Goal: Information Seeking & Learning: Find specific fact

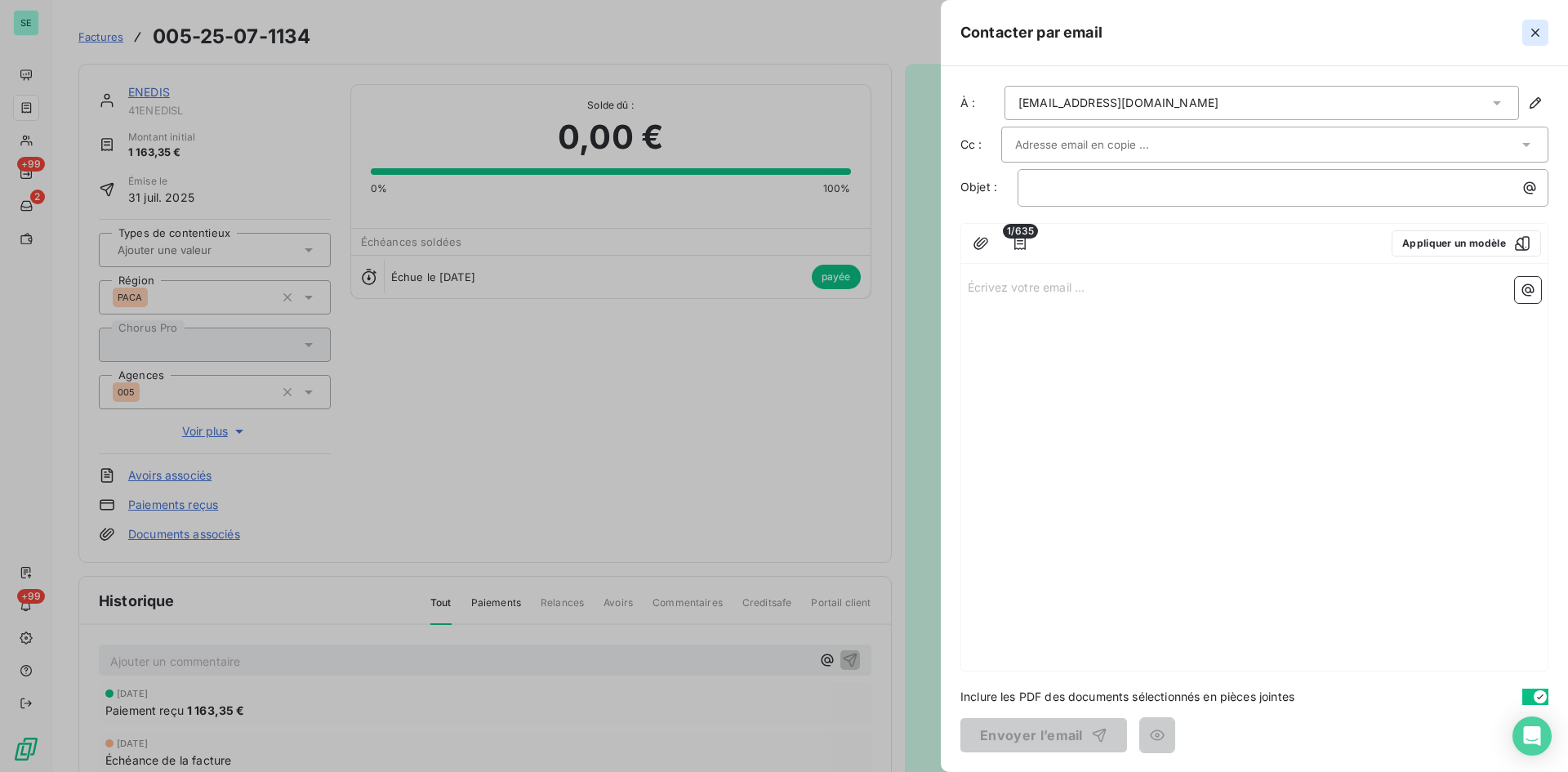
click at [1530, 27] on icon "button" at bounding box center [1535, 32] width 16 height 16
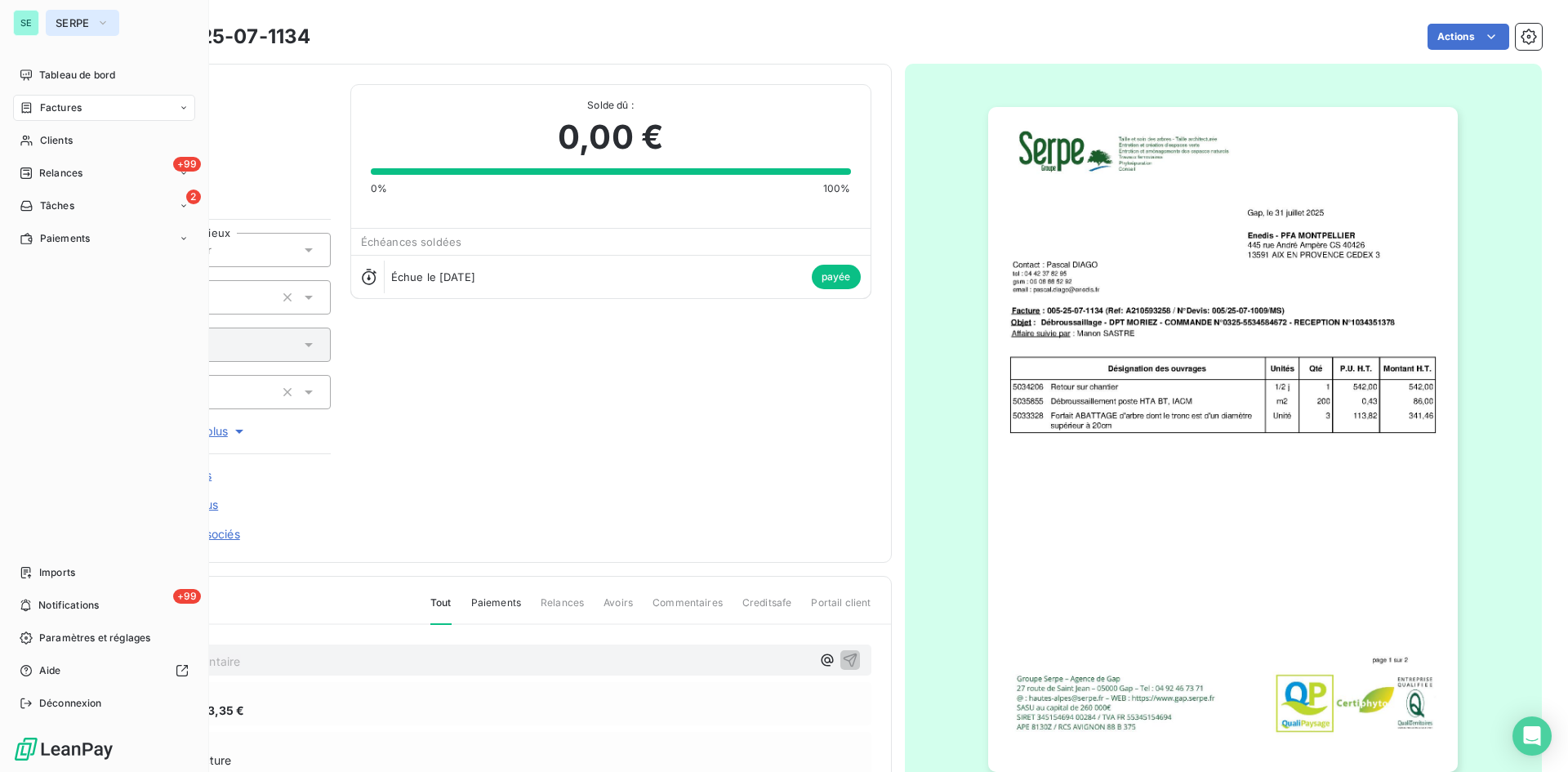
click at [70, 22] on span "SERPE" at bounding box center [72, 23] width 34 height 13
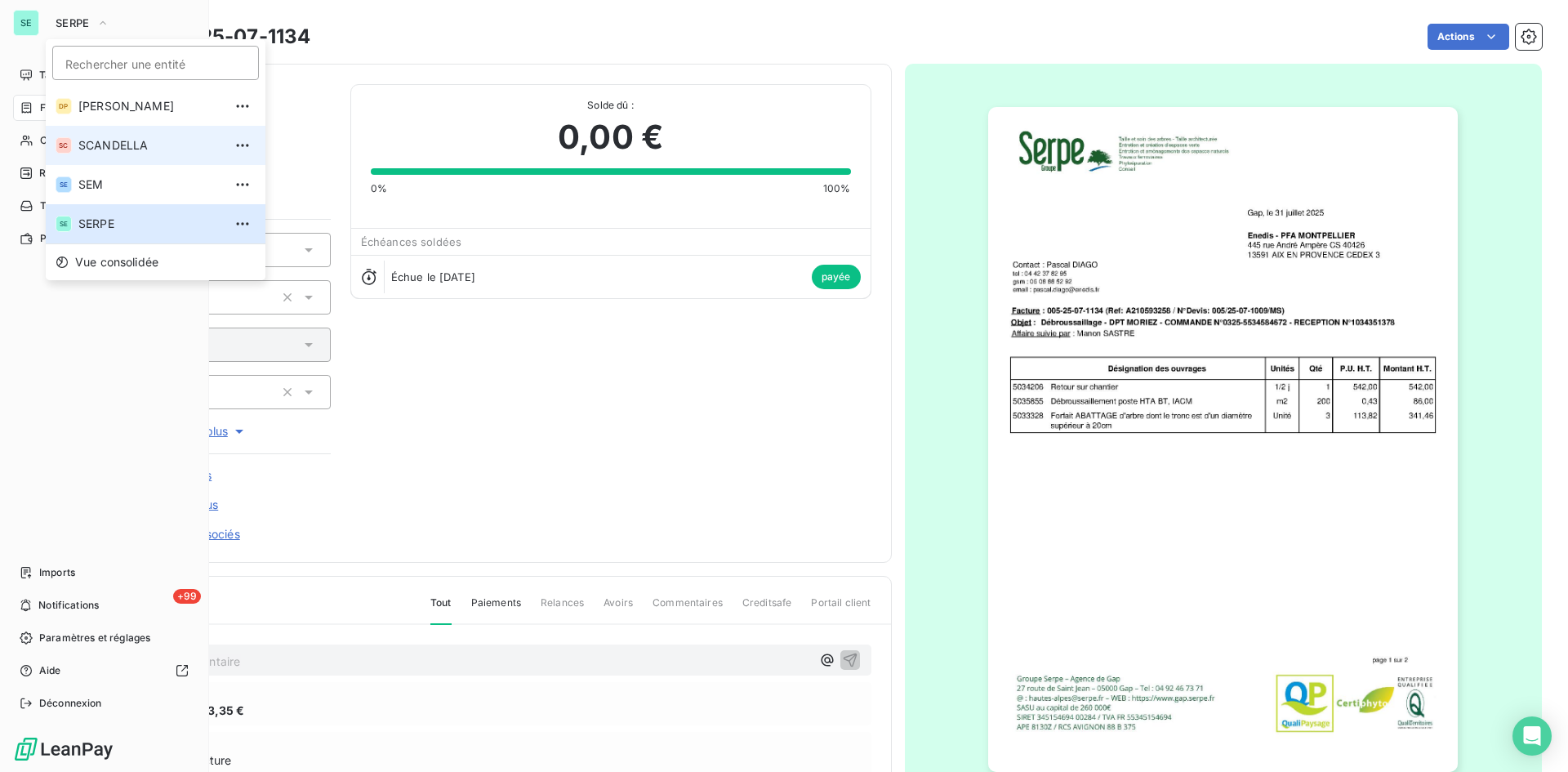
click at [102, 146] on span "SCANDELLA" at bounding box center [151, 145] width 144 height 16
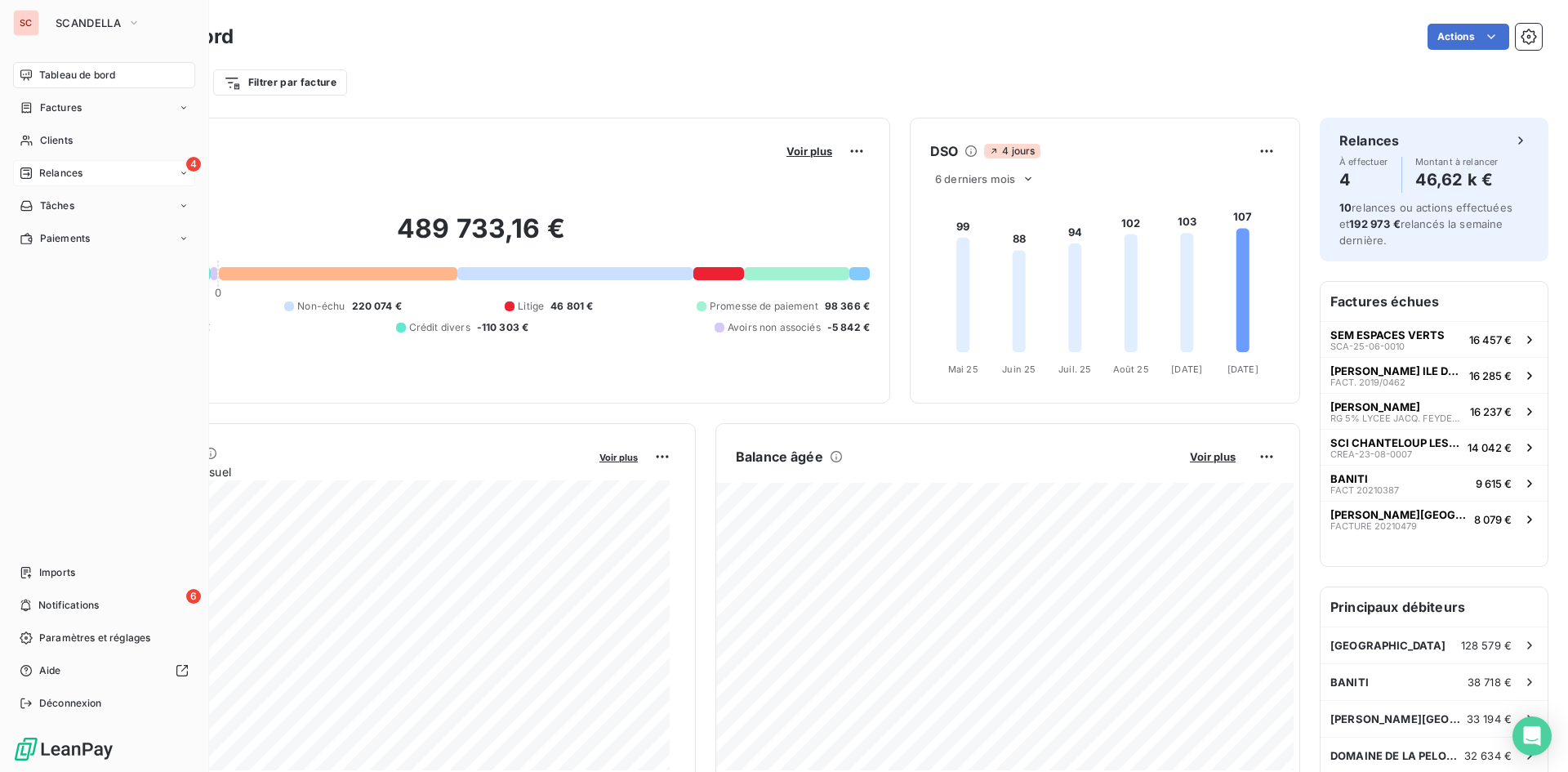
click at [70, 176] on span "Relances" at bounding box center [61, 172] width 44 height 14
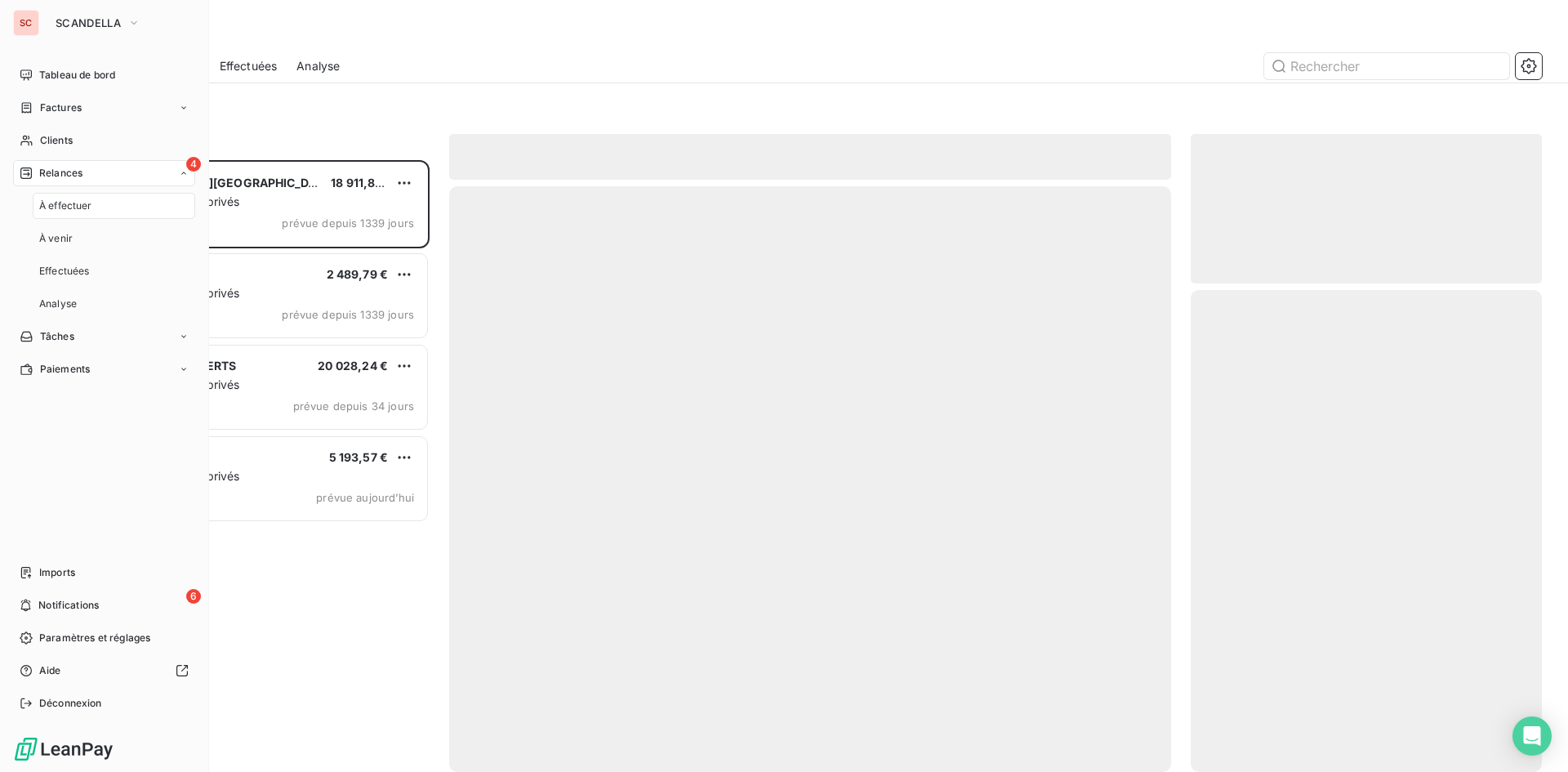
scroll to position [600, 339]
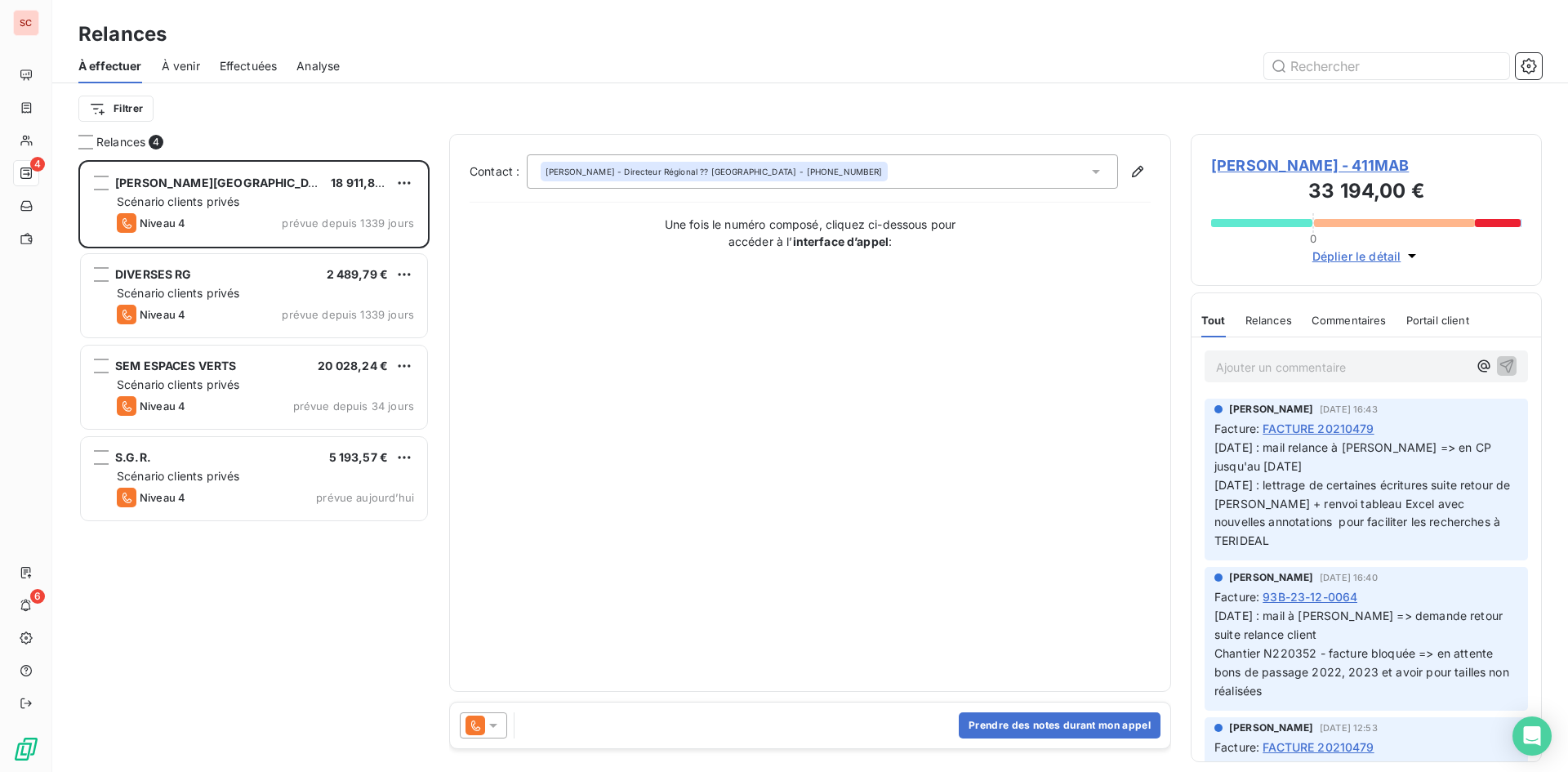
click at [322, 67] on span "Analyse" at bounding box center [318, 66] width 44 height 16
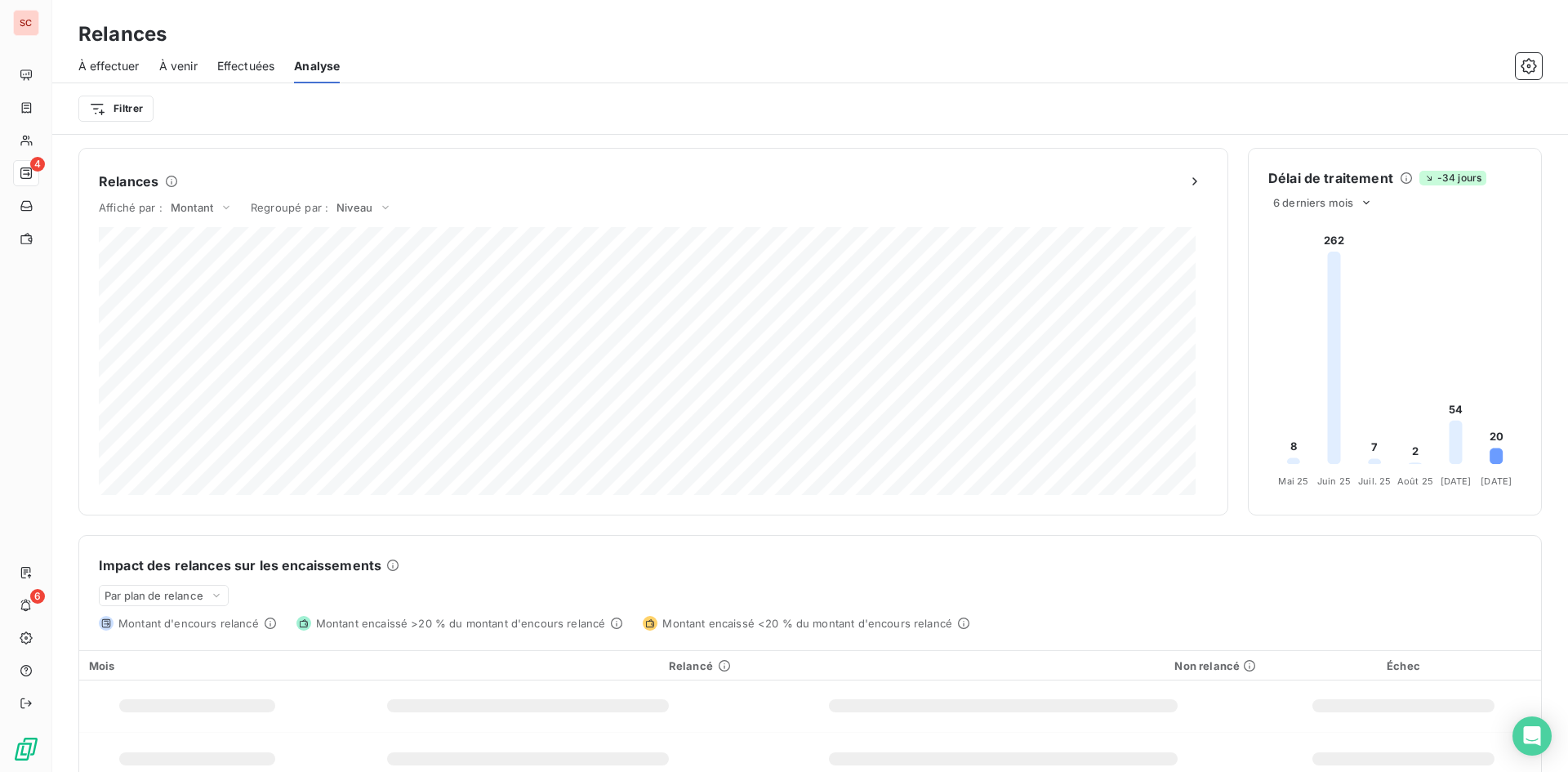
click at [1487, 60] on div at bounding box center [950, 67] width 1183 height 27
click at [1514, 61] on div at bounding box center [950, 67] width 1183 height 27
click at [1522, 66] on icon "button" at bounding box center [1529, 66] width 15 height 15
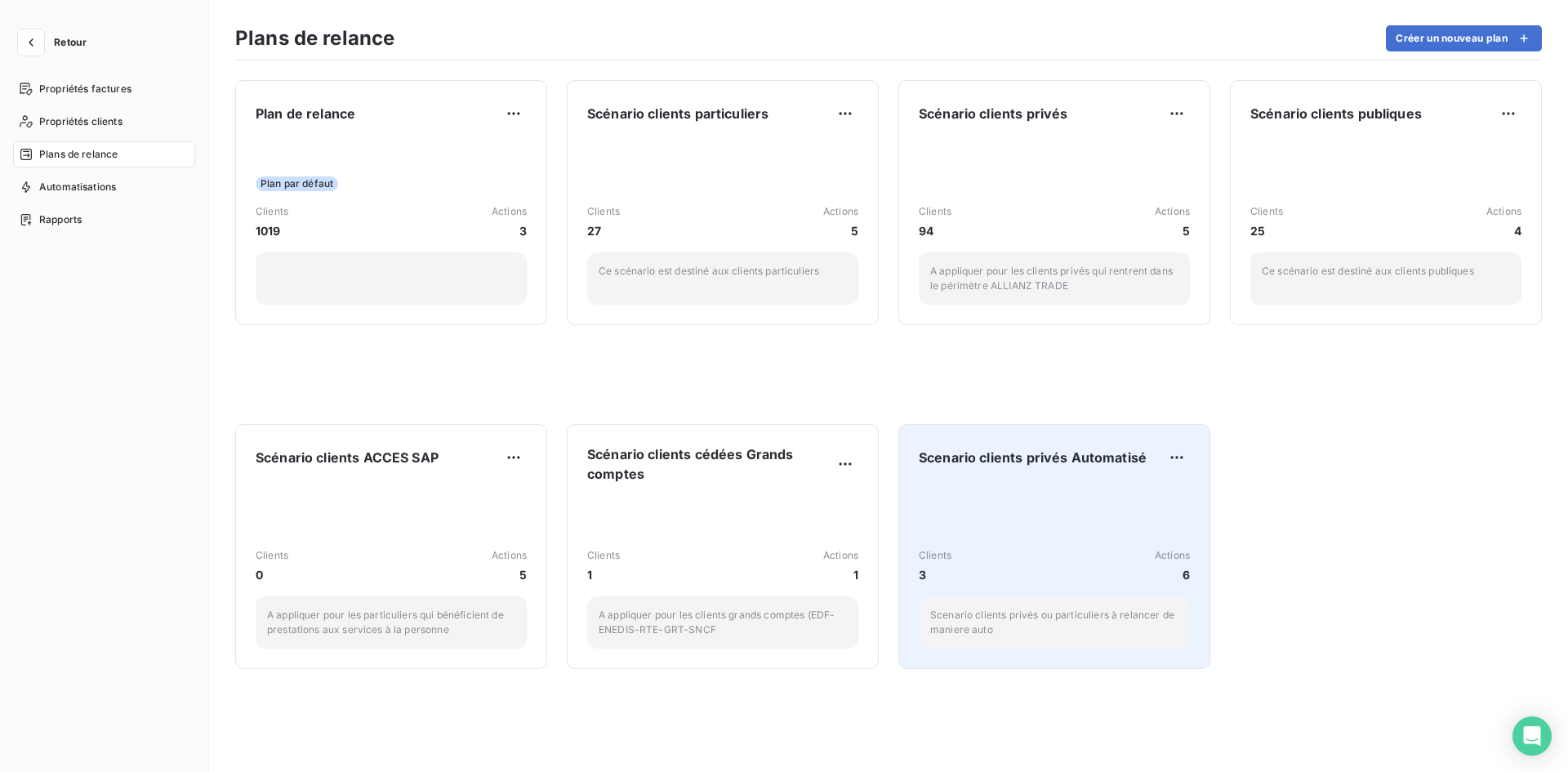
click at [979, 489] on div "Clients 3 Actions 6 Scenario clients privés ou particuliers à relancer de manie…" at bounding box center [1054, 567] width 271 height 165
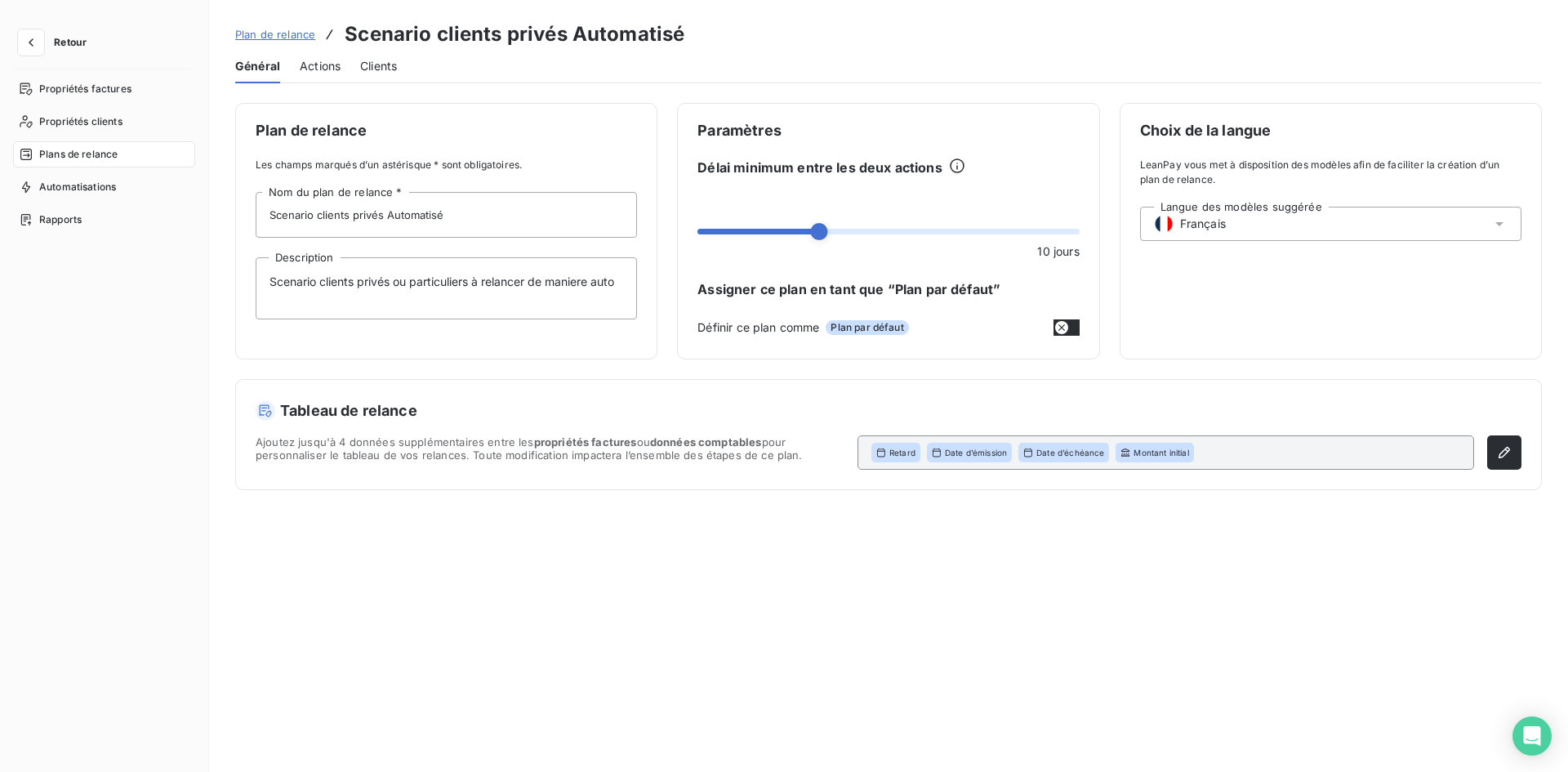
click at [335, 69] on span "Actions" at bounding box center [319, 66] width 41 height 16
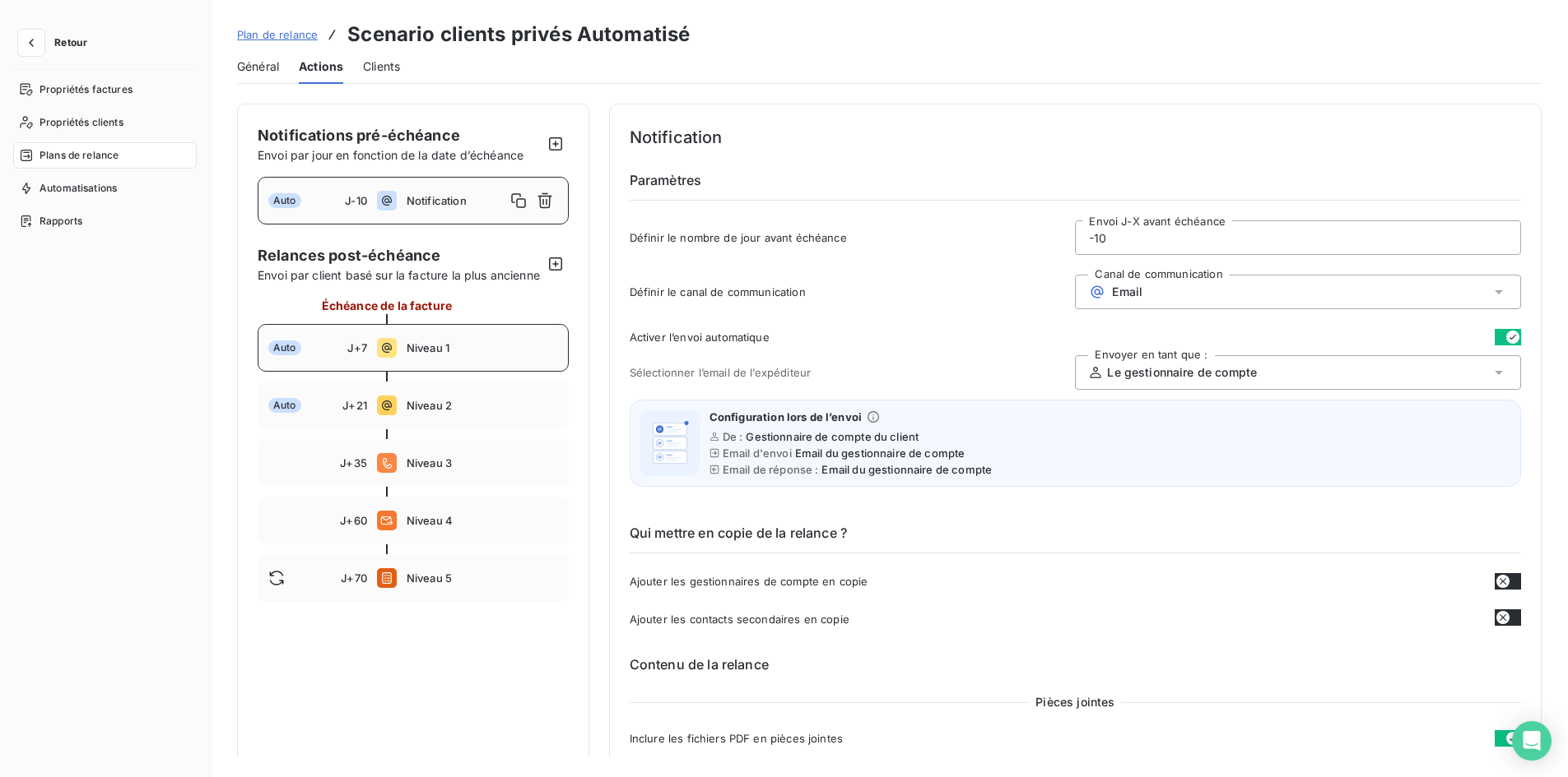
drag, startPoint x: 486, startPoint y: 371, endPoint x: 484, endPoint y: 380, distance: 9.2
click at [484, 372] on div "Auto J+7 Niveau 1" at bounding box center [413, 348] width 311 height 48
click at [1445, 373] on div "[PERSON_NAME]" at bounding box center [1298, 372] width 446 height 34
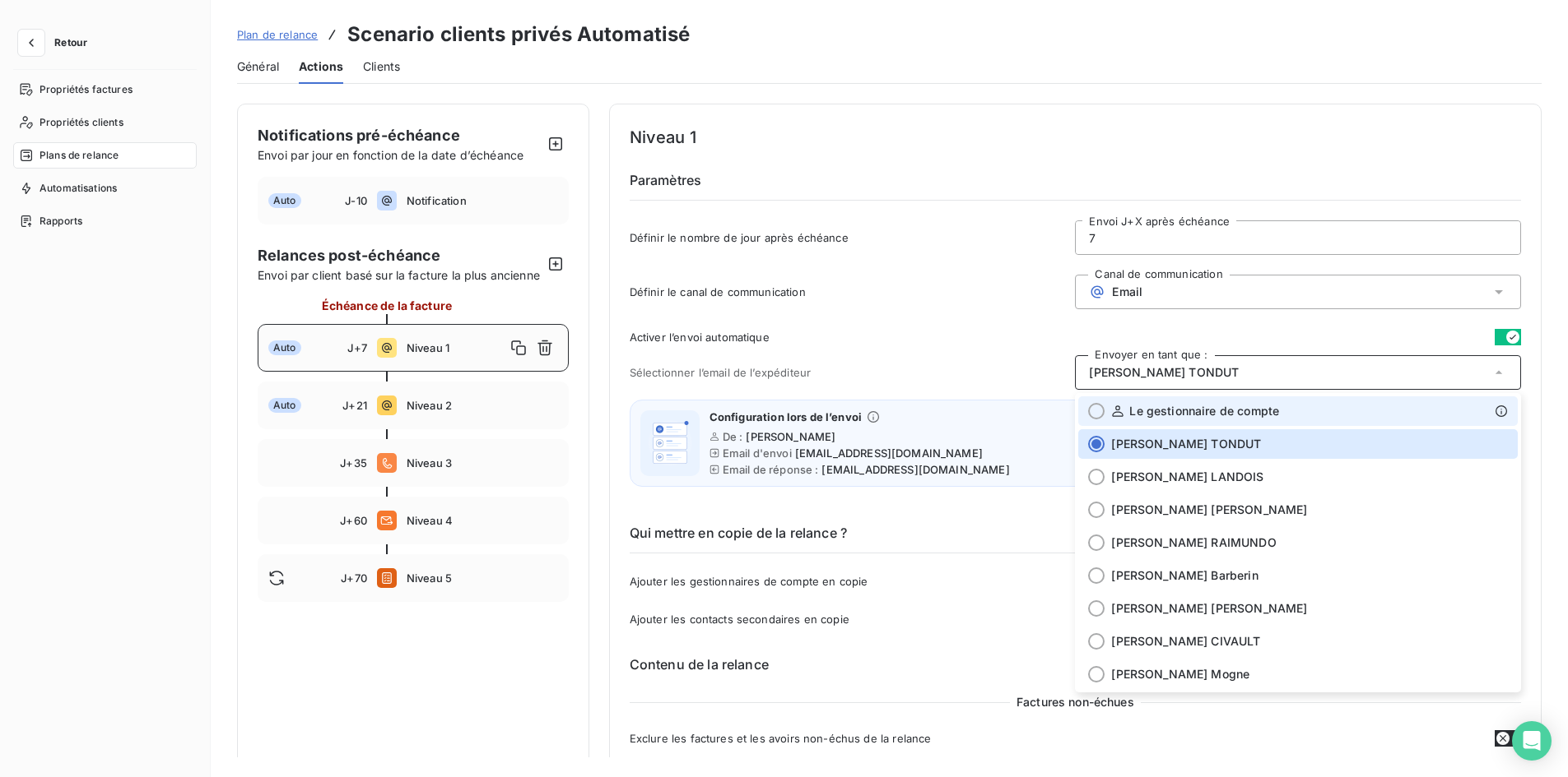
click at [1263, 413] on span "Le gestionnaire de compte" at bounding box center [1203, 411] width 149 height 16
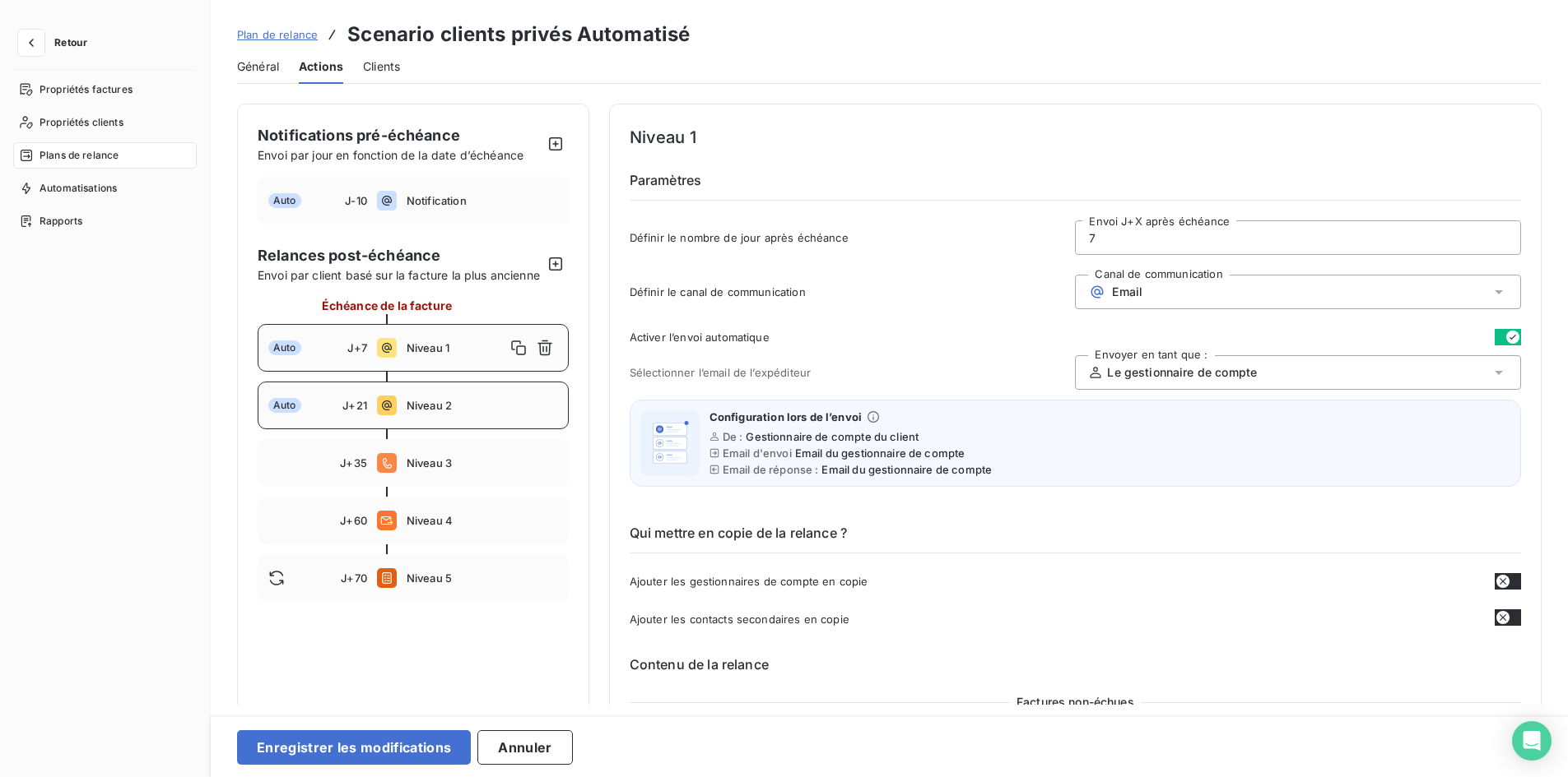
click at [437, 412] on span "Niveau 2" at bounding box center [482, 406] width 151 height 13
type input "21"
click at [1466, 387] on div "[PERSON_NAME]" at bounding box center [1298, 372] width 446 height 34
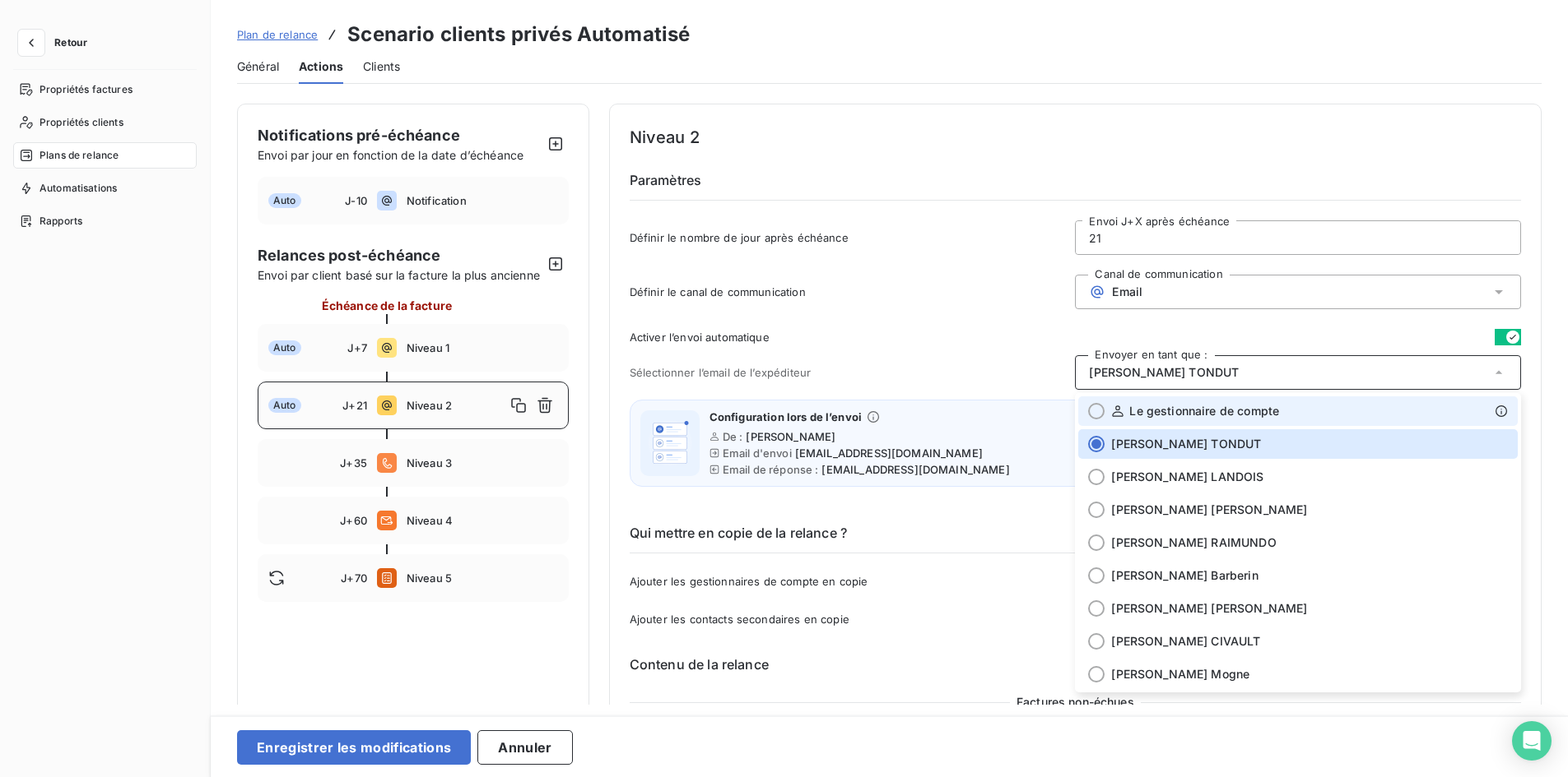
click at [1290, 410] on div "Le gestionnaire de compte" at bounding box center [1309, 411] width 396 height 16
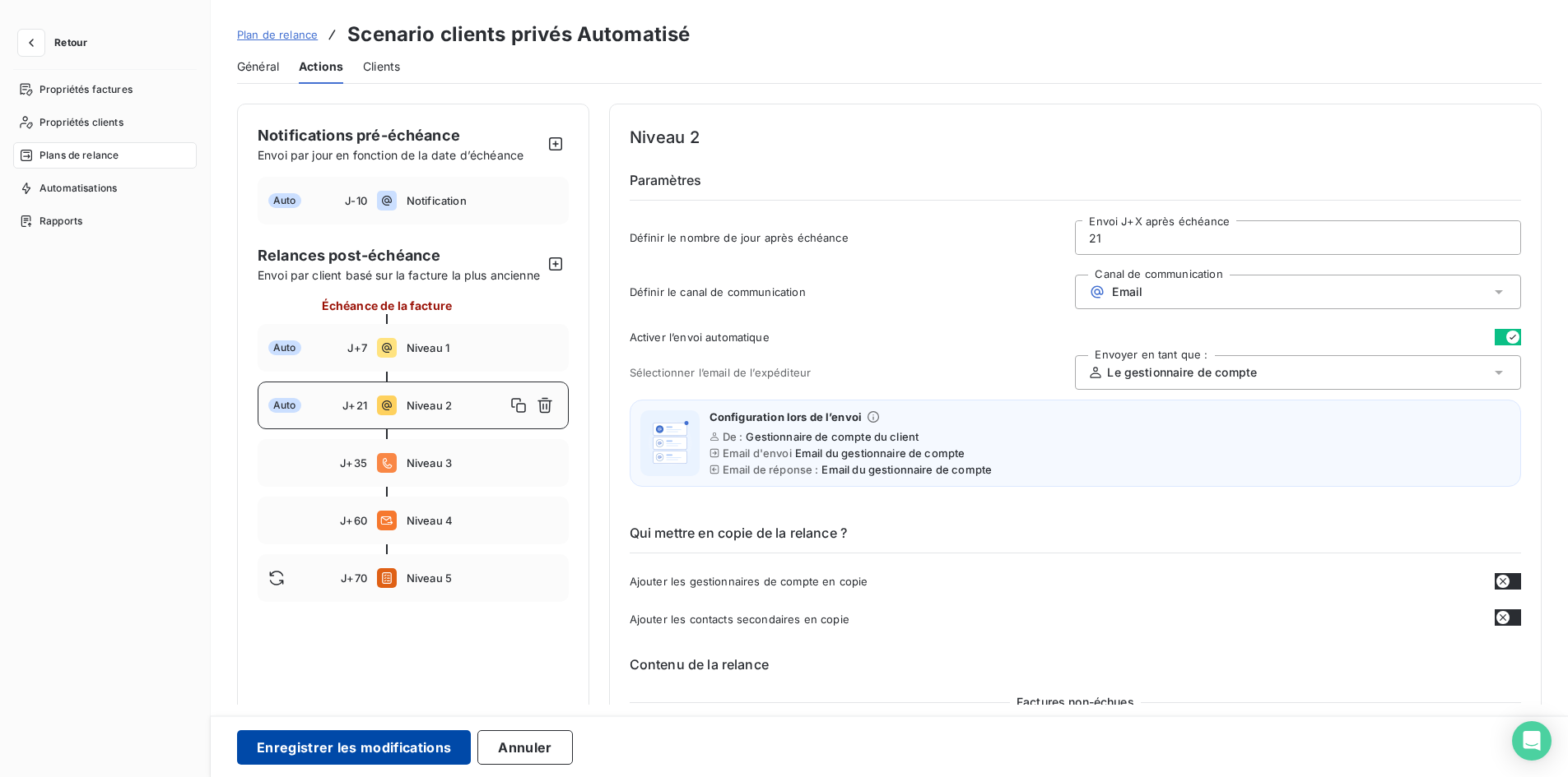
click at [329, 757] on button "Enregistrer les modifications" at bounding box center [354, 747] width 234 height 34
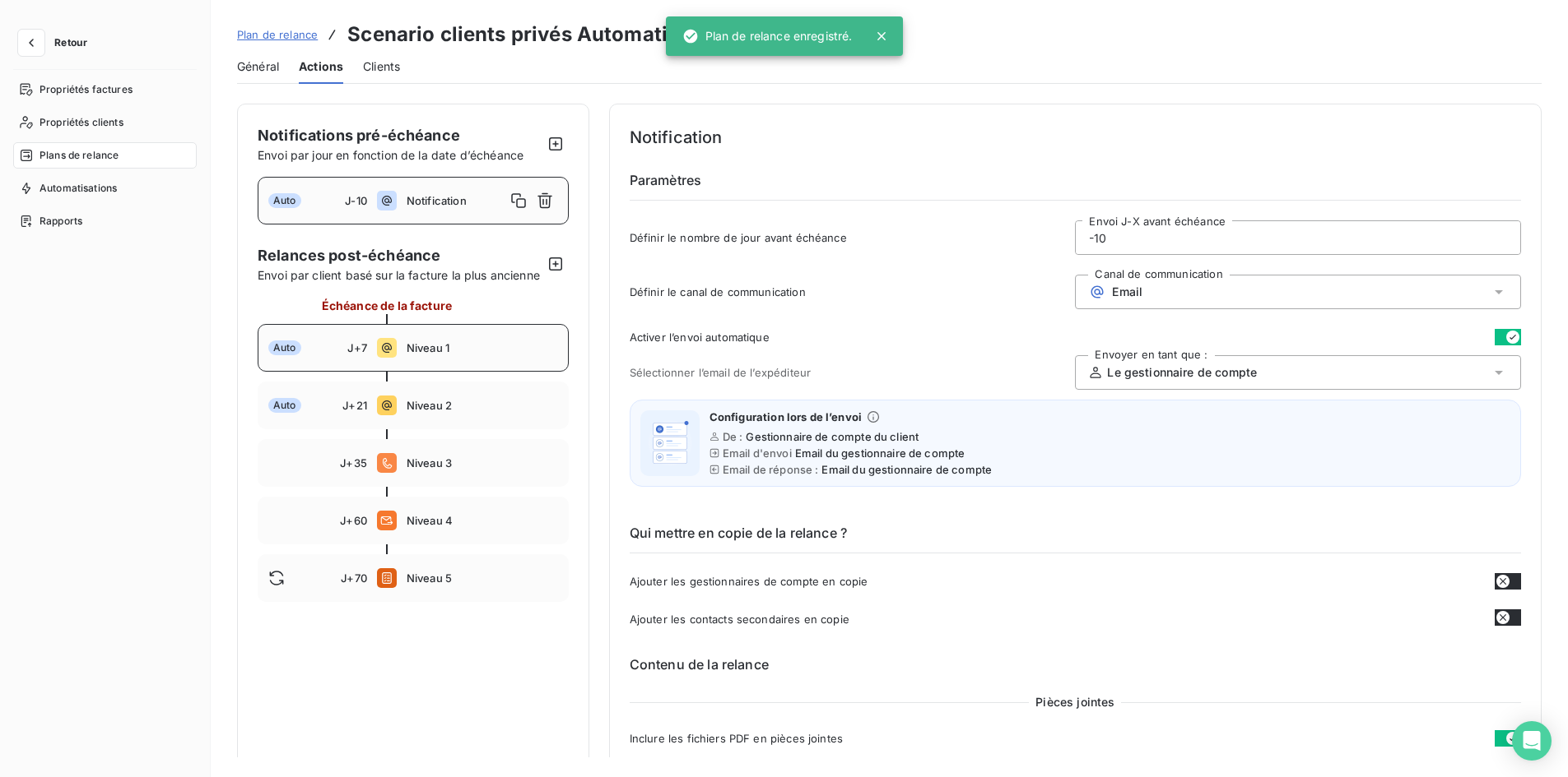
click at [448, 372] on div "Auto J+7 Niveau 1" at bounding box center [413, 348] width 311 height 48
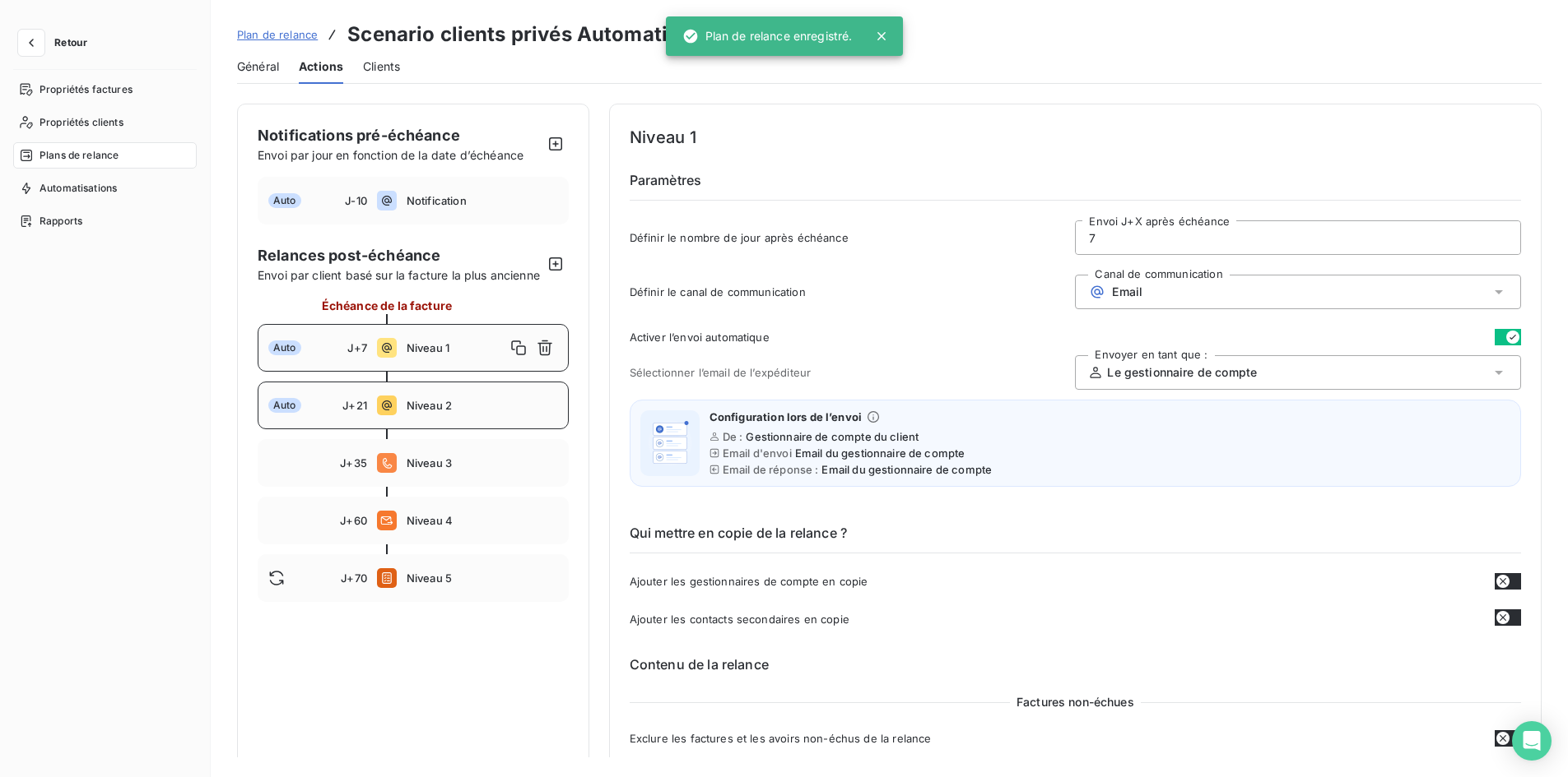
click at [461, 412] on span "Niveau 2" at bounding box center [482, 406] width 151 height 13
type input "21"
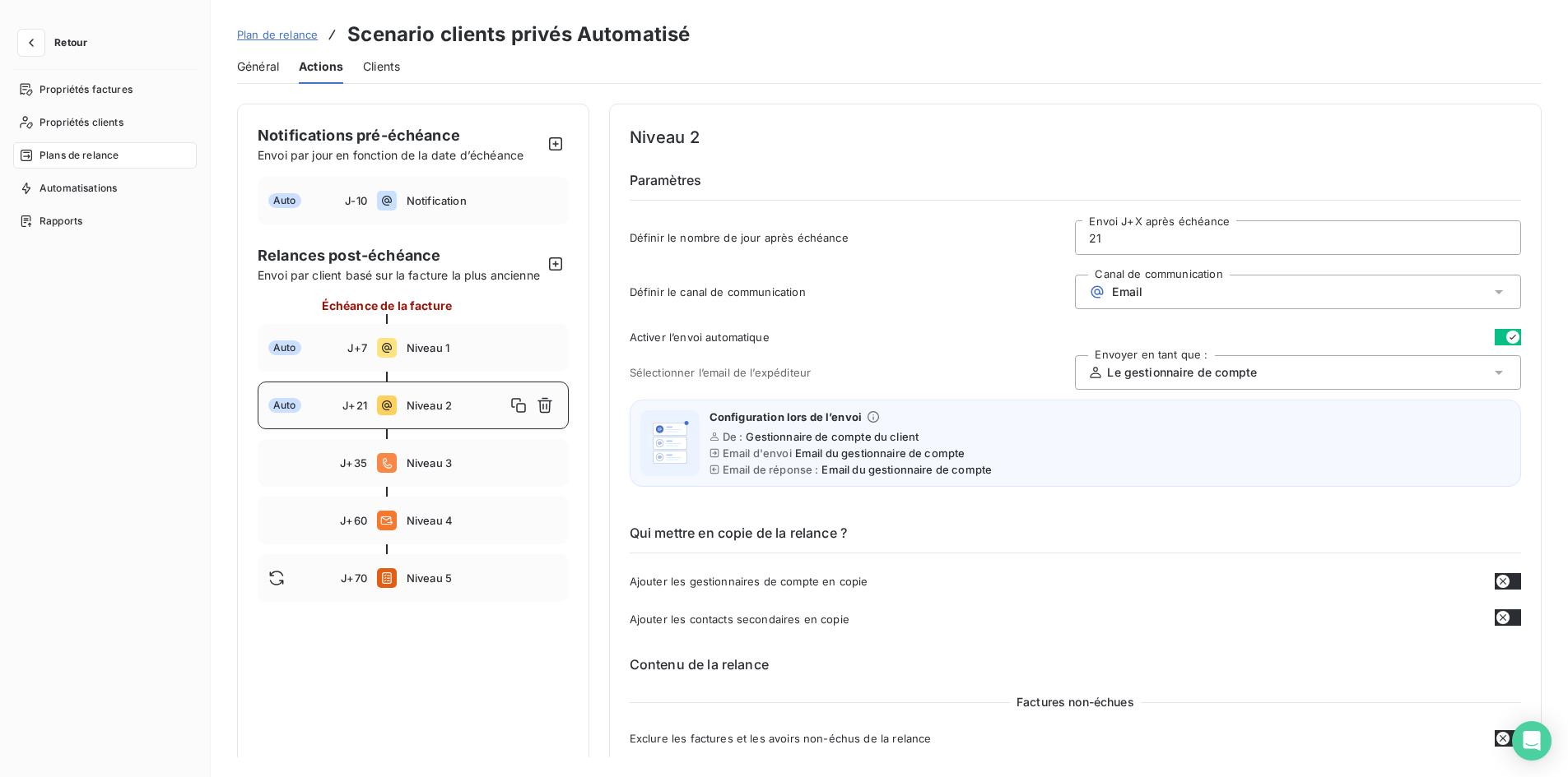
click at [63, 45] on span "Retour" at bounding box center [71, 43] width 33 height 10
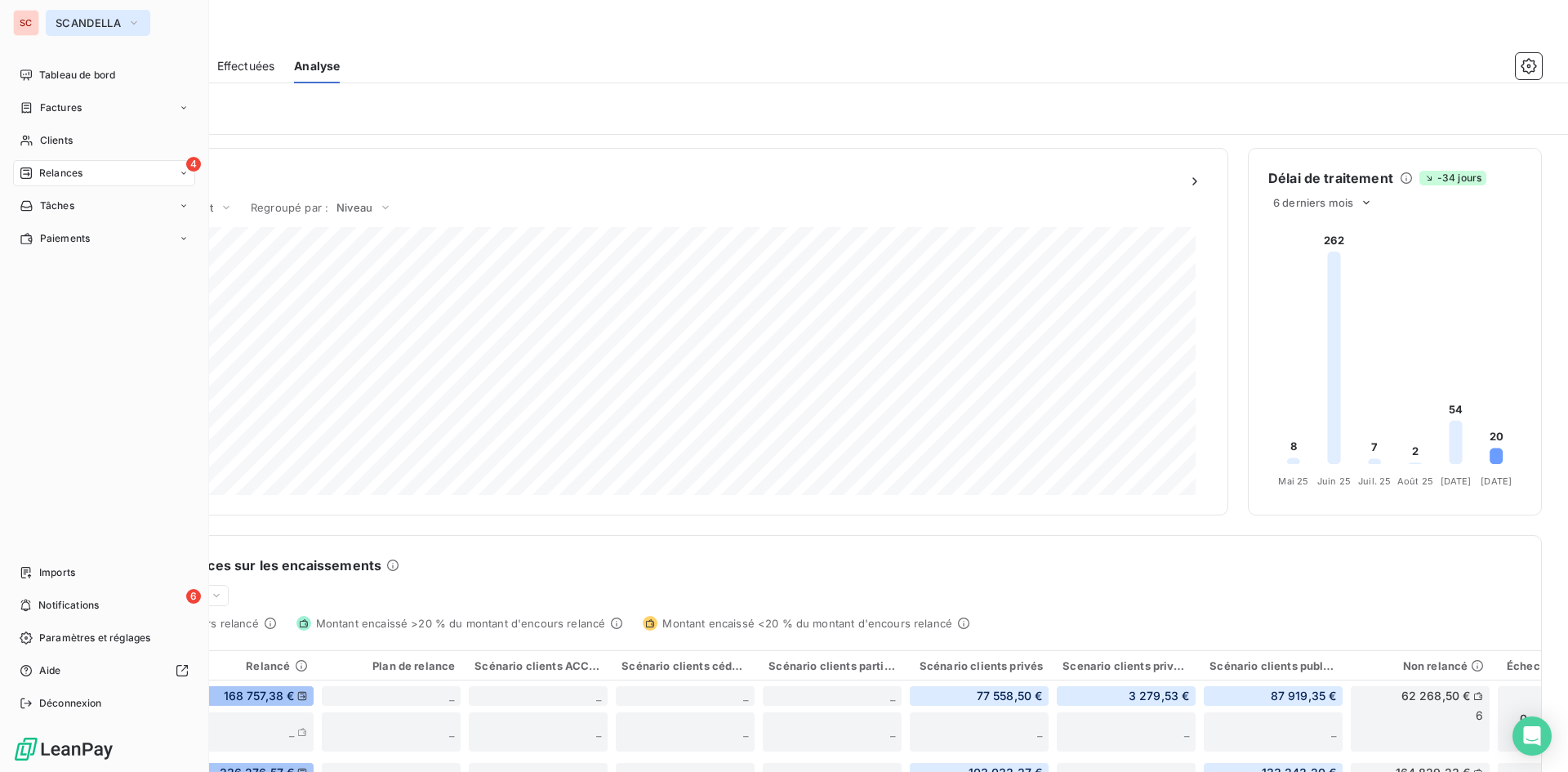
click at [67, 27] on span "SCANDELLA" at bounding box center [87, 23] width 66 height 13
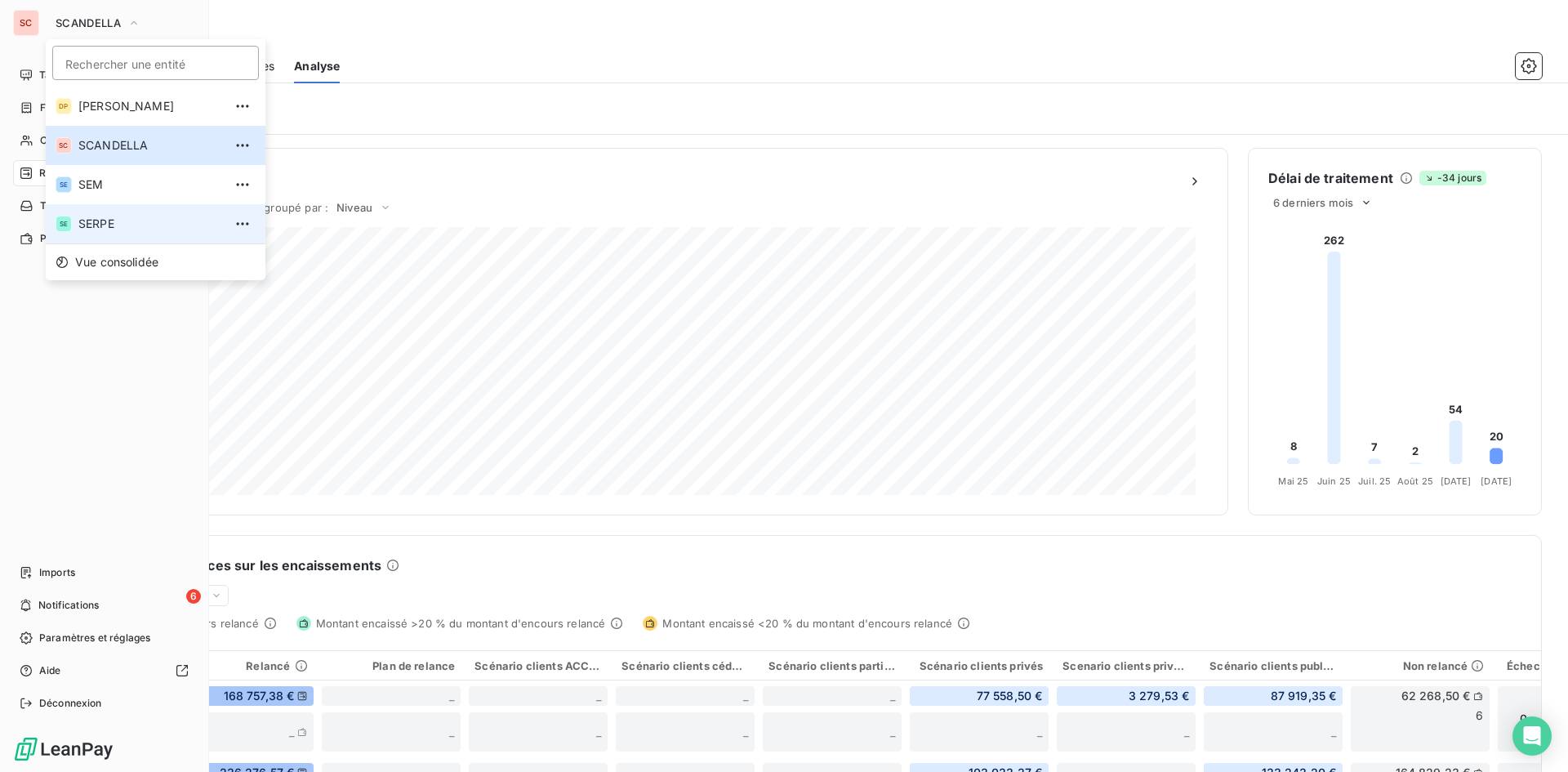
click at [81, 223] on span "SERPE" at bounding box center [151, 223] width 144 height 16
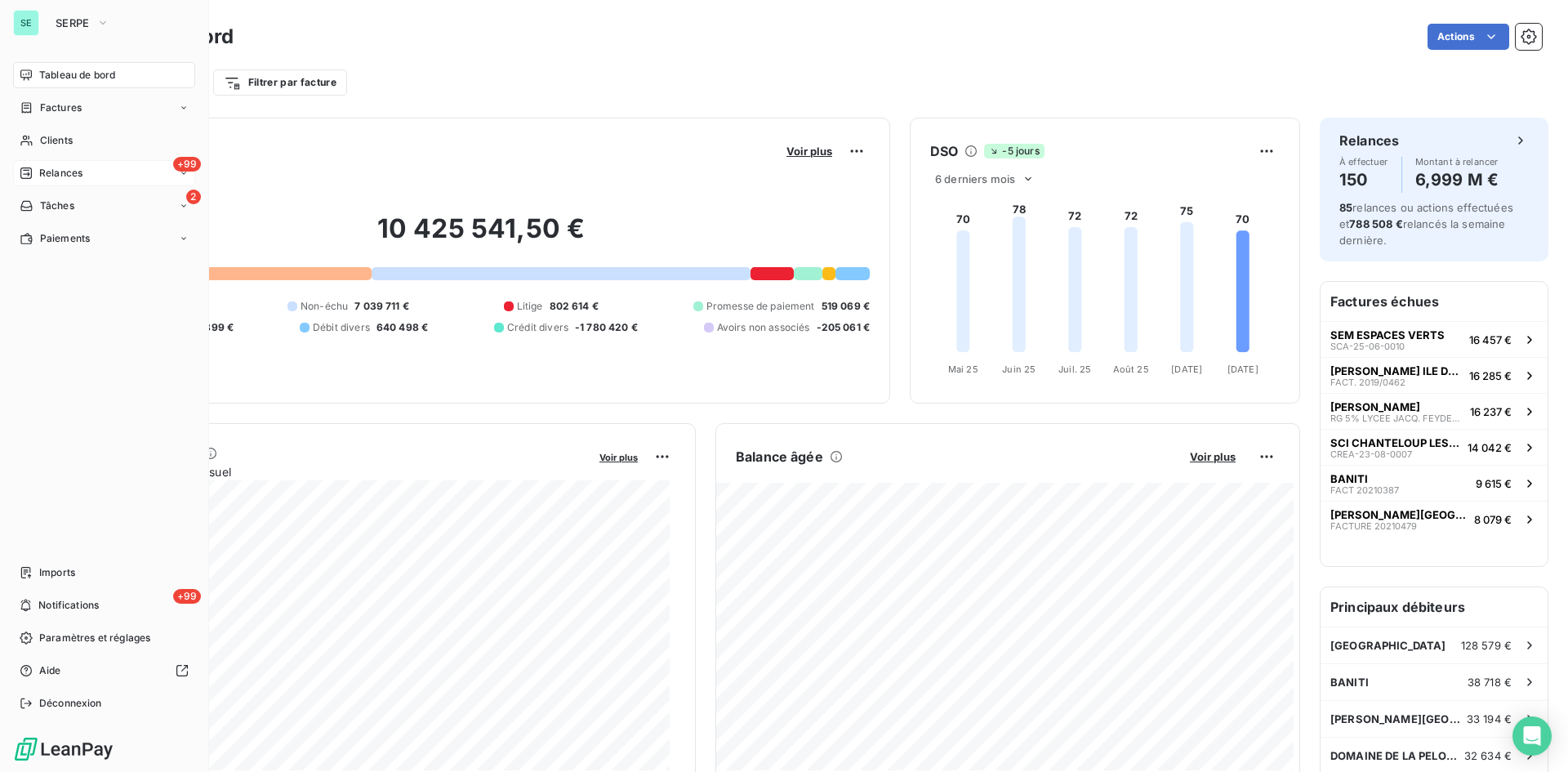
click at [100, 175] on div "+99 Relances" at bounding box center [105, 173] width 182 height 27
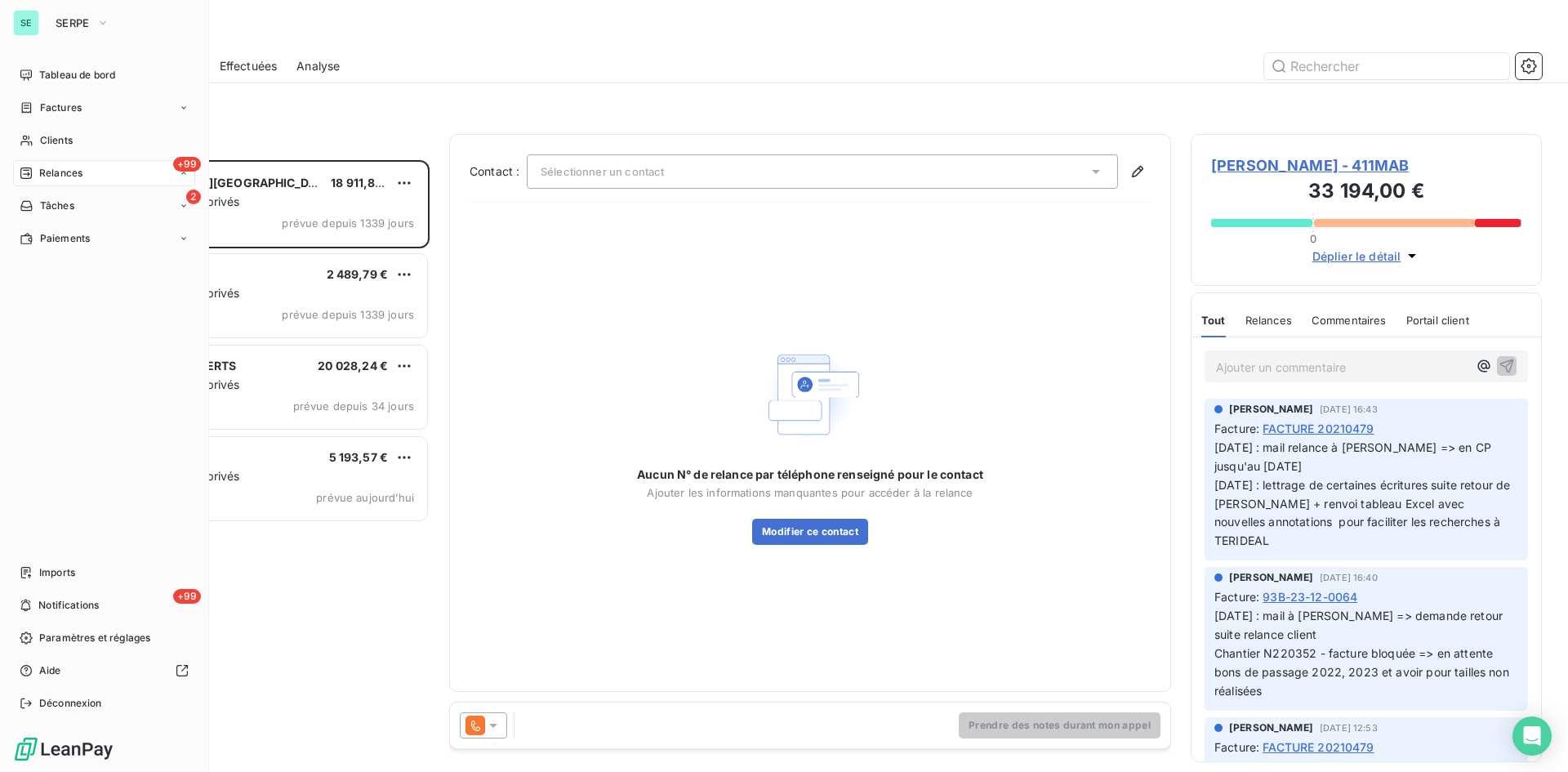
scroll to position [600, 339]
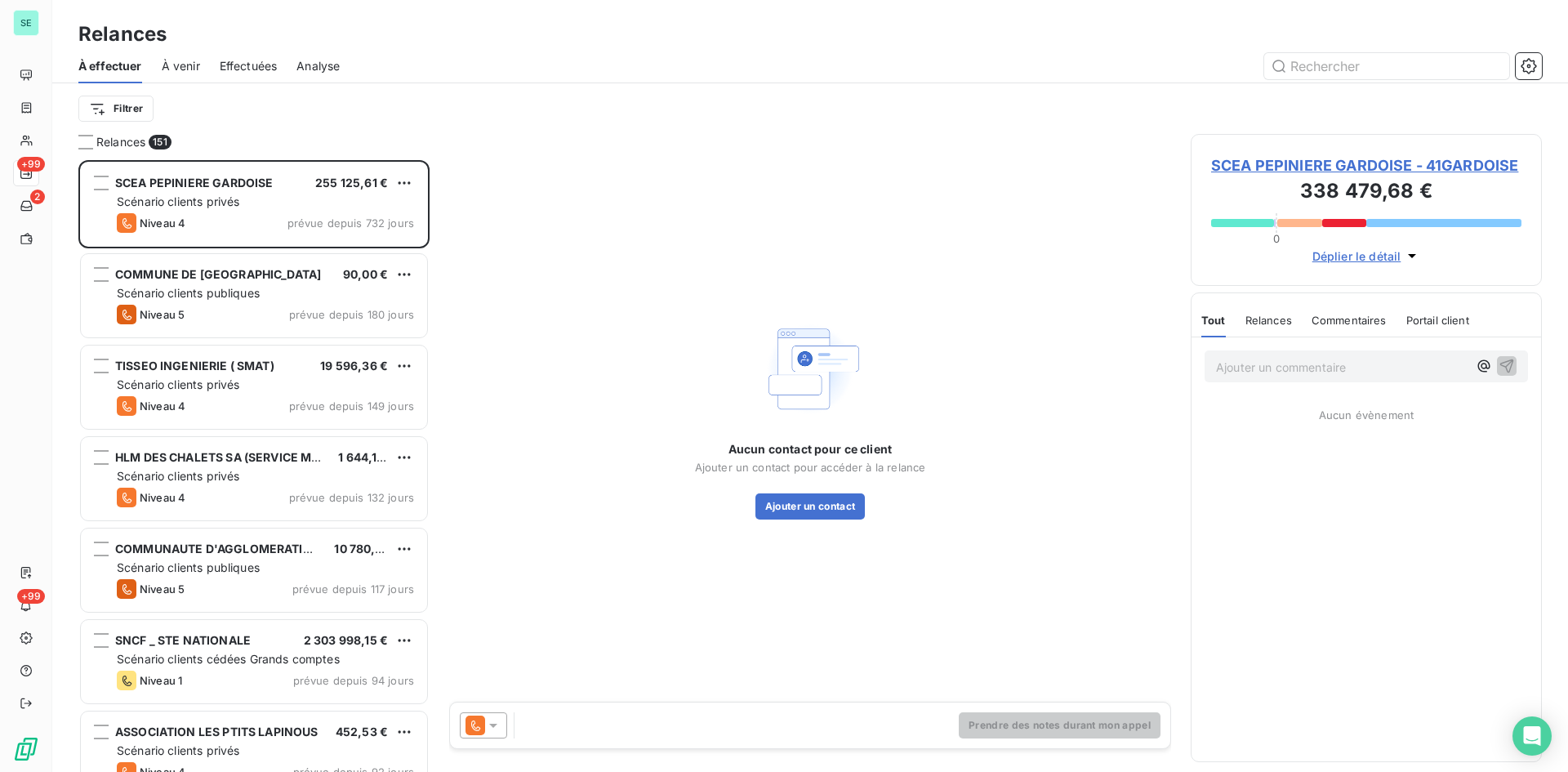
click at [239, 64] on span "Effectuées" at bounding box center [248, 66] width 58 height 16
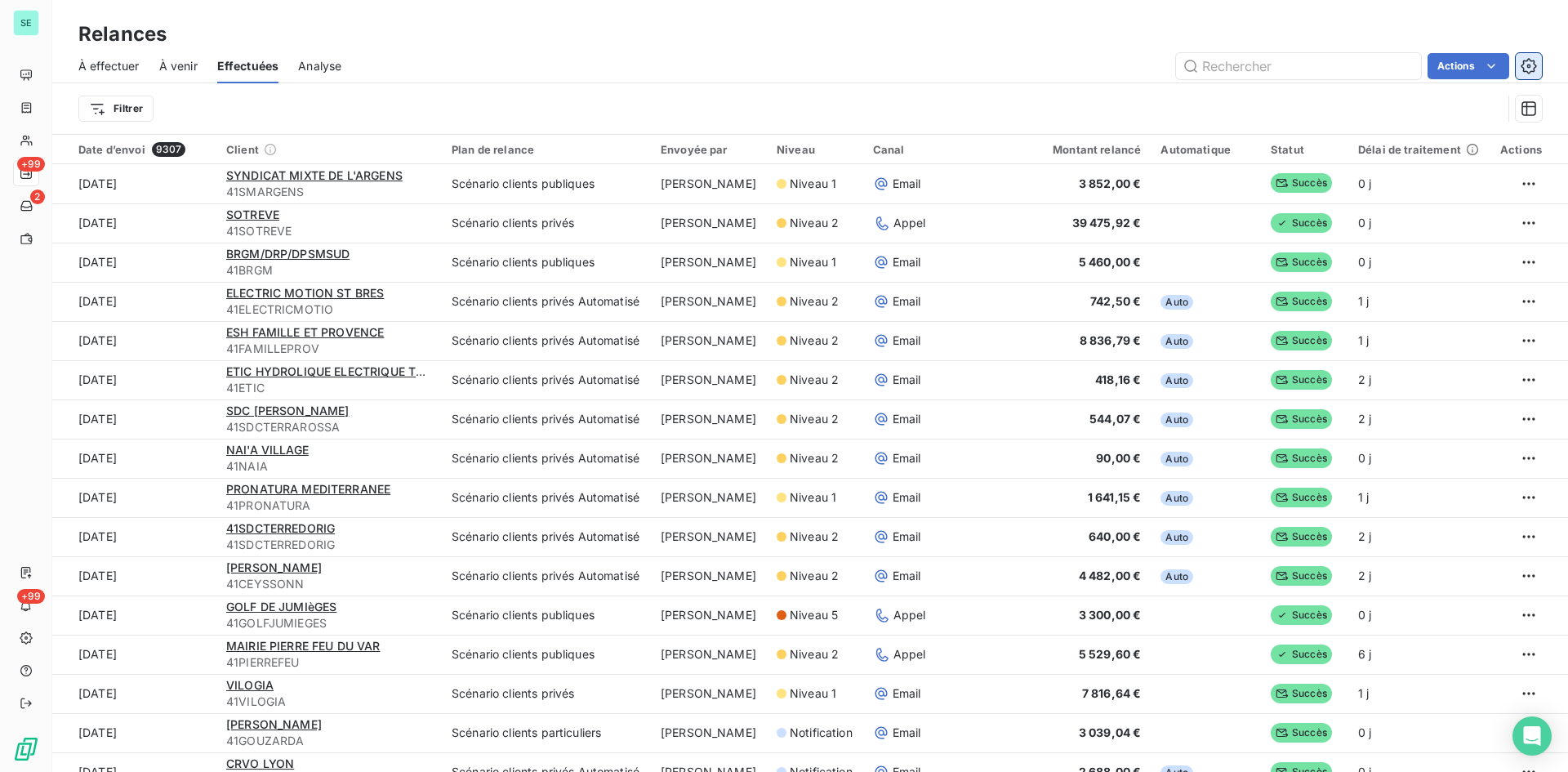
click at [1521, 67] on icon "button" at bounding box center [1529, 66] width 16 height 16
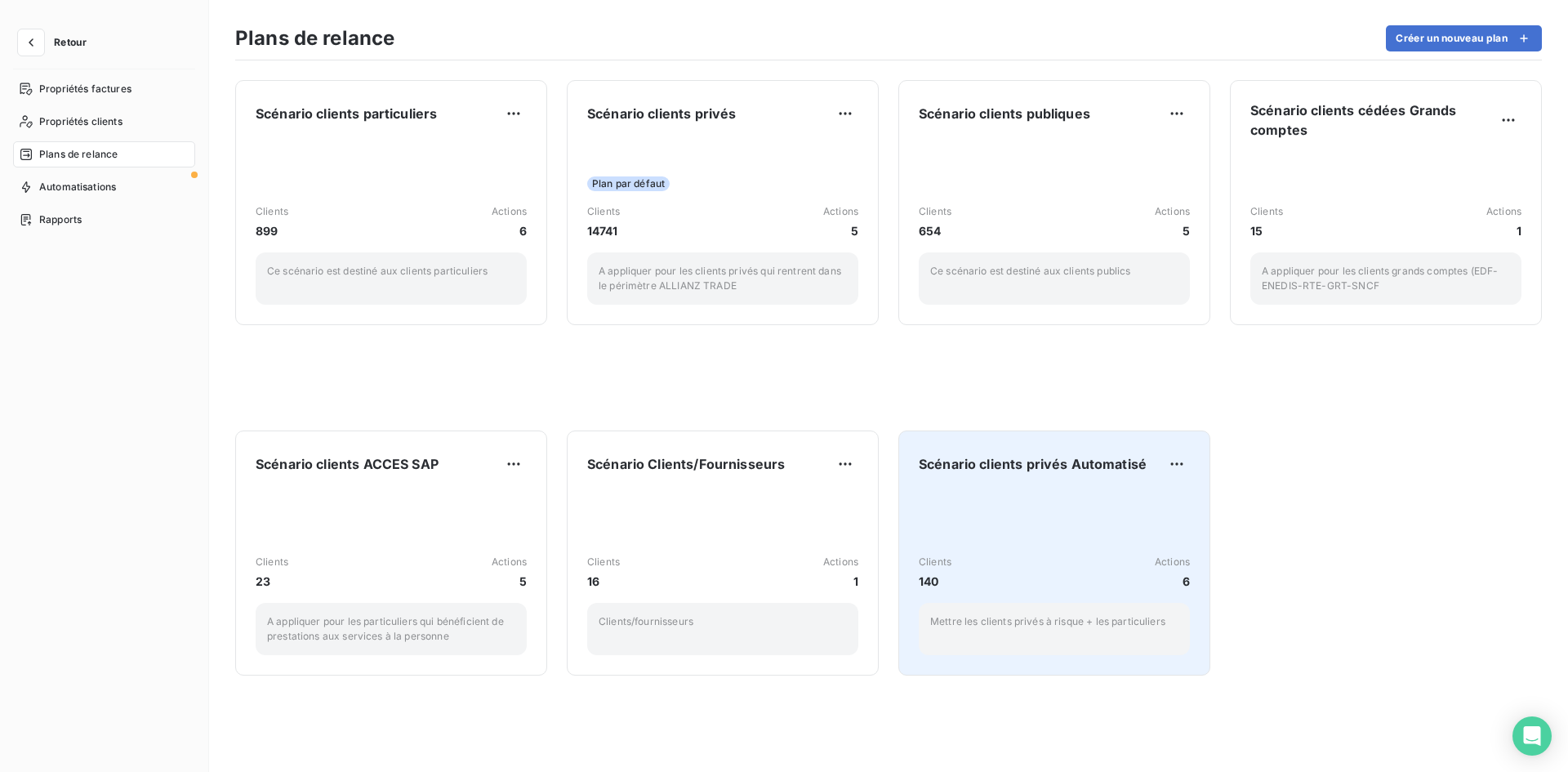
click at [1046, 491] on div "Clients 140 Actions 6 Mettre les clients privés à risque + les particuliers" at bounding box center [1054, 573] width 271 height 165
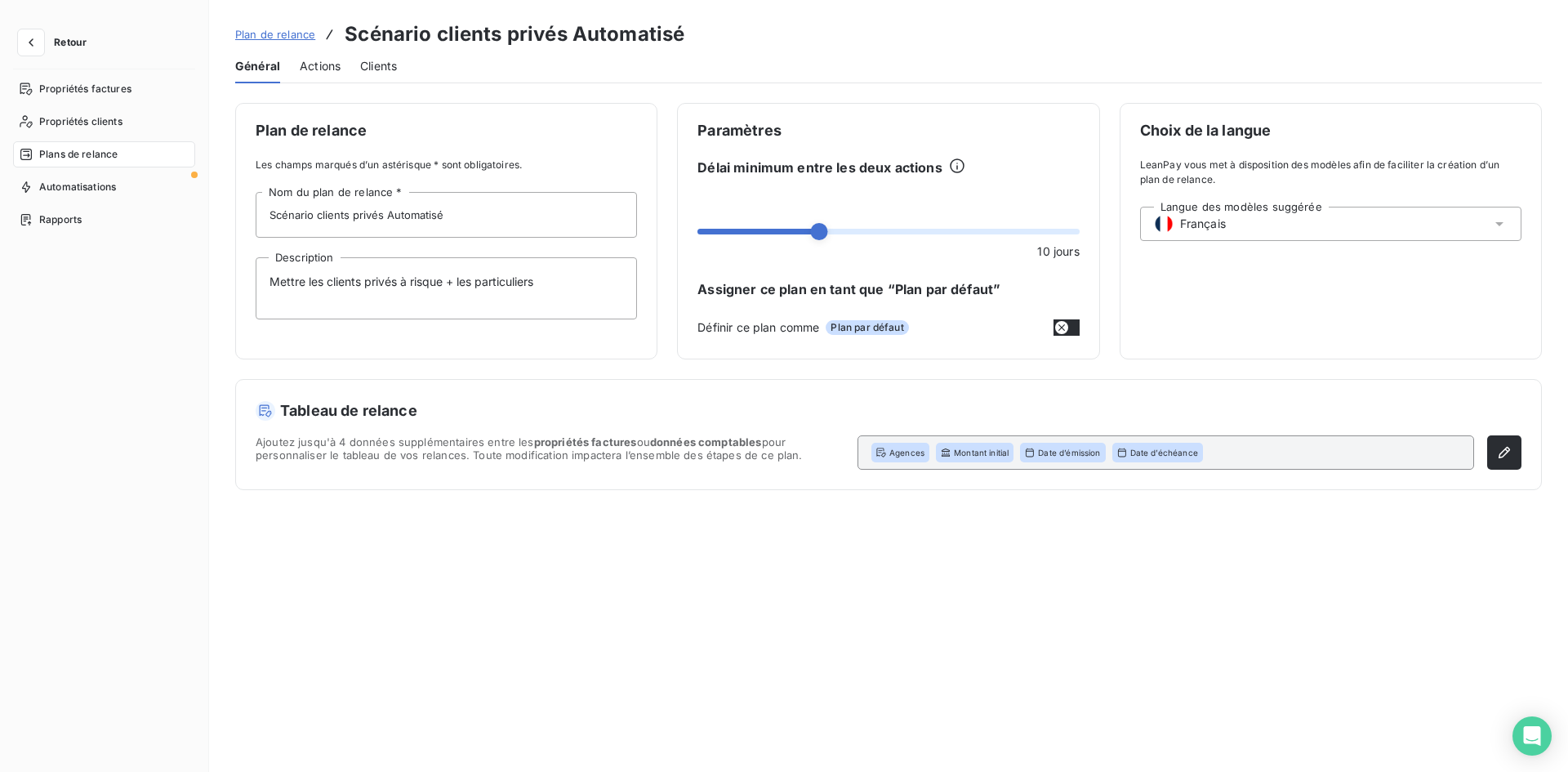
click at [303, 58] on span "Actions" at bounding box center [319, 66] width 41 height 16
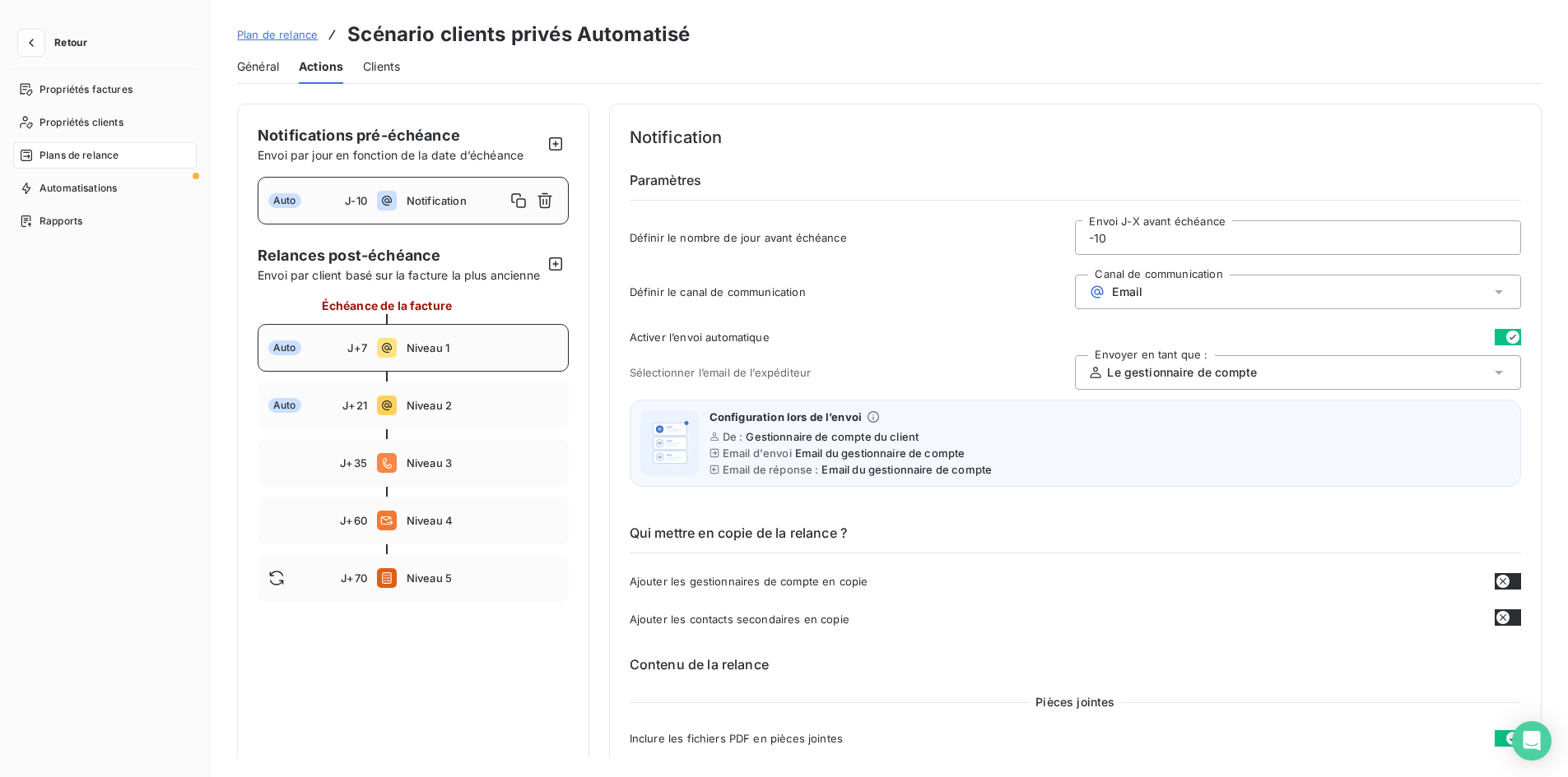
click at [439, 372] on div "Auto J+7 Niveau 1" at bounding box center [413, 348] width 311 height 48
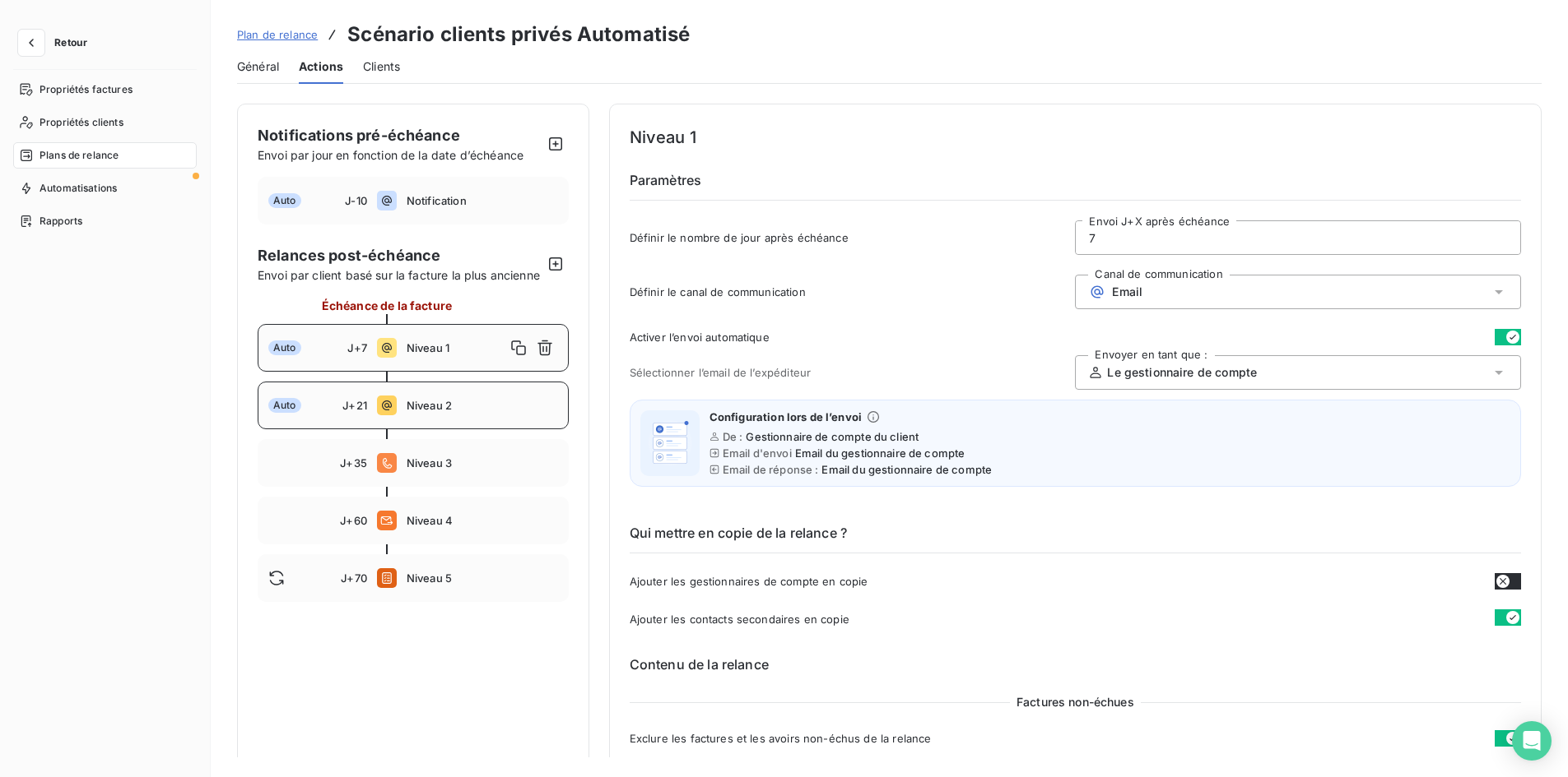
click at [456, 412] on span "Niveau 2" at bounding box center [482, 406] width 151 height 13
type input "21"
click at [76, 38] on span "Retour" at bounding box center [71, 43] width 33 height 10
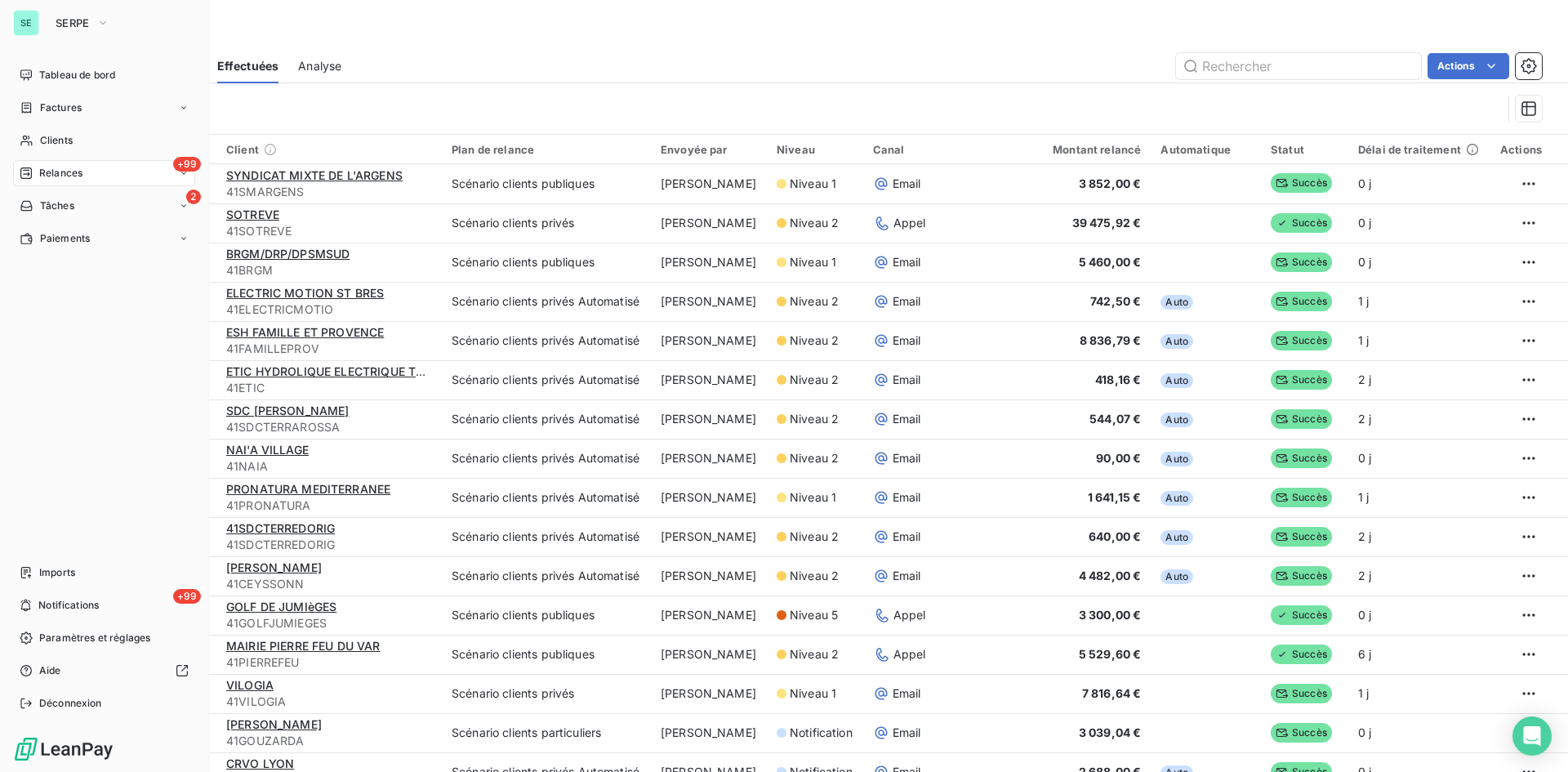
drag, startPoint x: 30, startPoint y: 25, endPoint x: 41, endPoint y: 29, distance: 11.7
click at [34, 27] on div "SE" at bounding box center [27, 23] width 27 height 27
click at [70, 30] on button "SERPE" at bounding box center [82, 23] width 73 height 27
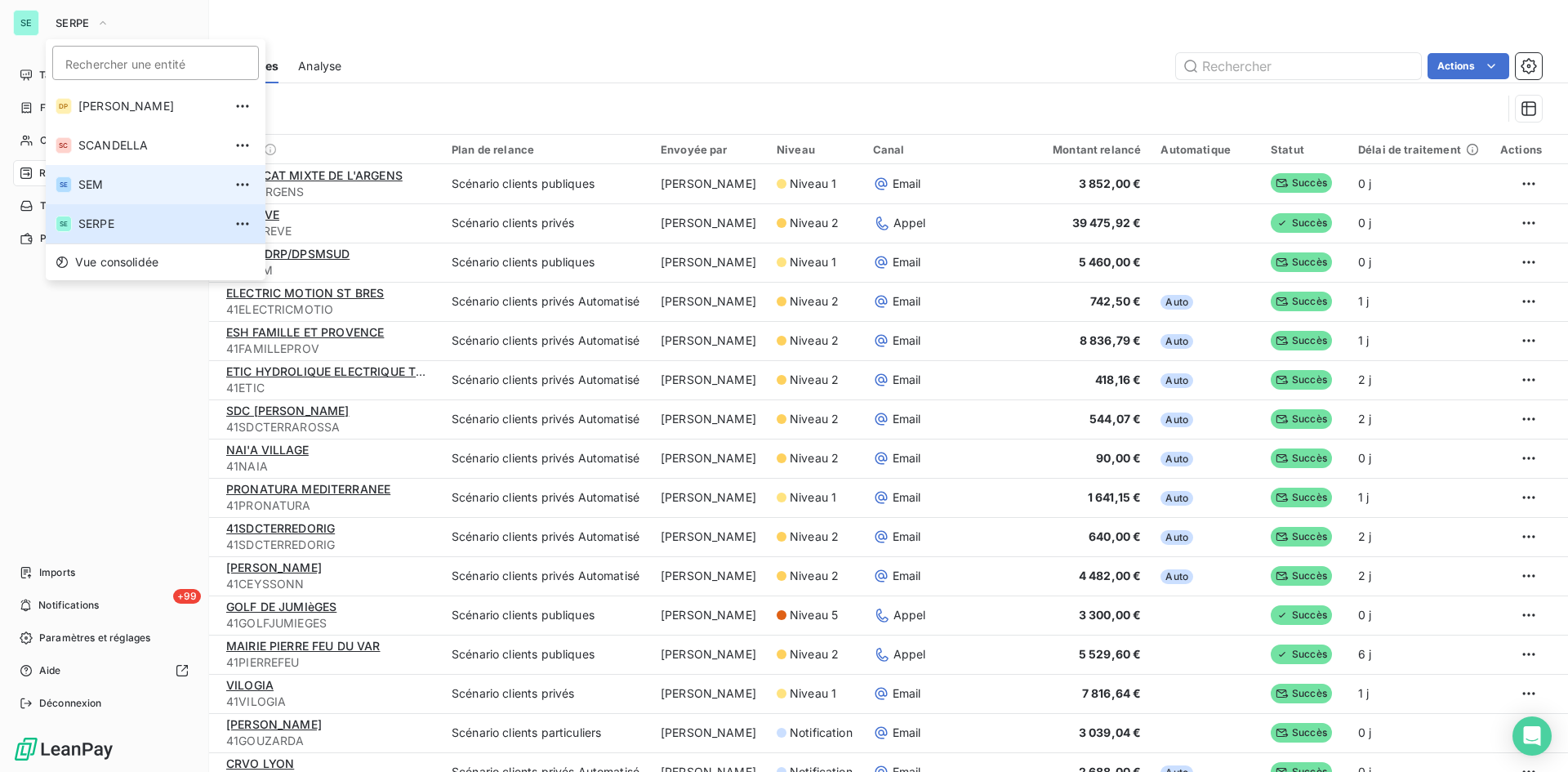
click at [129, 192] on span "SEM" at bounding box center [151, 184] width 144 height 16
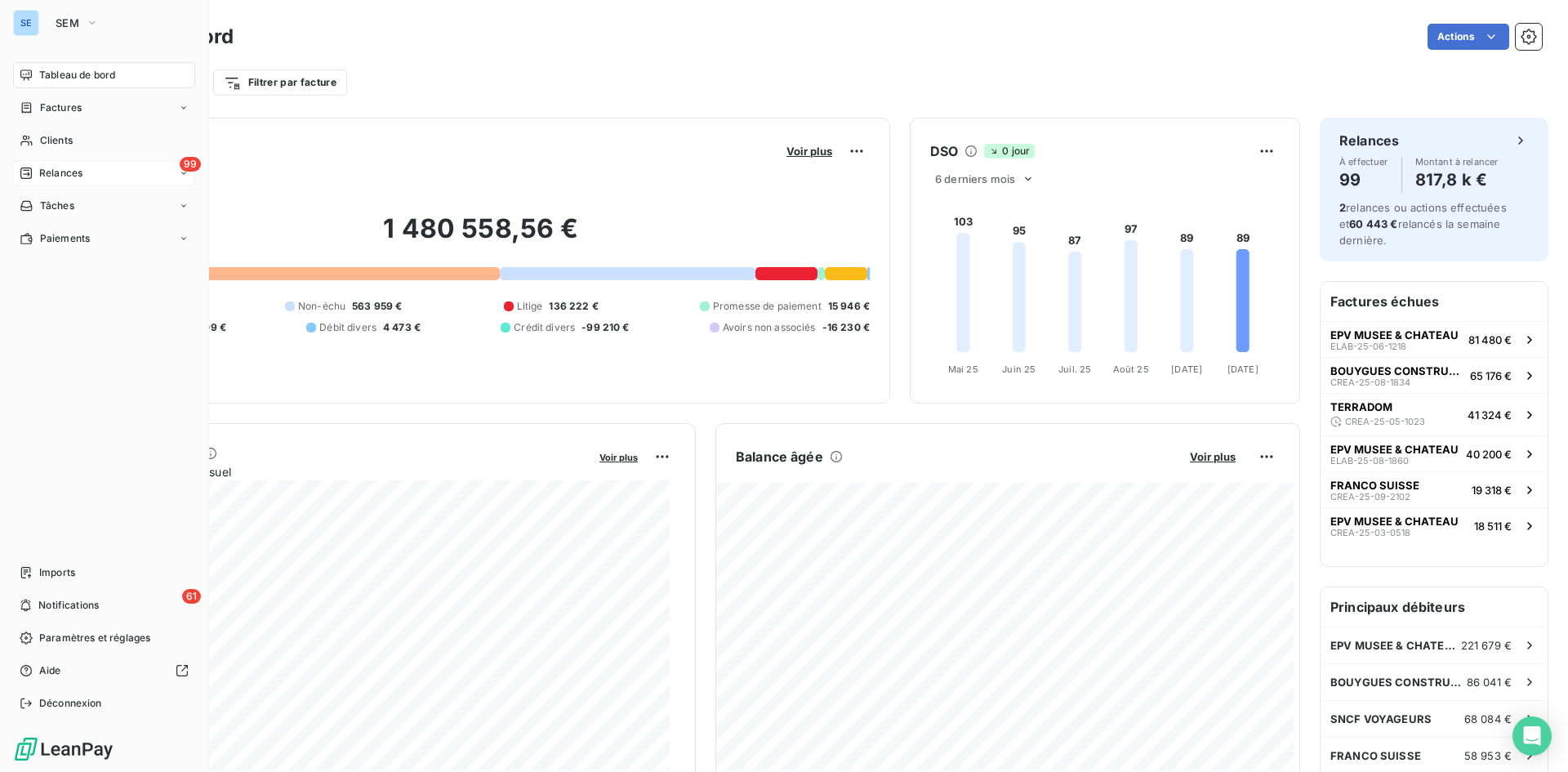
click at [98, 172] on div "99 Relances" at bounding box center [105, 173] width 182 height 27
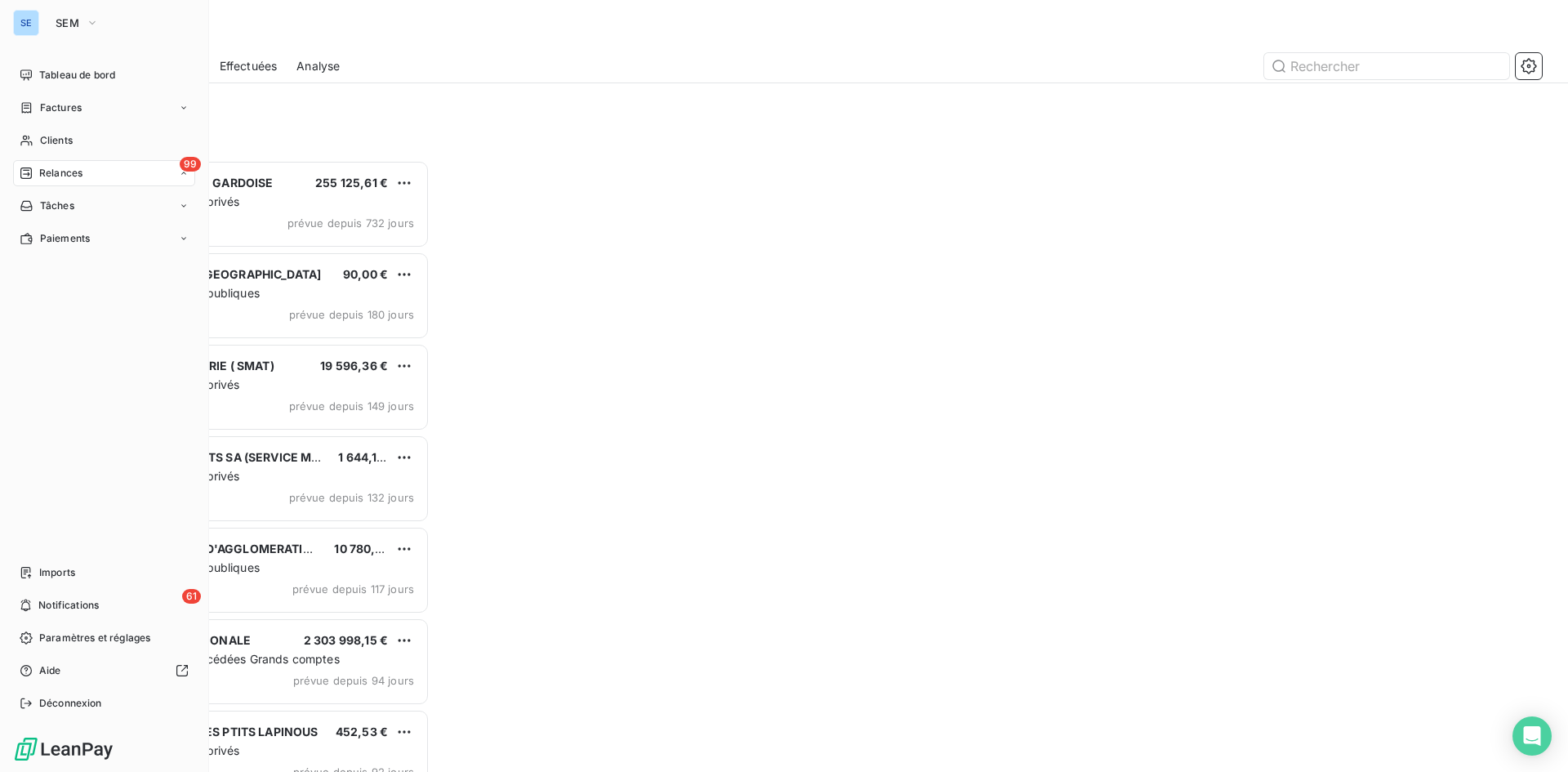
scroll to position [600, 339]
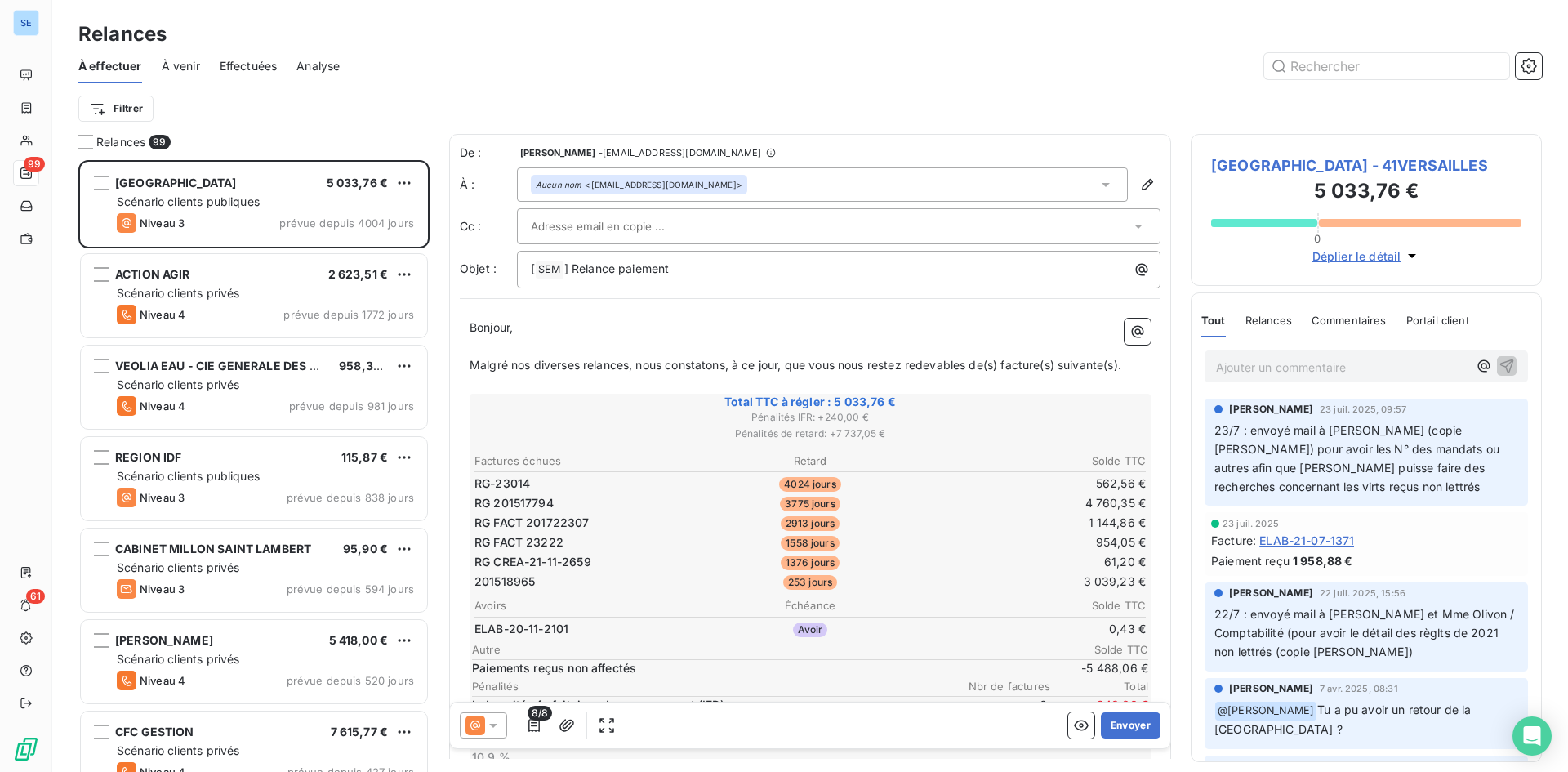
click at [307, 65] on span "Analyse" at bounding box center [318, 66] width 44 height 16
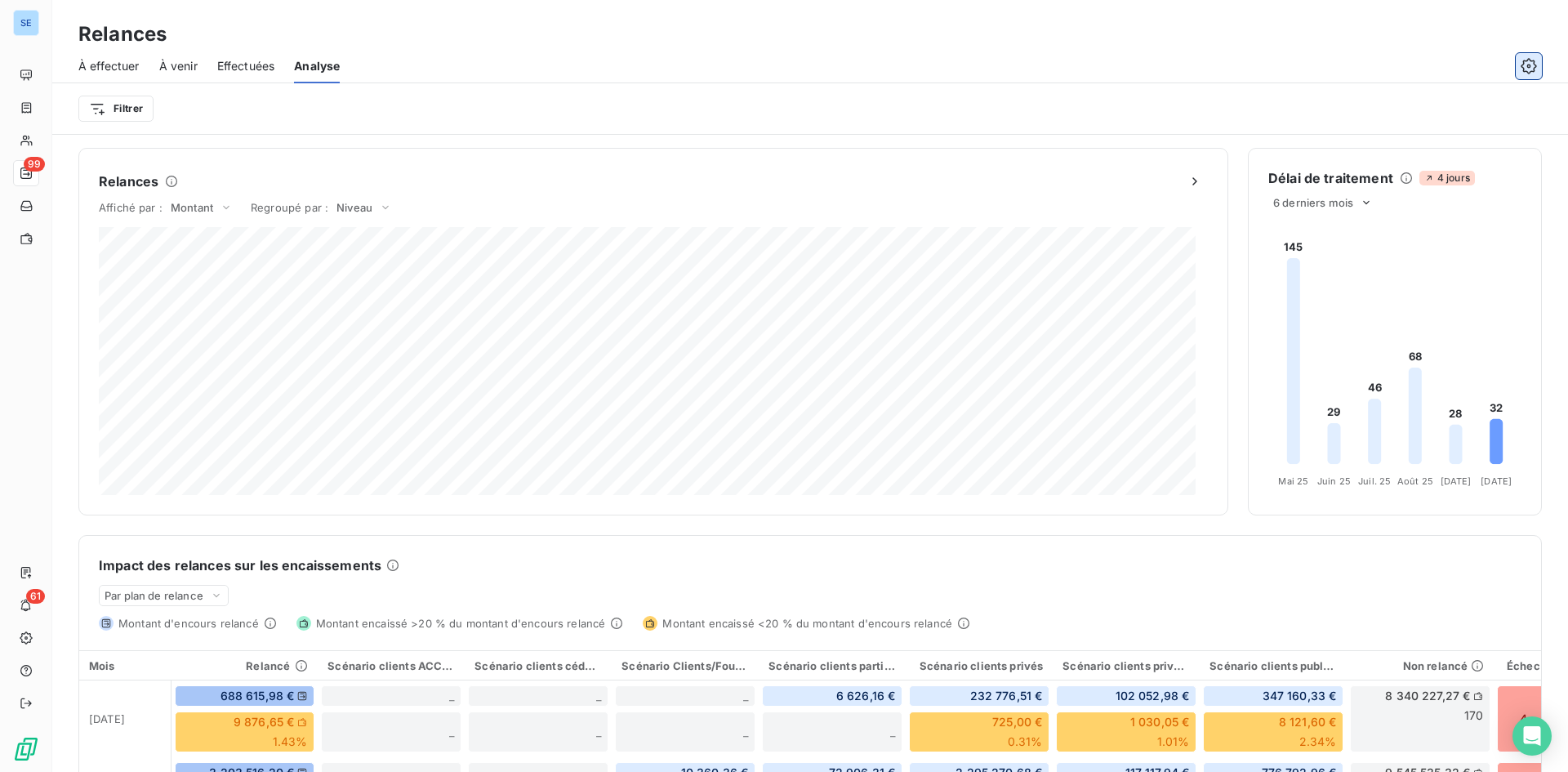
click at [1518, 68] on button "button" at bounding box center [1529, 67] width 27 height 27
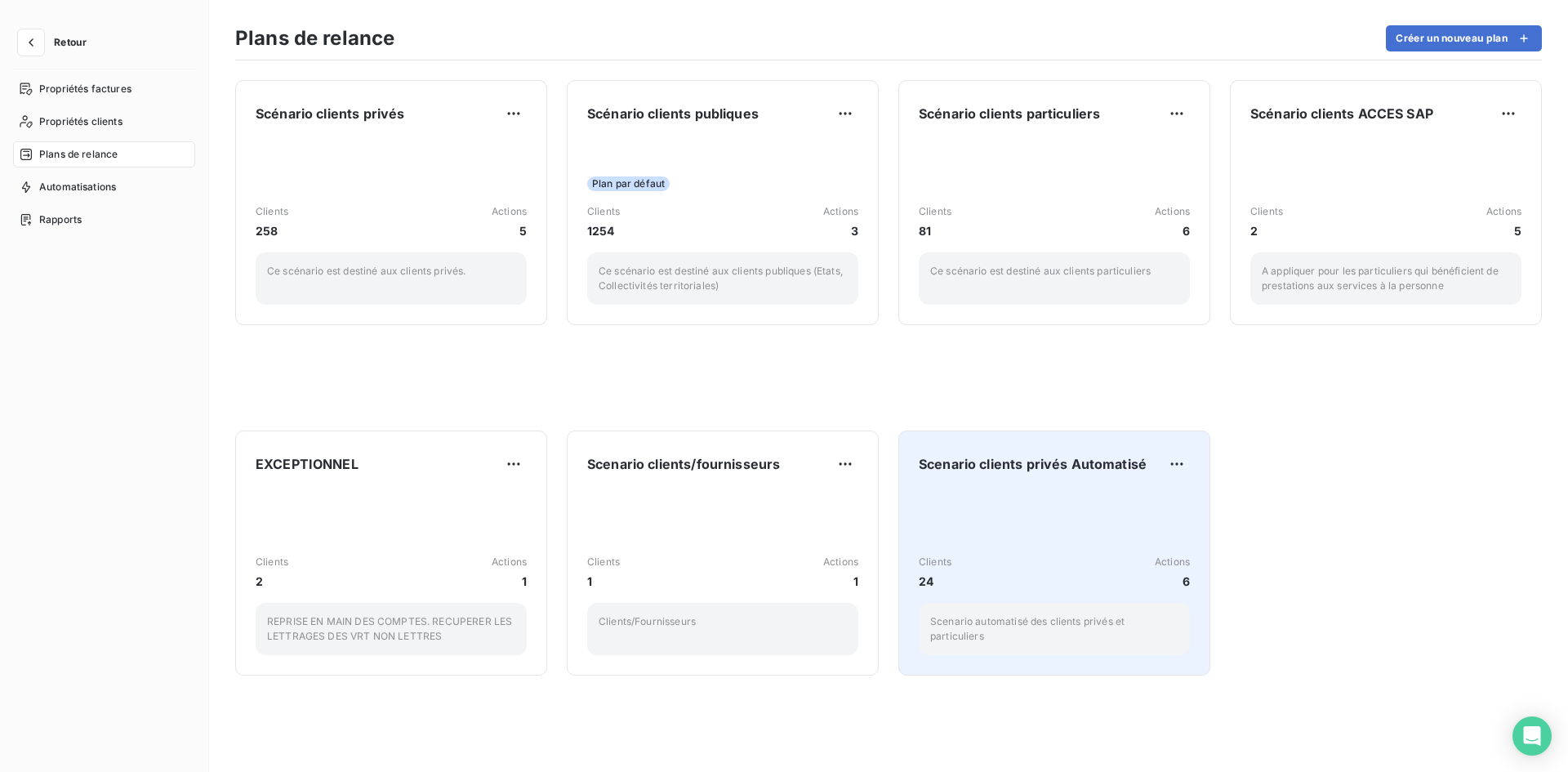
click at [1084, 469] on span "Scenario clients privés Automatisé" at bounding box center [1033, 464] width 228 height 20
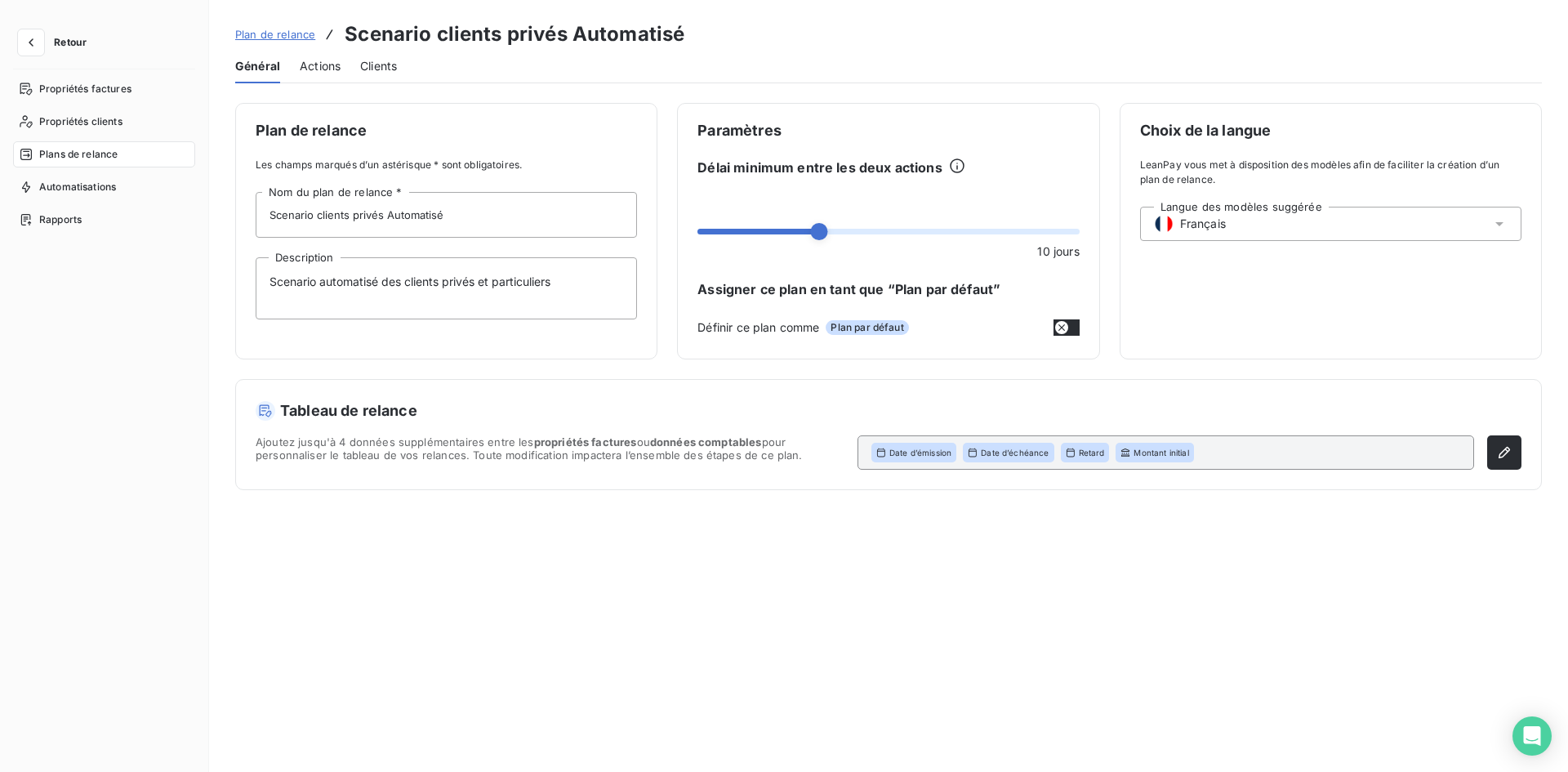
click at [316, 73] on span "Actions" at bounding box center [319, 66] width 41 height 16
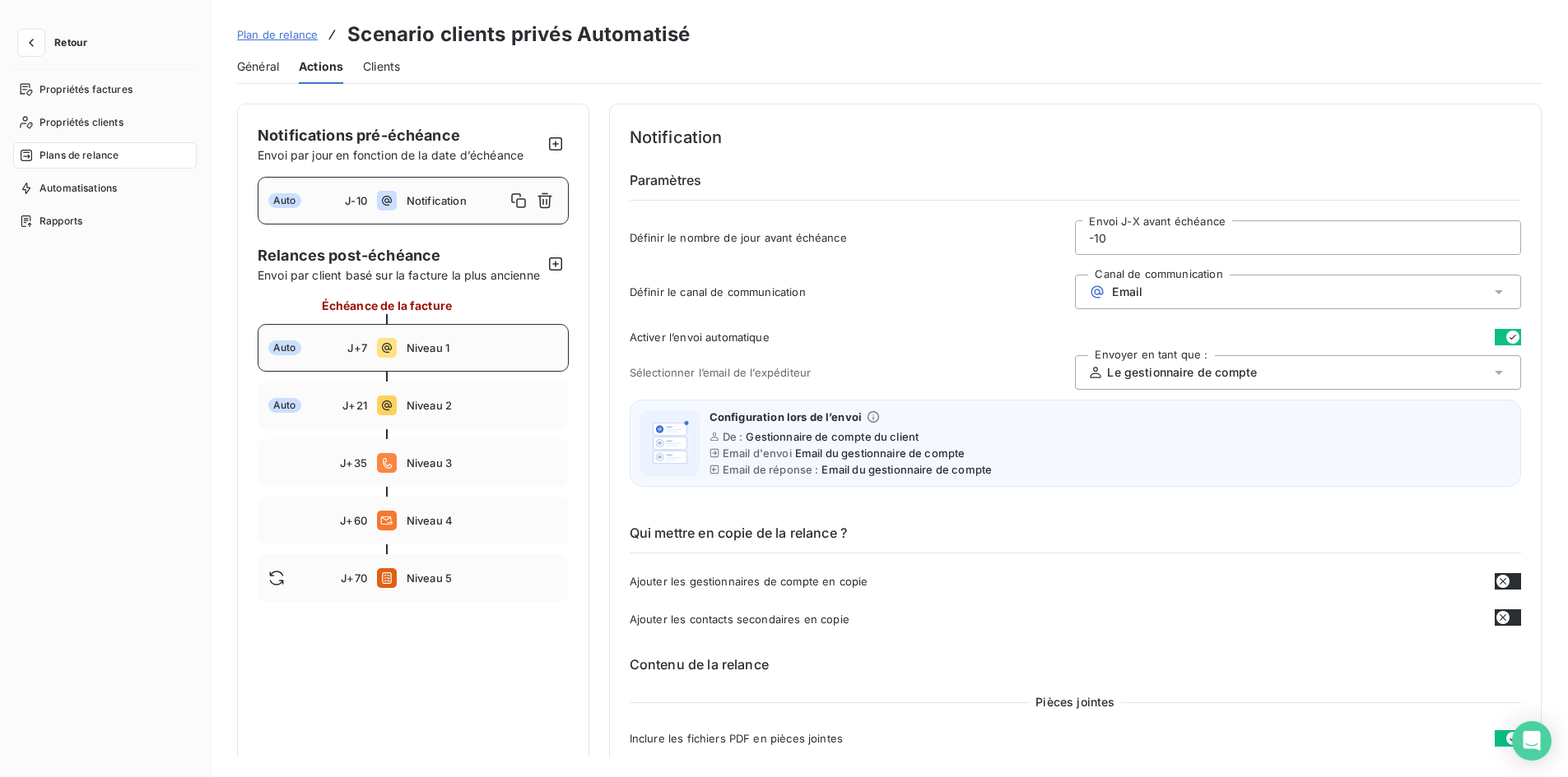
click at [428, 354] on span "Niveau 1" at bounding box center [482, 348] width 151 height 13
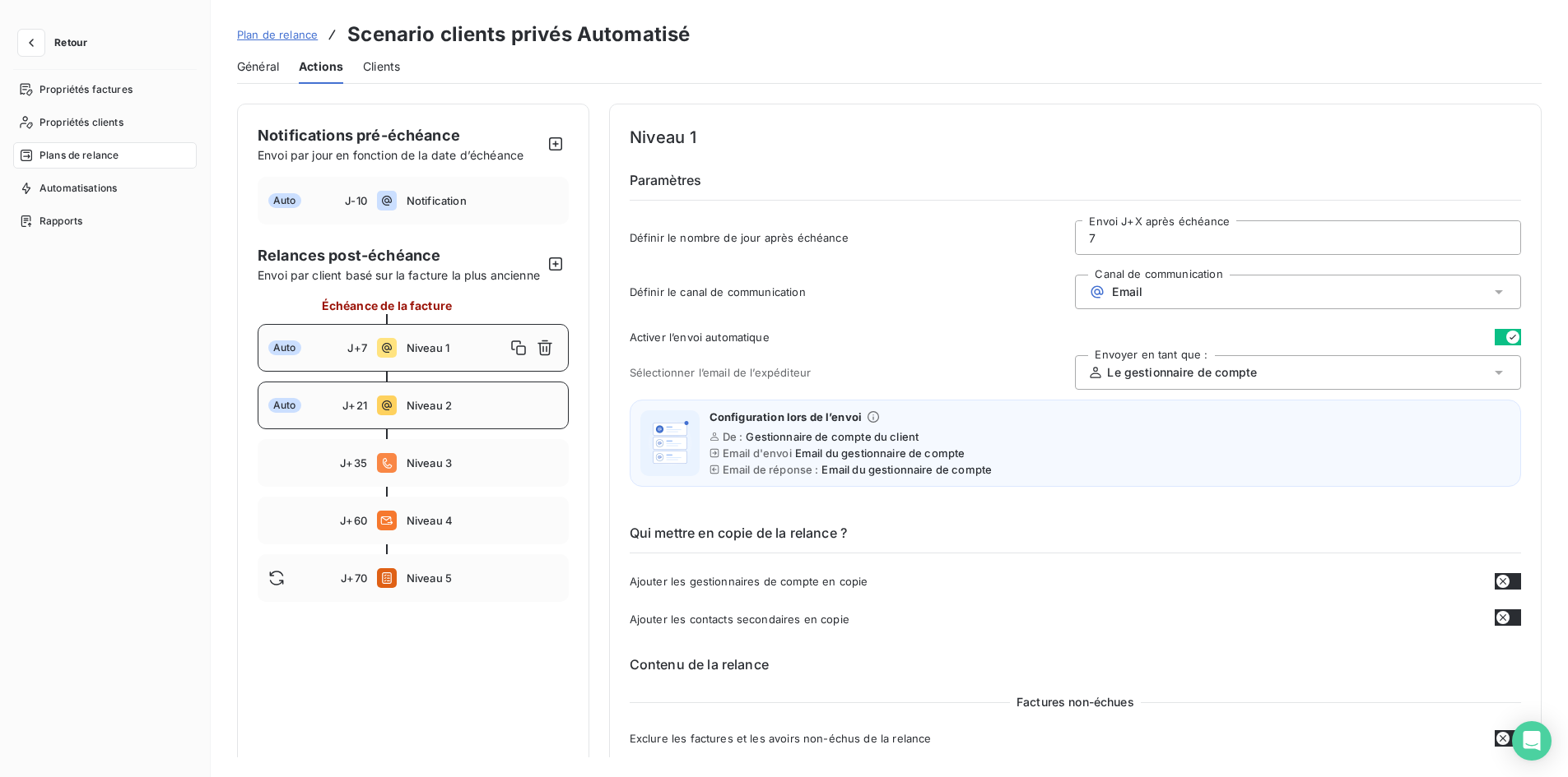
click at [418, 412] on span "Niveau 2" at bounding box center [482, 406] width 151 height 13
type input "21"
click at [67, 59] on div "Retour" at bounding box center [105, 50] width 184 height 40
click at [68, 46] on span "Retour" at bounding box center [71, 43] width 33 height 10
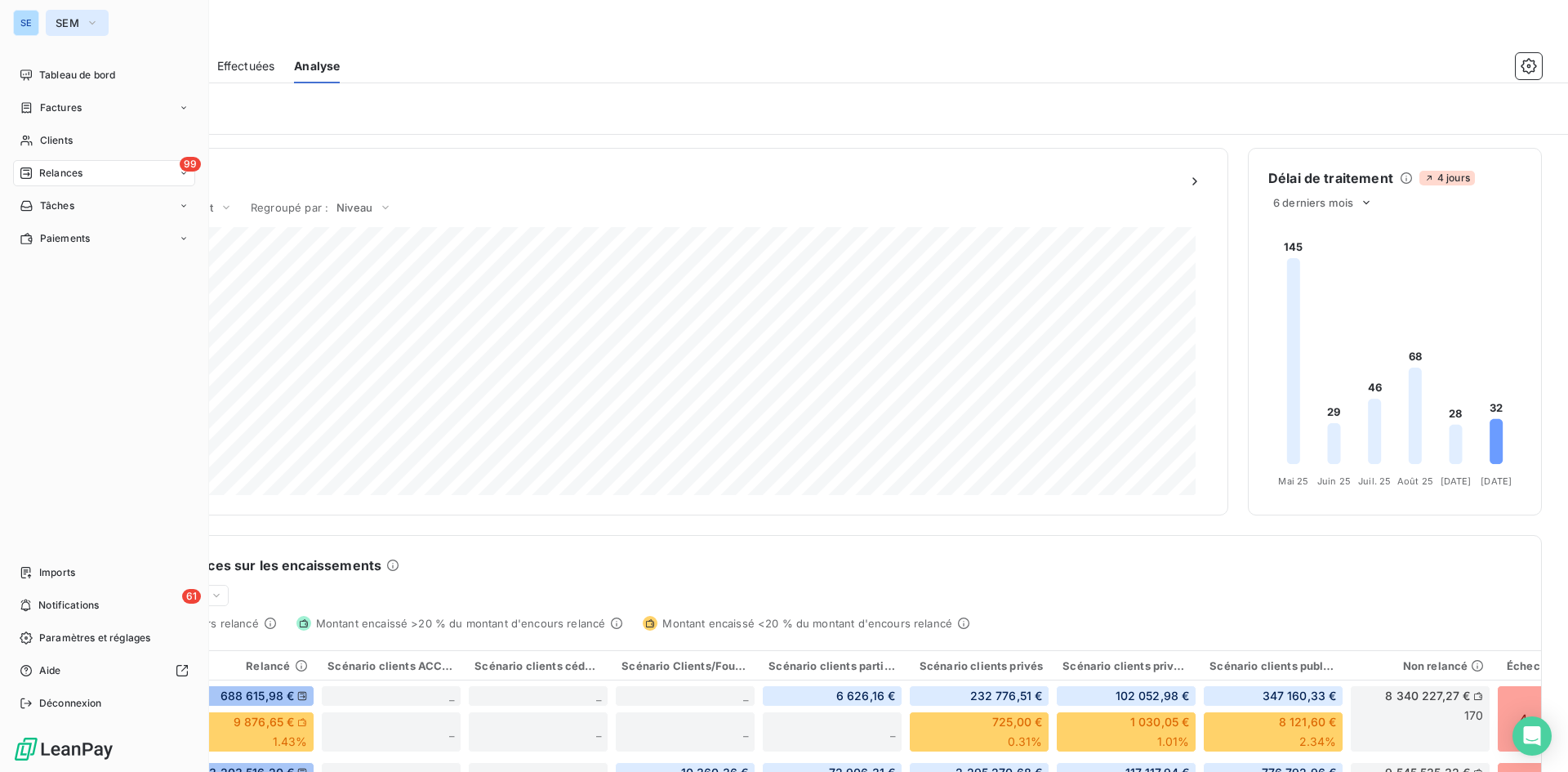
drag, startPoint x: 33, startPoint y: 19, endPoint x: 60, endPoint y: 21, distance: 27.1
click at [35, 20] on div "SE" at bounding box center [27, 23] width 27 height 27
click at [76, 18] on span "SEM" at bounding box center [67, 23] width 24 height 13
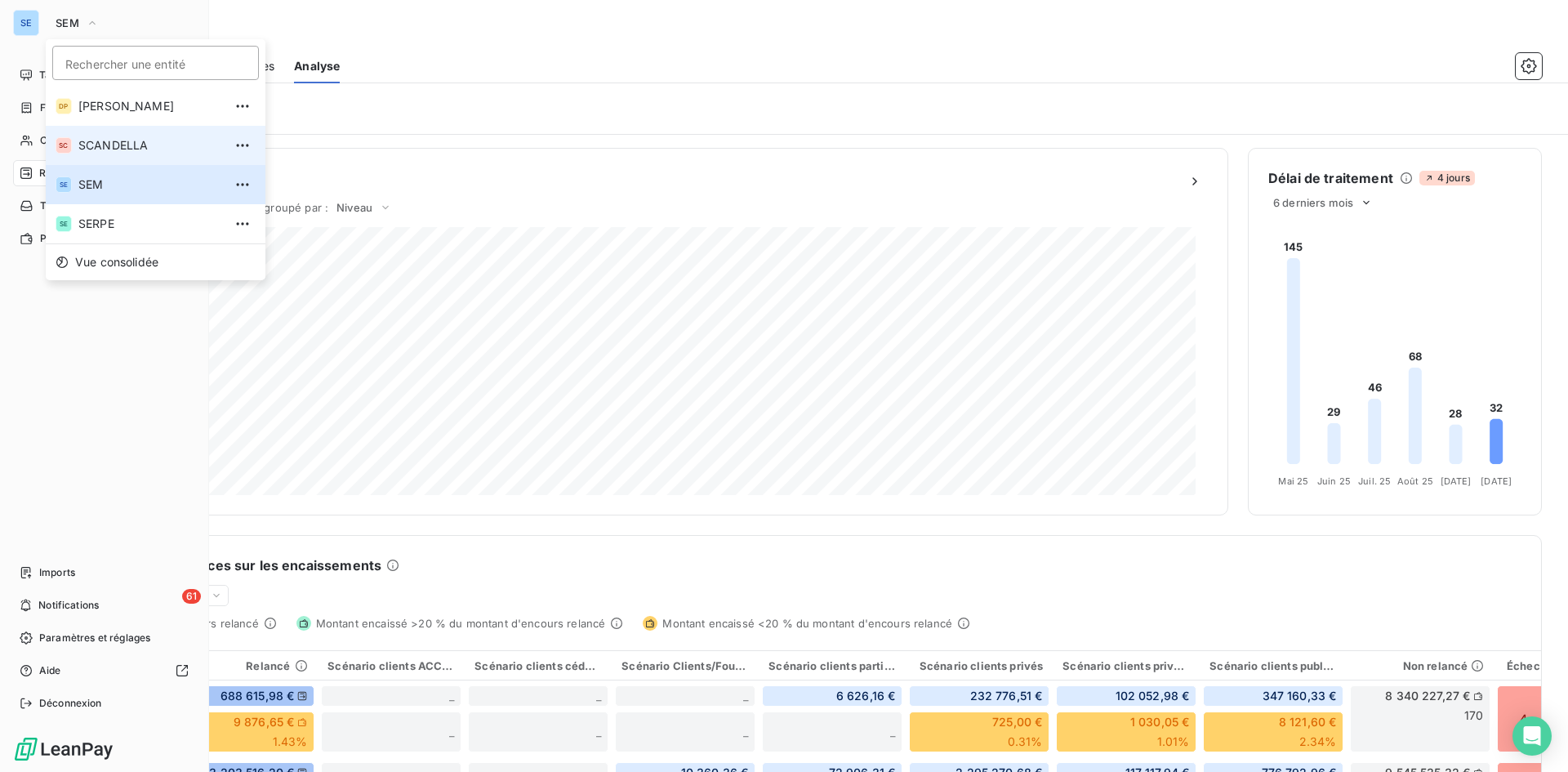
click at [86, 144] on span "SCANDELLA" at bounding box center [151, 145] width 144 height 16
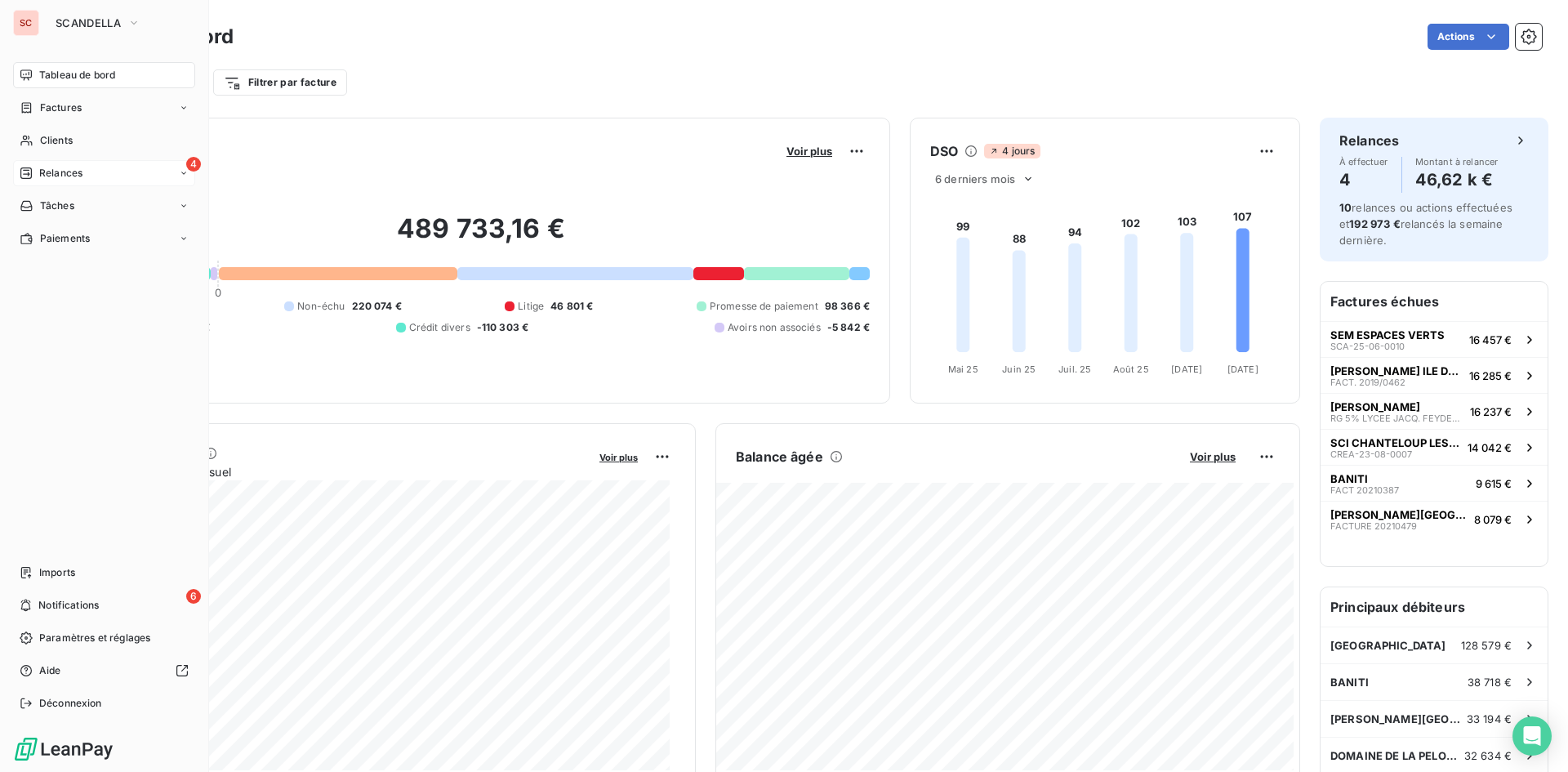
click at [85, 172] on div "4 Relances" at bounding box center [105, 173] width 182 height 27
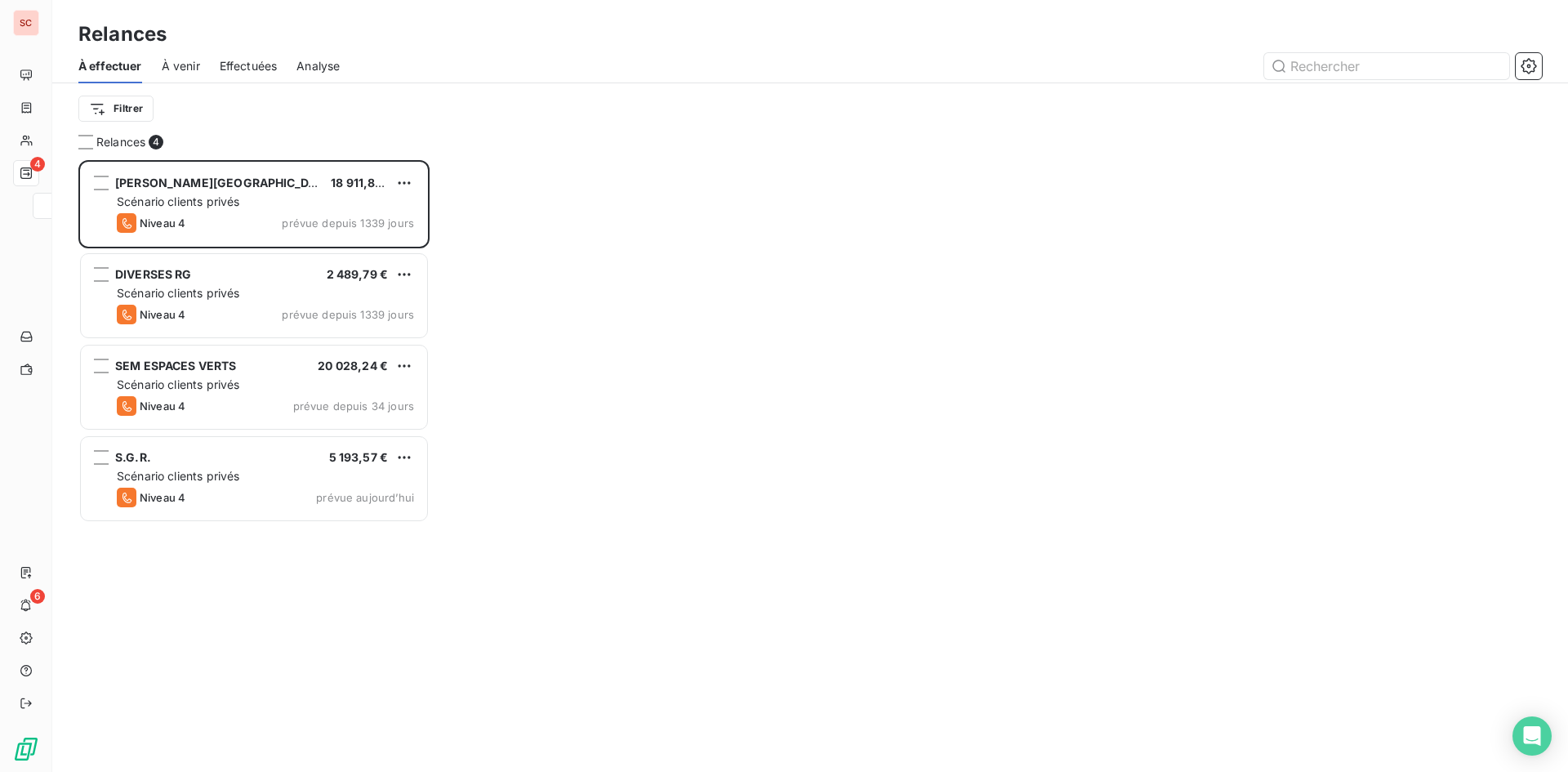
scroll to position [600, 339]
drag, startPoint x: 1560, startPoint y: 71, endPoint x: 1546, endPoint y: 64, distance: 15.7
click at [1559, 71] on div "À effectuer À venir Effectuées Analyse" at bounding box center [810, 67] width 1516 height 34
click at [1544, 63] on div "À effectuer À venir Effectuées Analyse" at bounding box center [810, 67] width 1516 height 34
click at [1539, 58] on button "button" at bounding box center [1529, 67] width 27 height 27
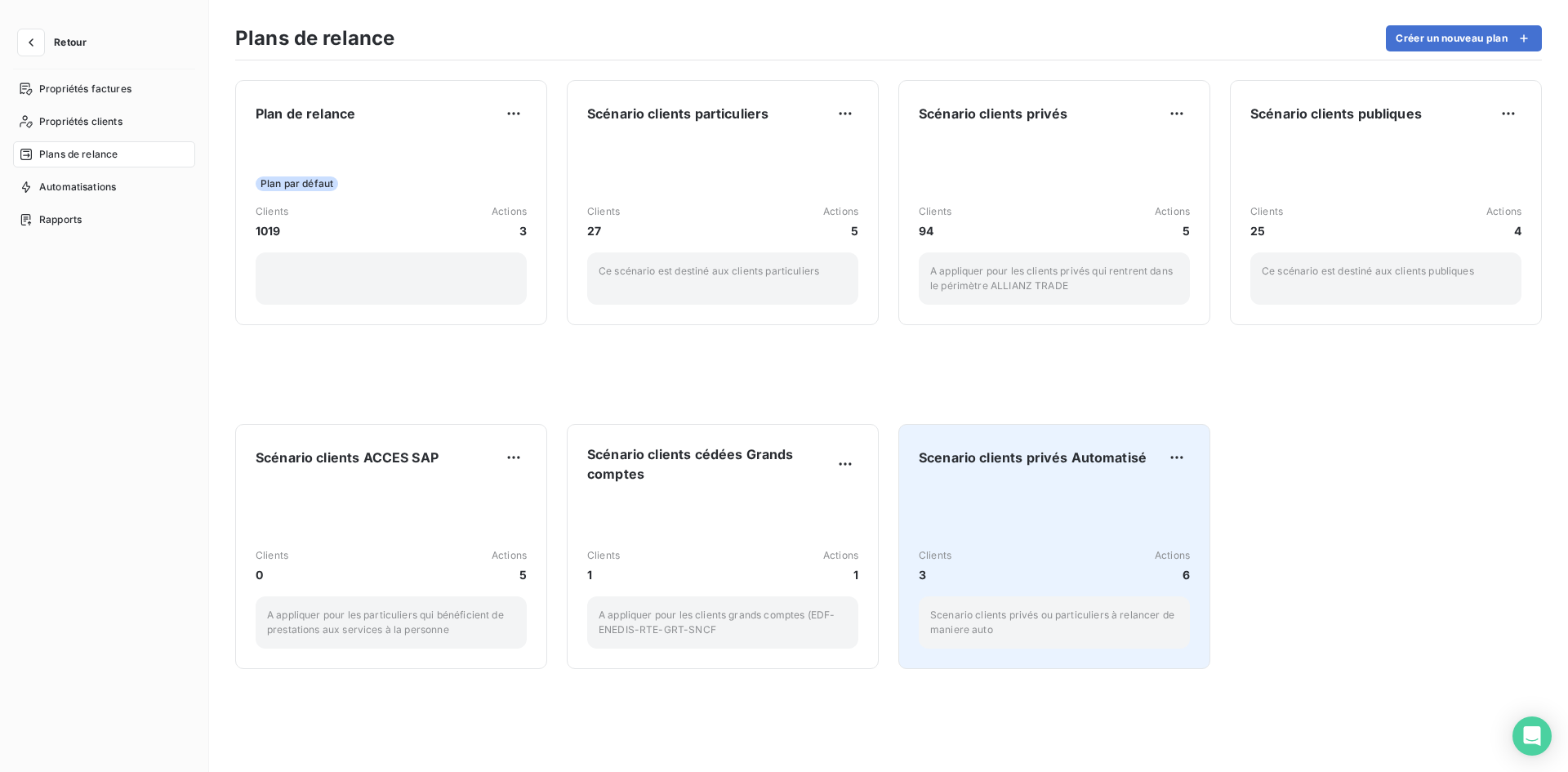
click at [1038, 536] on div "Clients 3 Actions 6 Scenario clients privés ou particuliers à relancer de manie…" at bounding box center [1054, 567] width 271 height 165
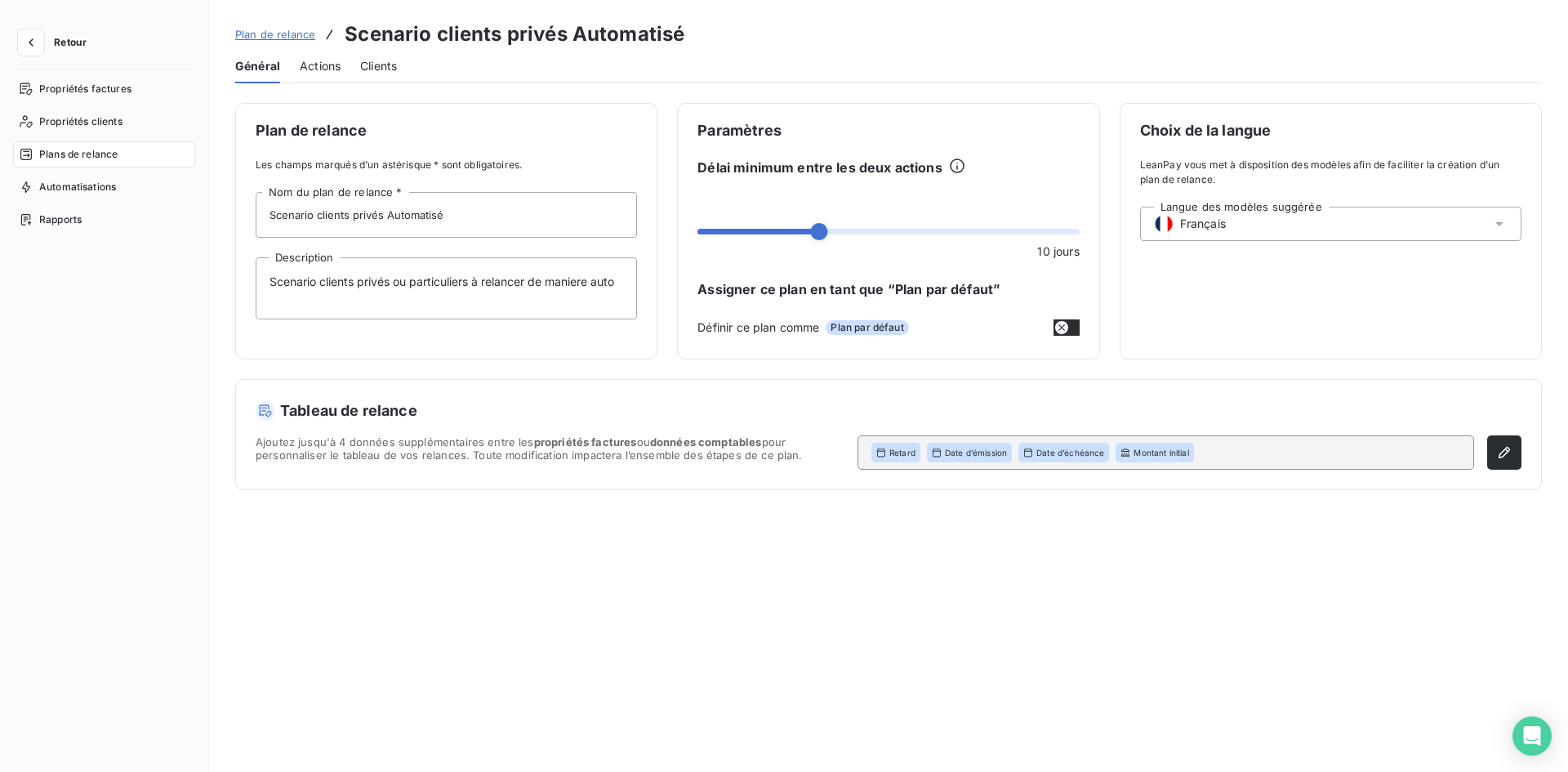
click at [314, 79] on div "Actions" at bounding box center [319, 67] width 41 height 34
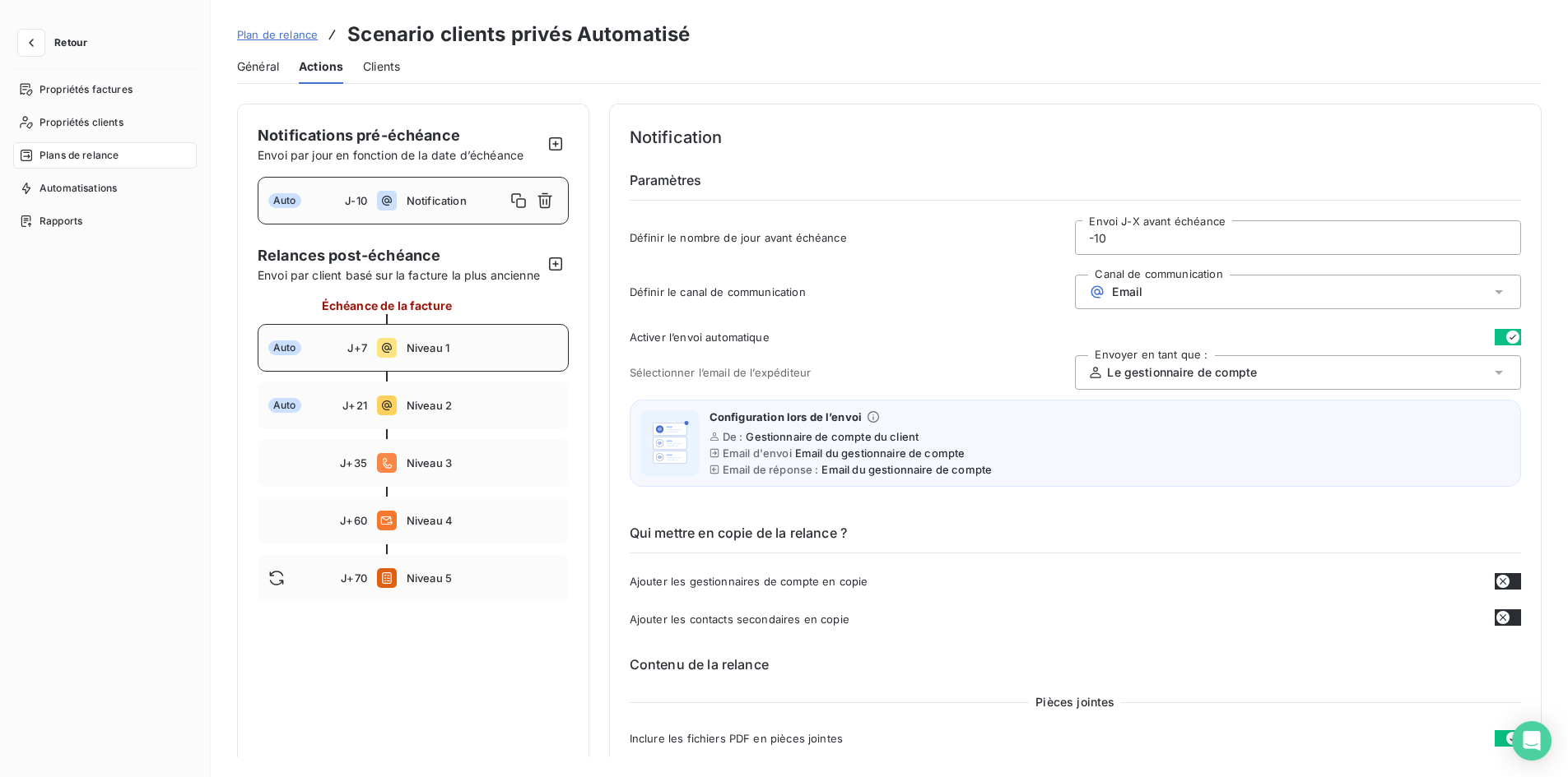
click at [454, 354] on span "Niveau 1" at bounding box center [482, 348] width 151 height 13
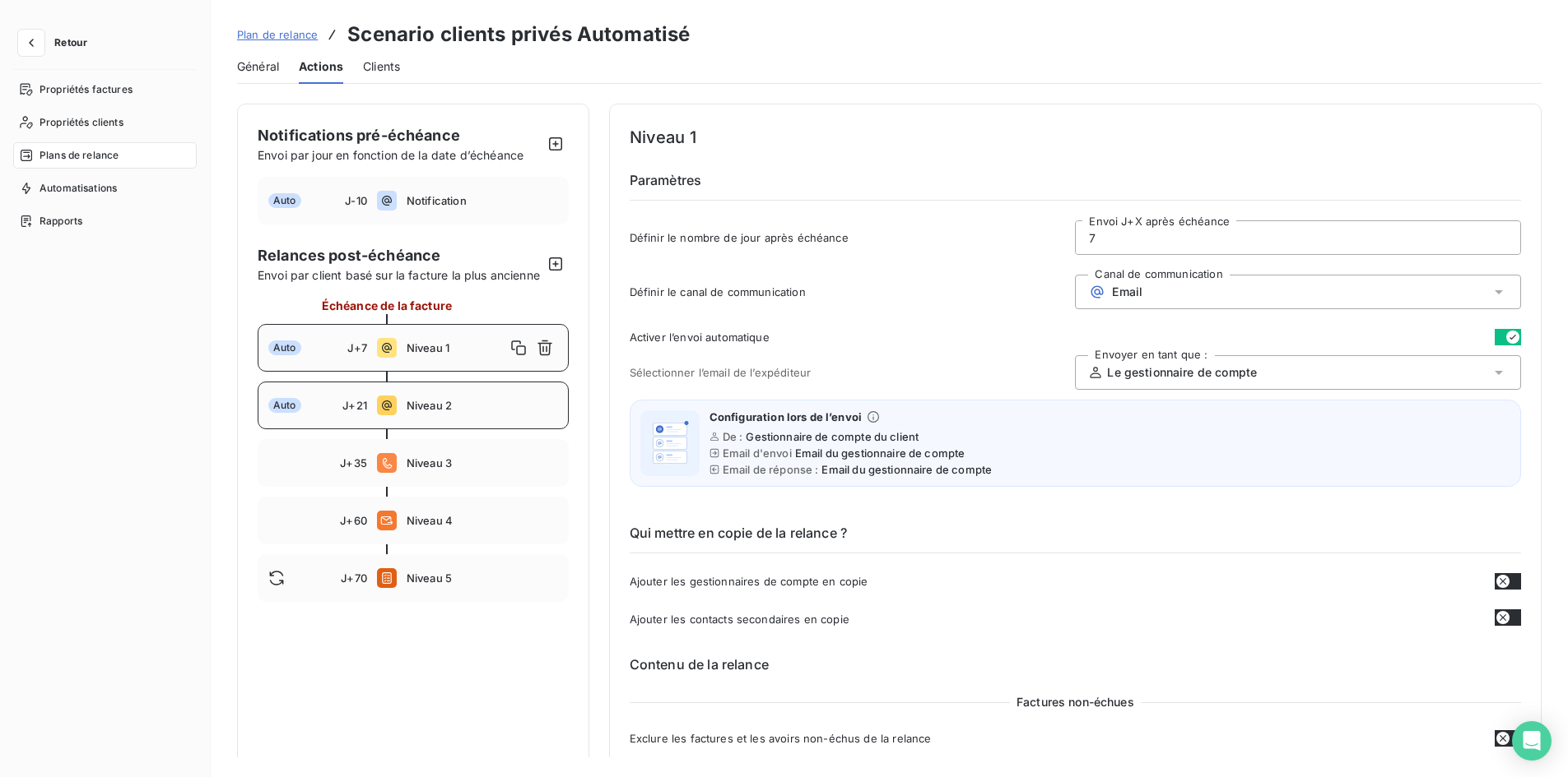
click at [457, 412] on span "Niveau 2" at bounding box center [482, 406] width 151 height 13
type input "21"
click at [43, 44] on button "button" at bounding box center [32, 43] width 27 height 27
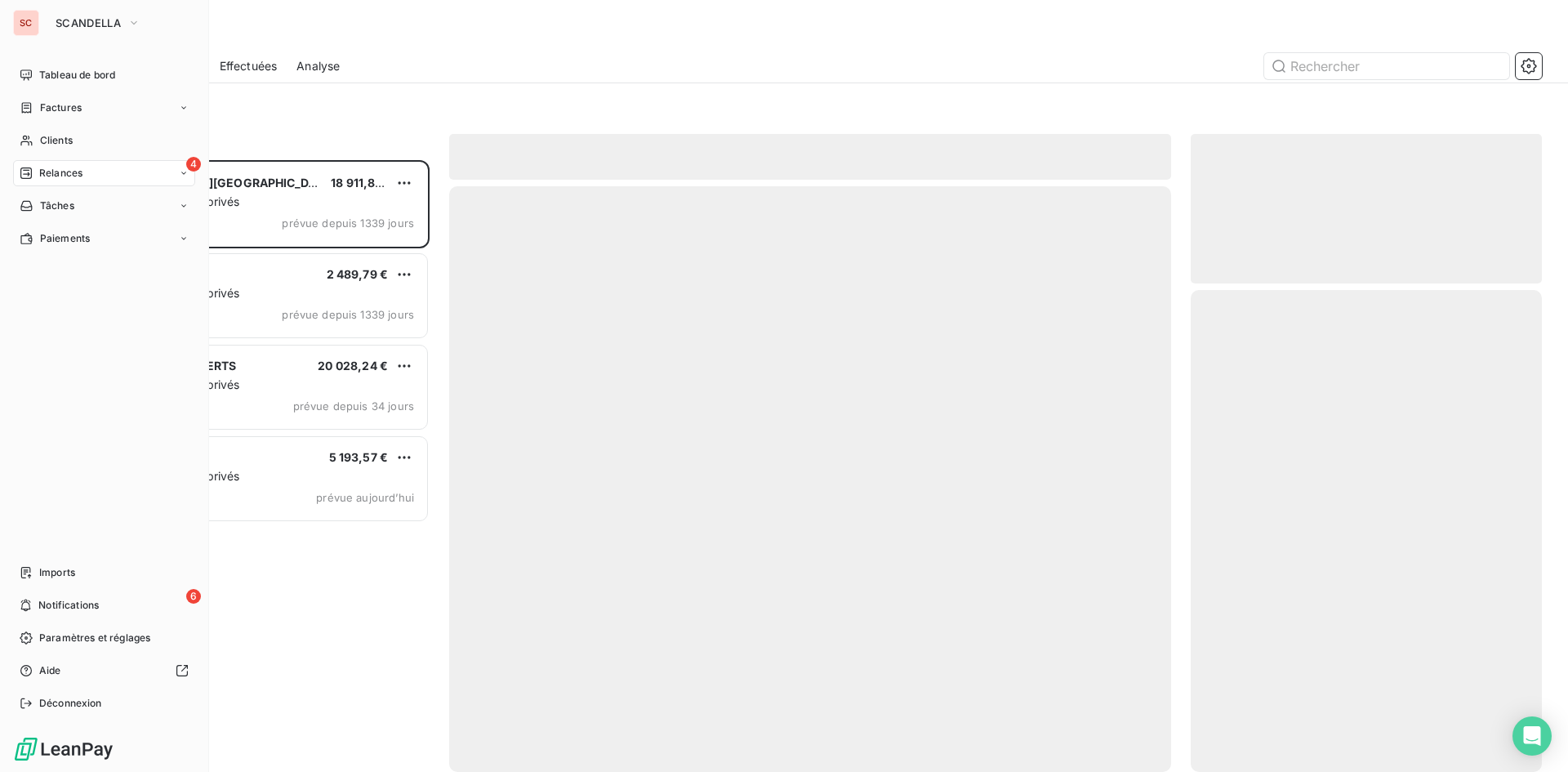
scroll to position [600, 339]
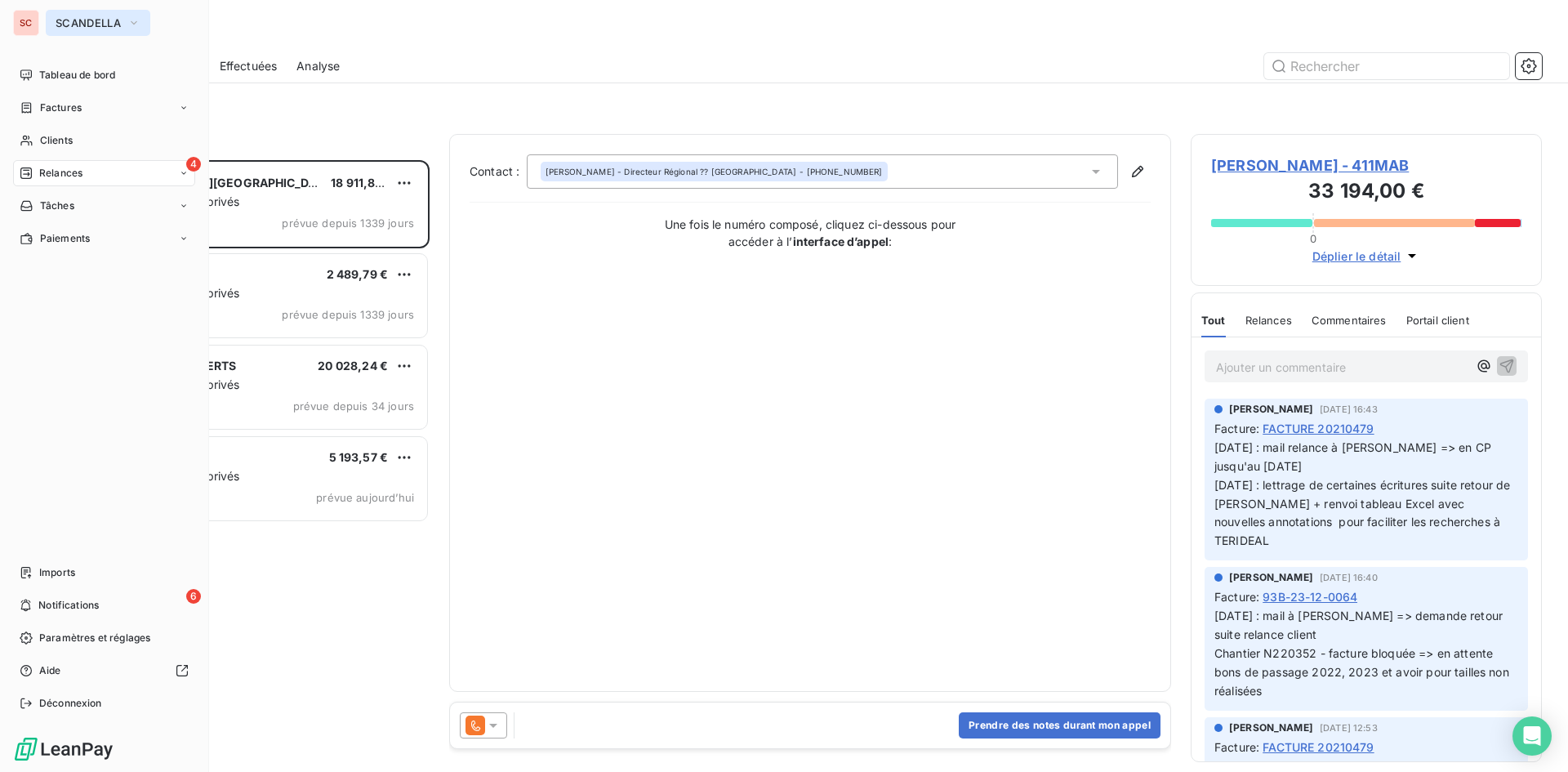
click at [119, 24] on span "SCANDELLA" at bounding box center [87, 23] width 66 height 13
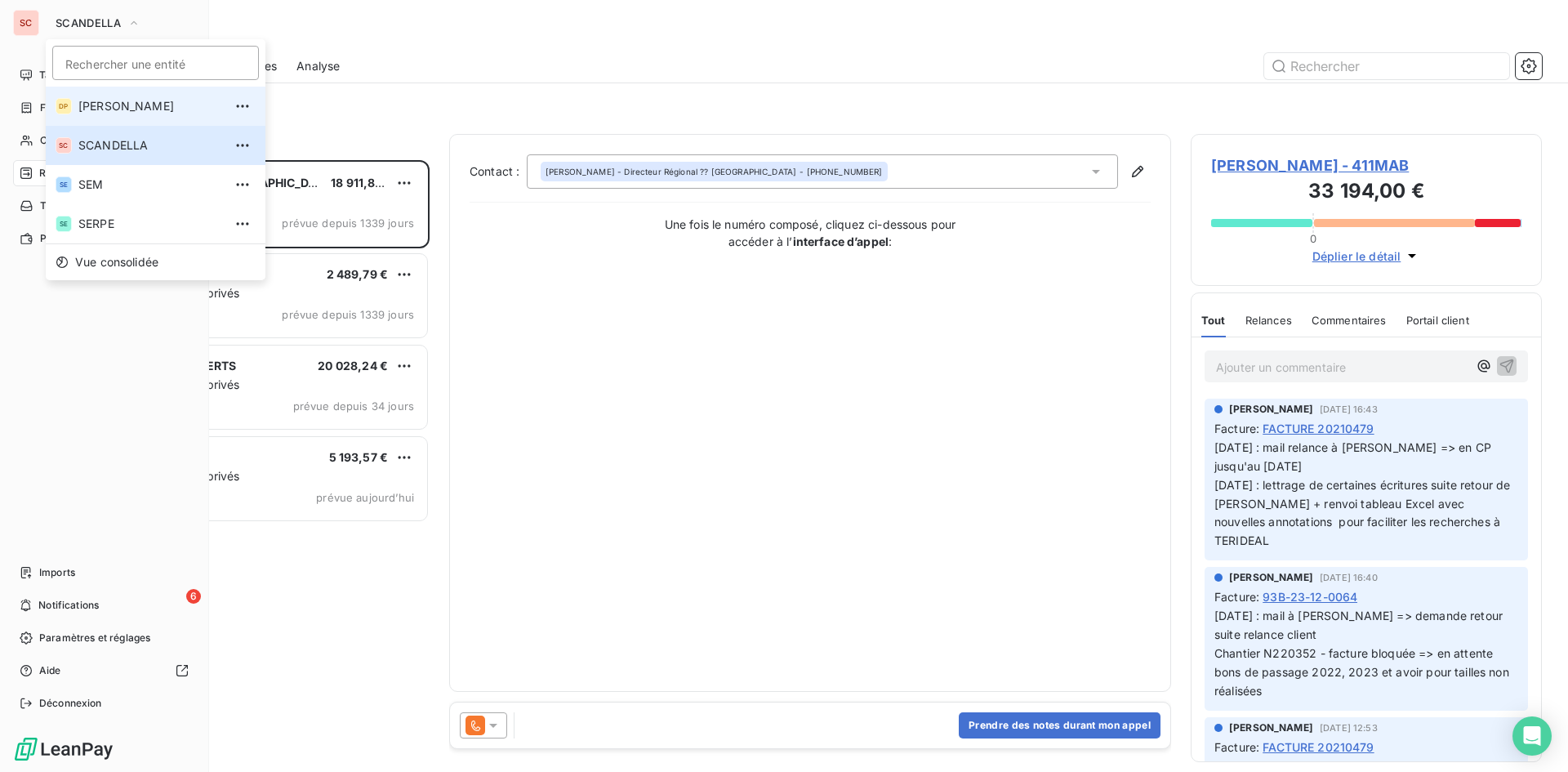
click at [96, 105] on span "[PERSON_NAME]" at bounding box center [151, 106] width 144 height 16
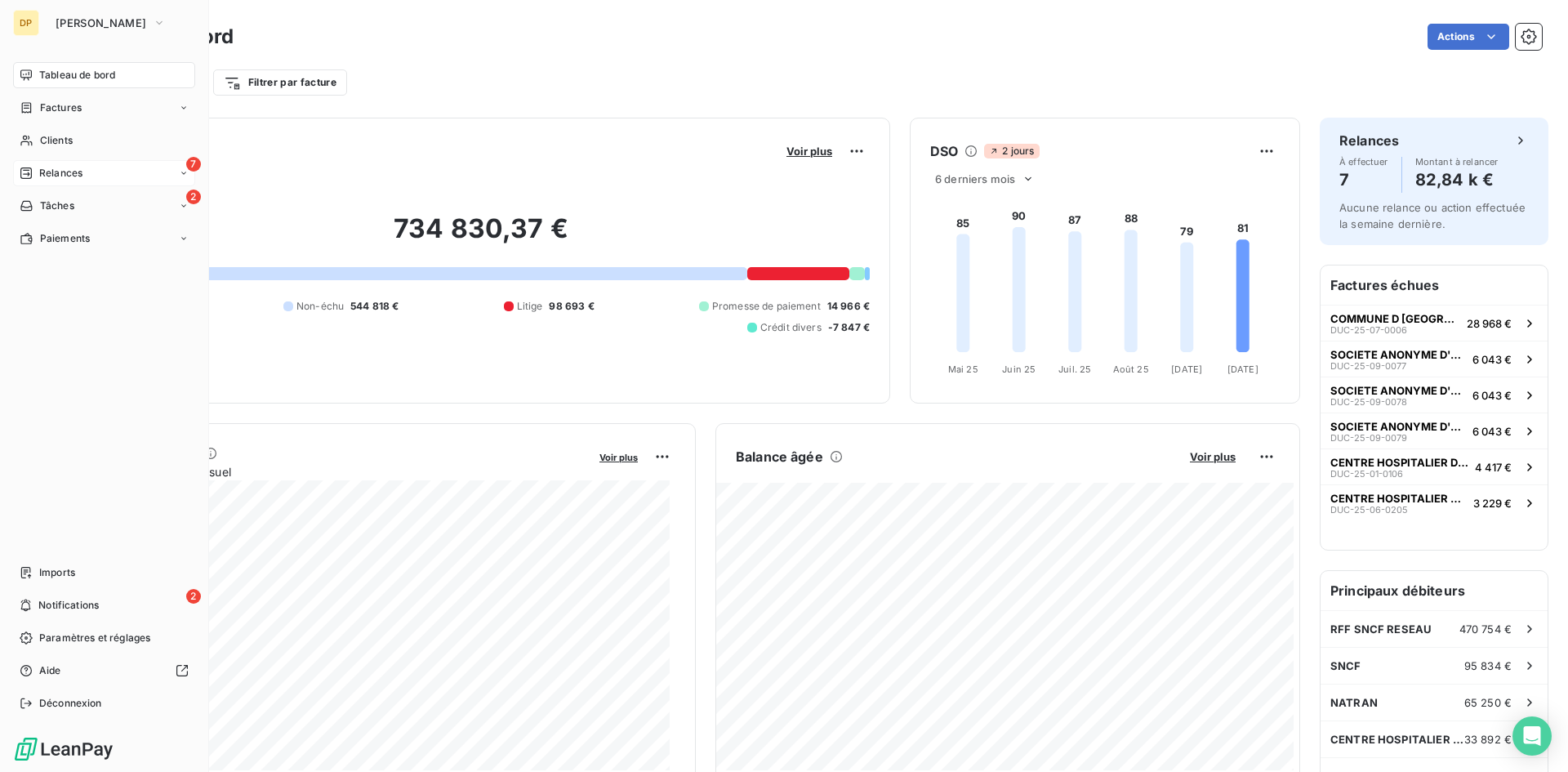
click at [59, 182] on div "7 Relances" at bounding box center [105, 173] width 182 height 27
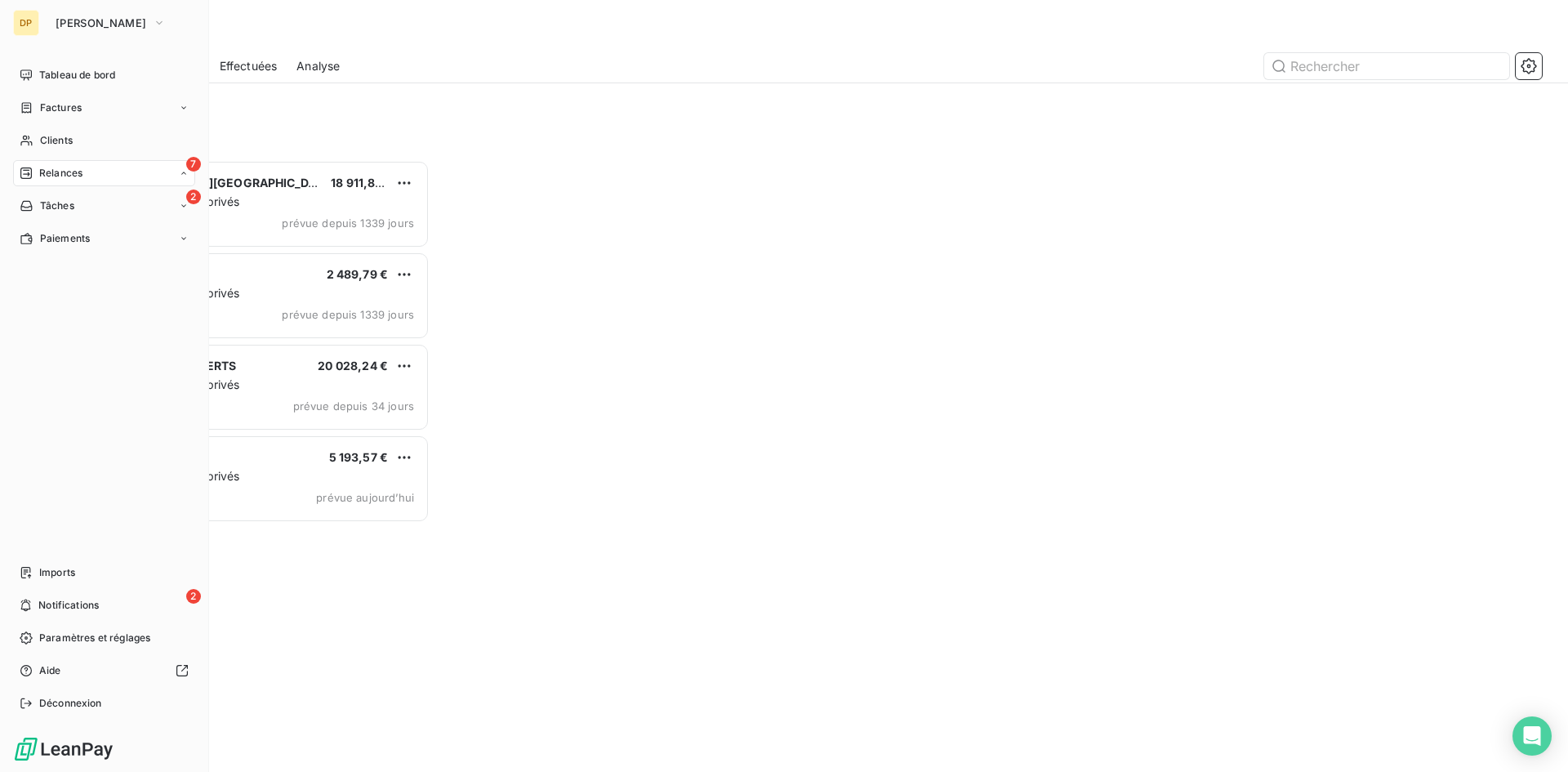
scroll to position [600, 339]
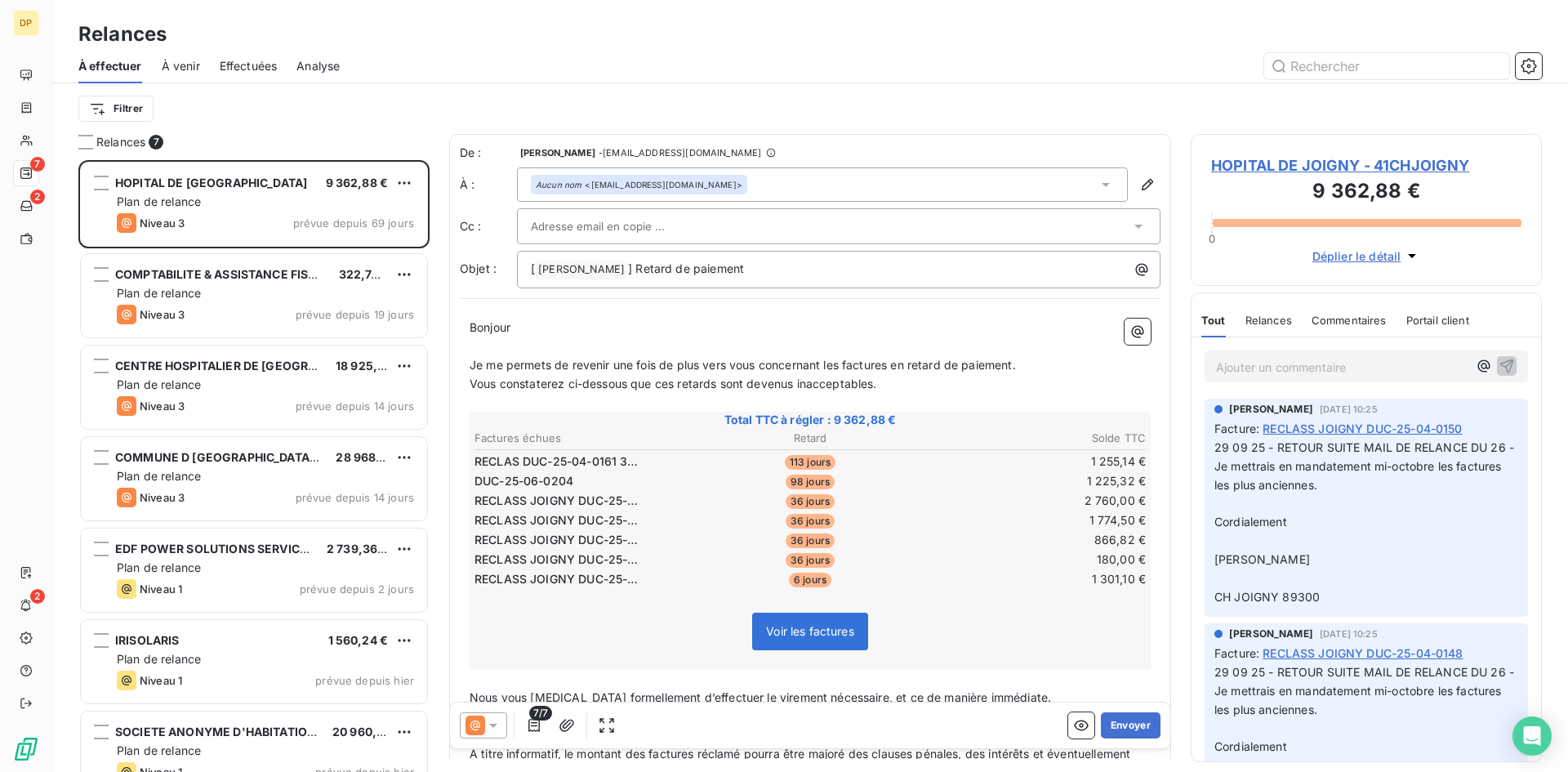
click at [373, 70] on div at bounding box center [950, 67] width 1183 height 27
click at [348, 66] on div "À effectuer À venir Effectuées Analyse" at bounding box center [810, 67] width 1516 height 34
click at [353, 72] on div "À effectuer À venir Effectuées Analyse" at bounding box center [810, 67] width 1516 height 34
click at [334, 60] on span "Analyse" at bounding box center [318, 66] width 44 height 16
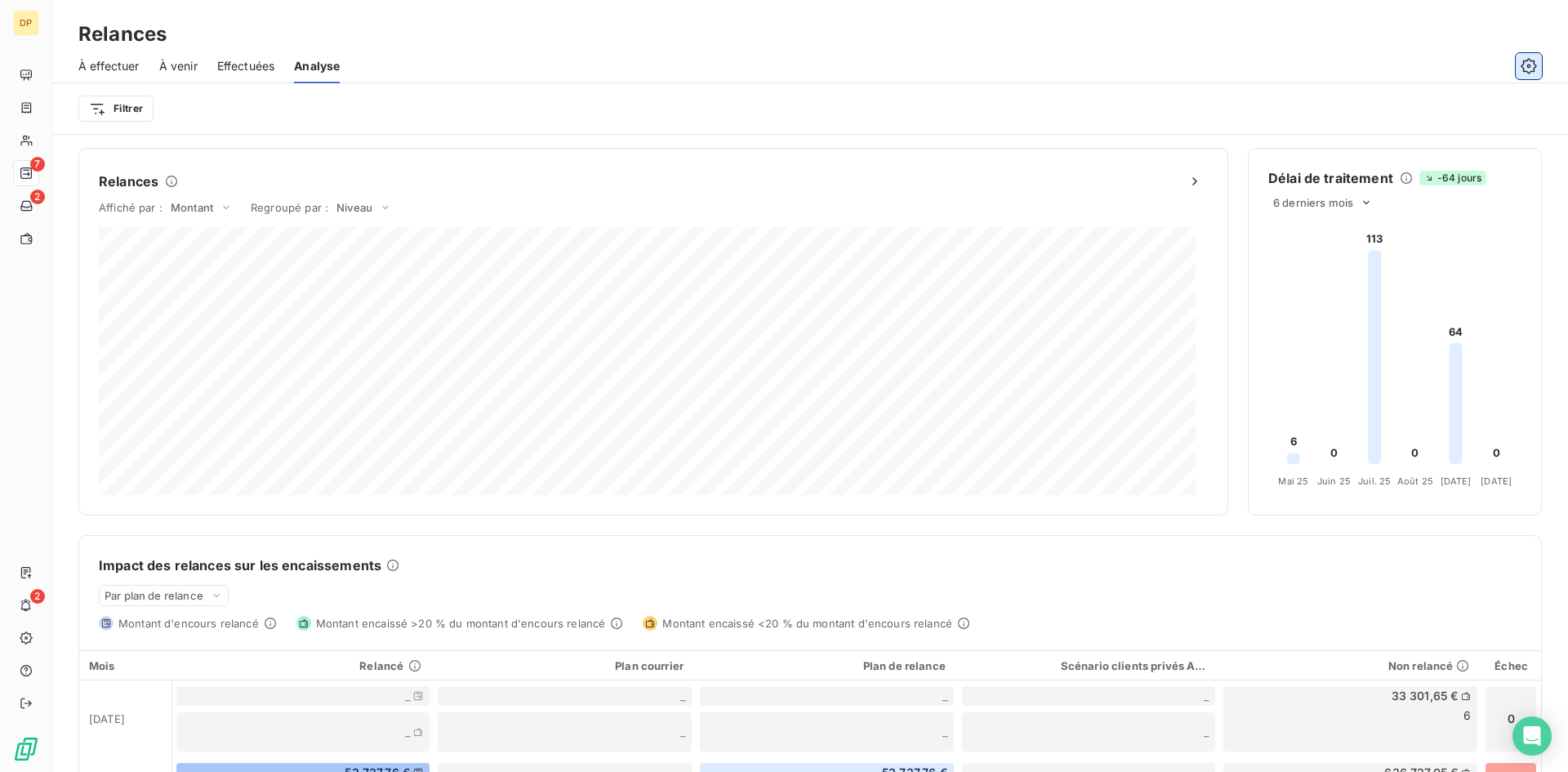
click at [1521, 66] on icon "button" at bounding box center [1529, 66] width 16 height 16
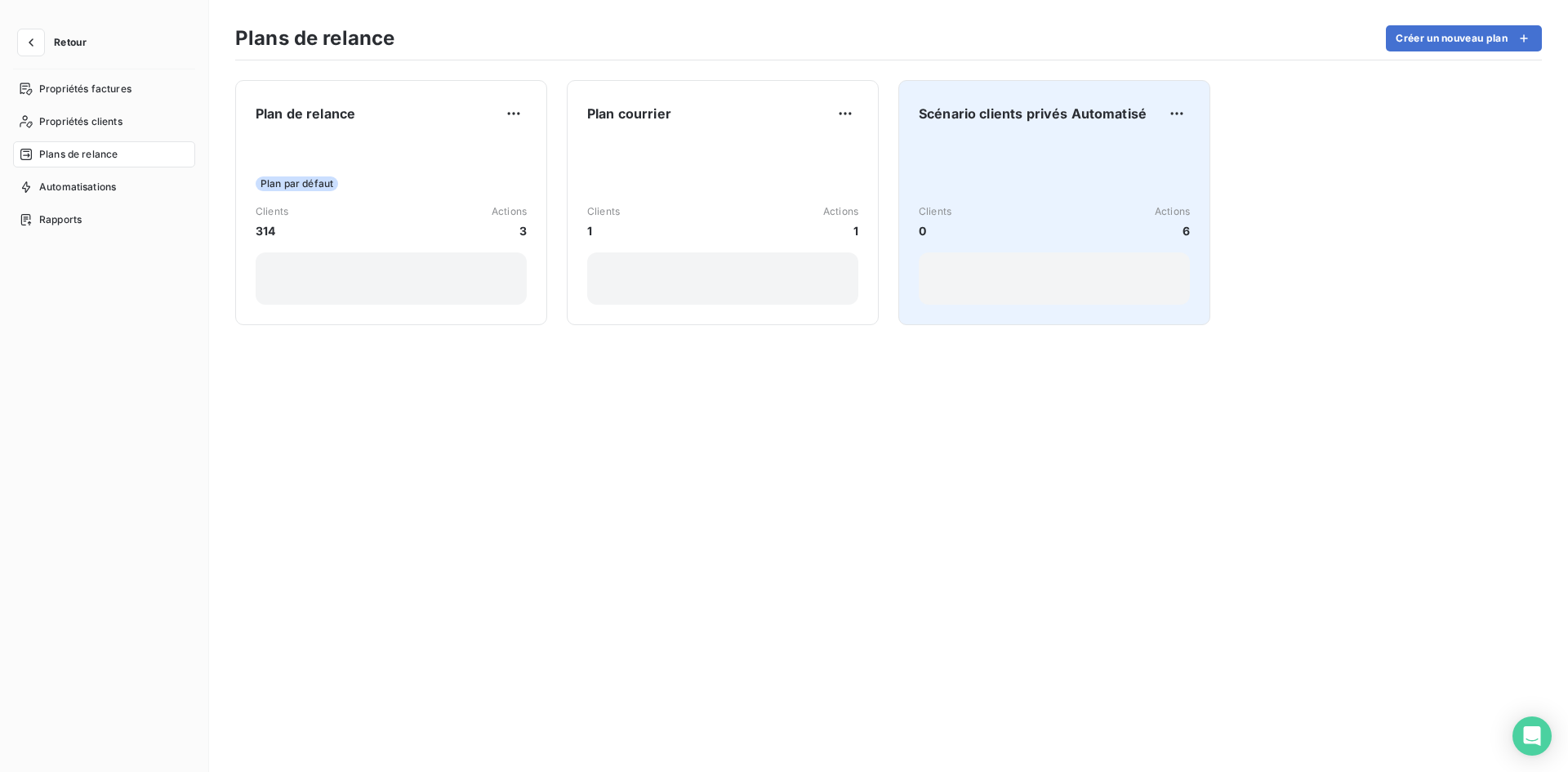
click at [978, 168] on div "Clients 0 Actions 6" at bounding box center [1054, 222] width 271 height 165
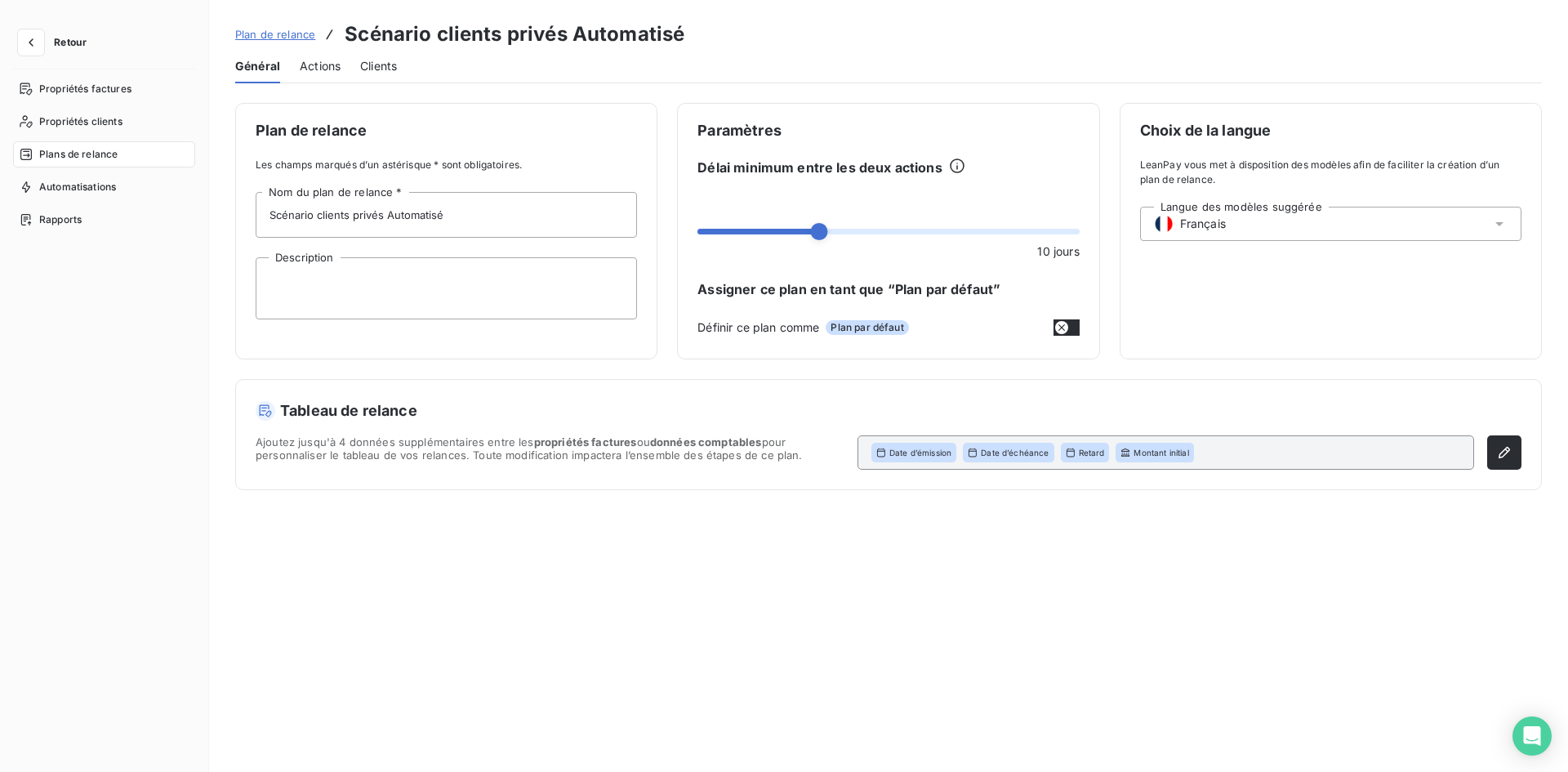
click at [330, 66] on span "Actions" at bounding box center [319, 66] width 41 height 16
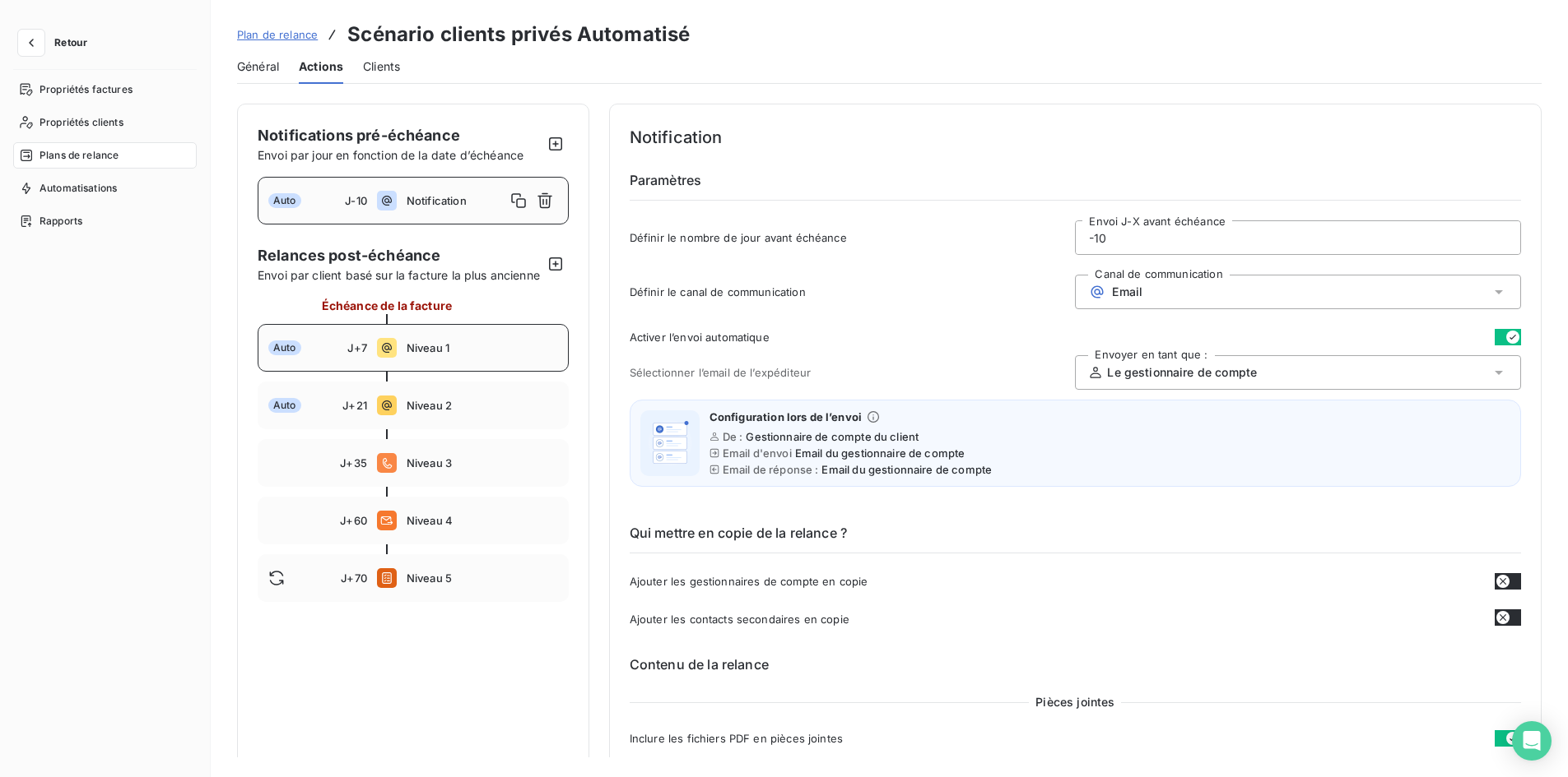
click at [437, 372] on div "Auto J+7 Niveau 1" at bounding box center [413, 348] width 311 height 48
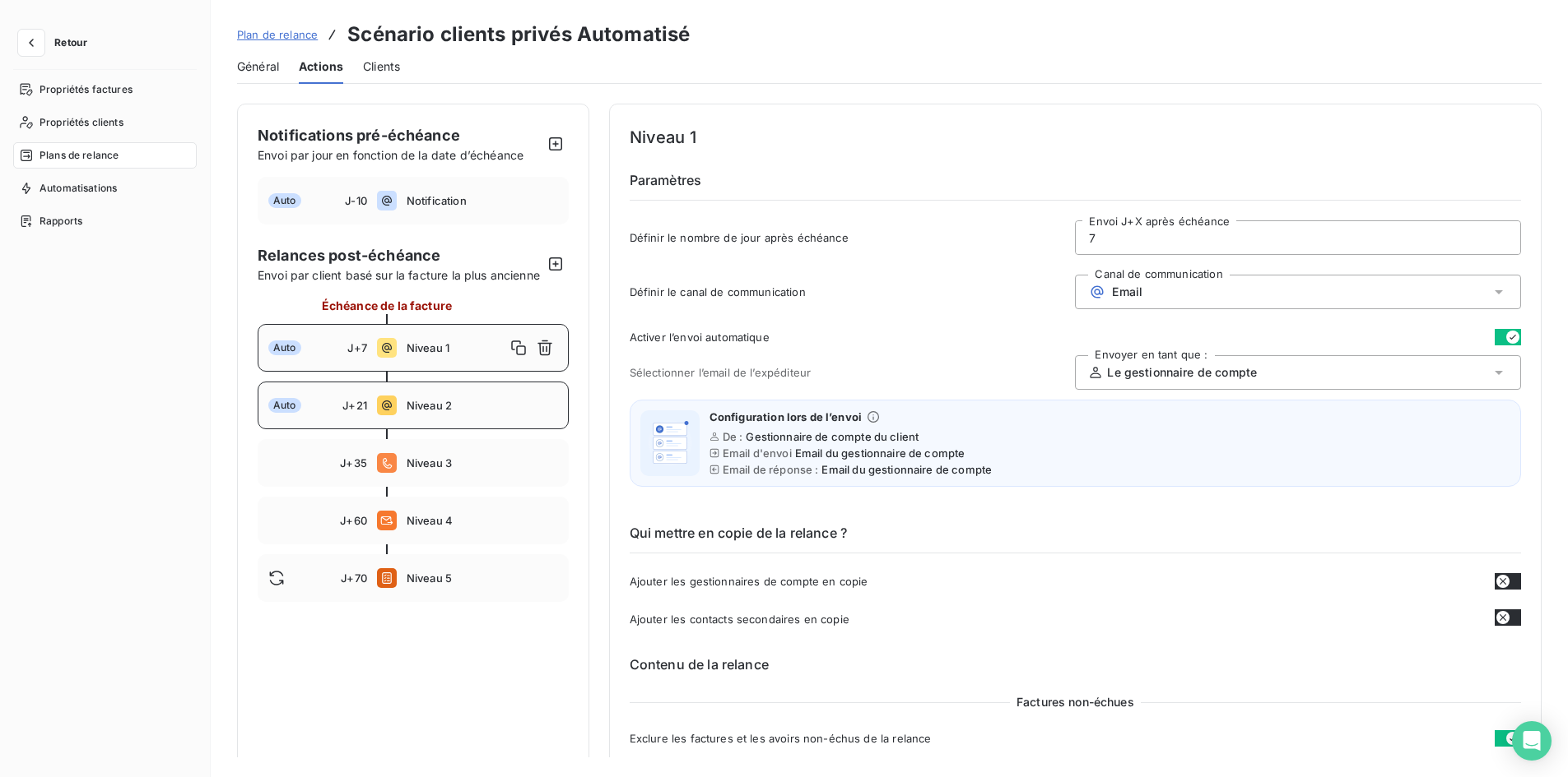
click at [472, 412] on span "Niveau 2" at bounding box center [482, 406] width 151 height 13
type input "21"
click at [83, 33] on button "Retour" at bounding box center [56, 43] width 87 height 27
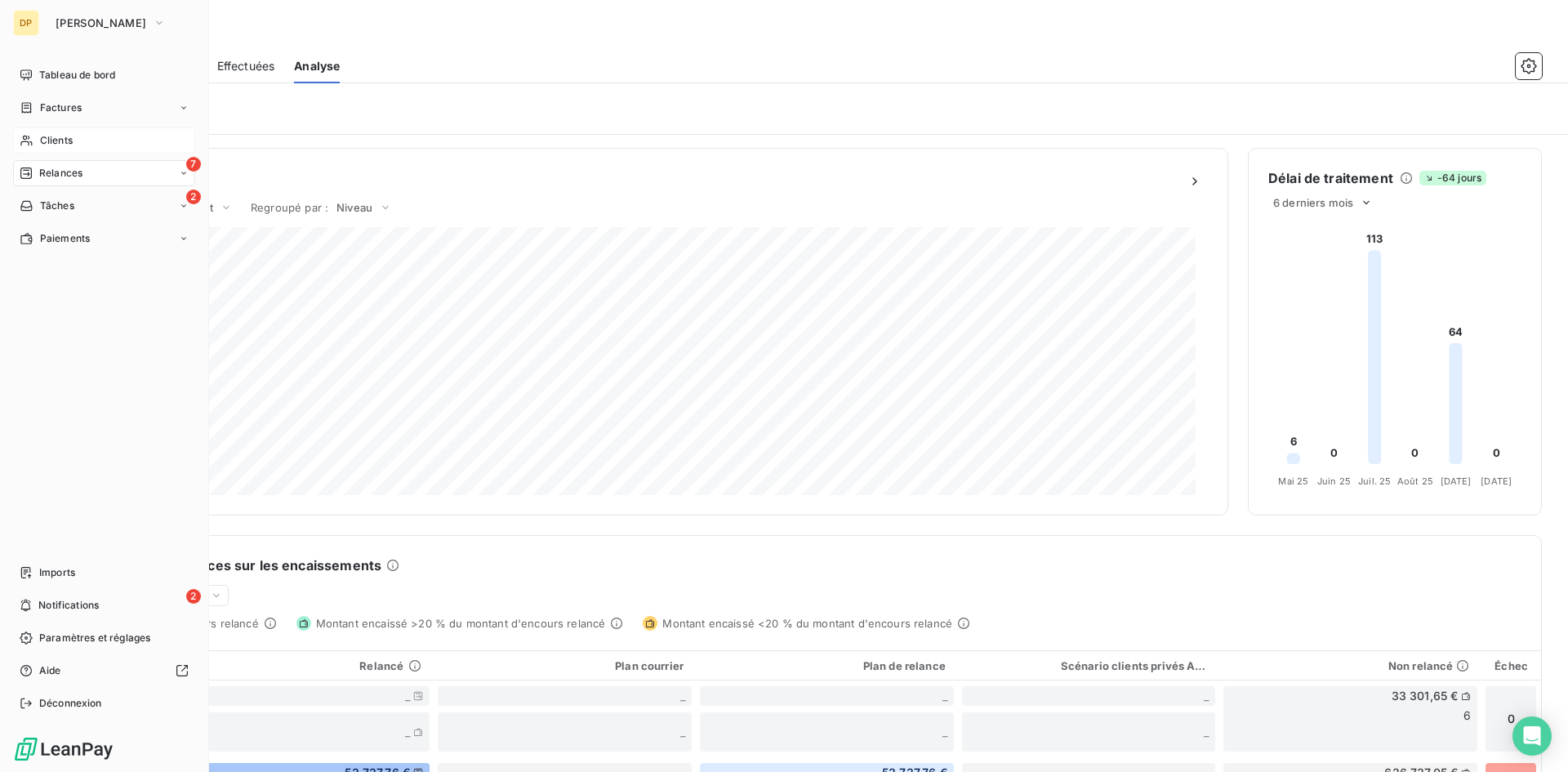
click at [63, 137] on span "Clients" at bounding box center [56, 140] width 32 height 14
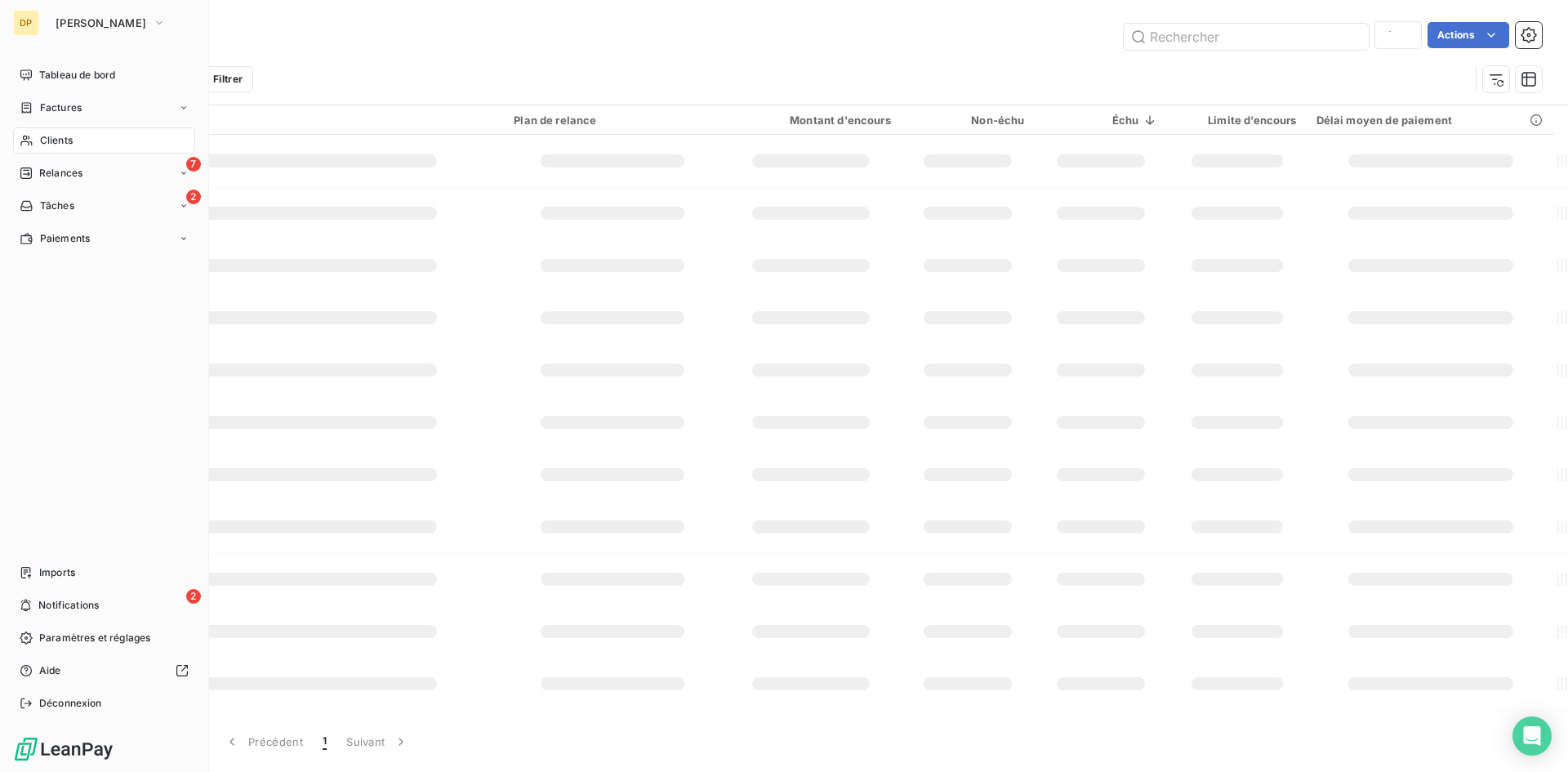
type input "colas"
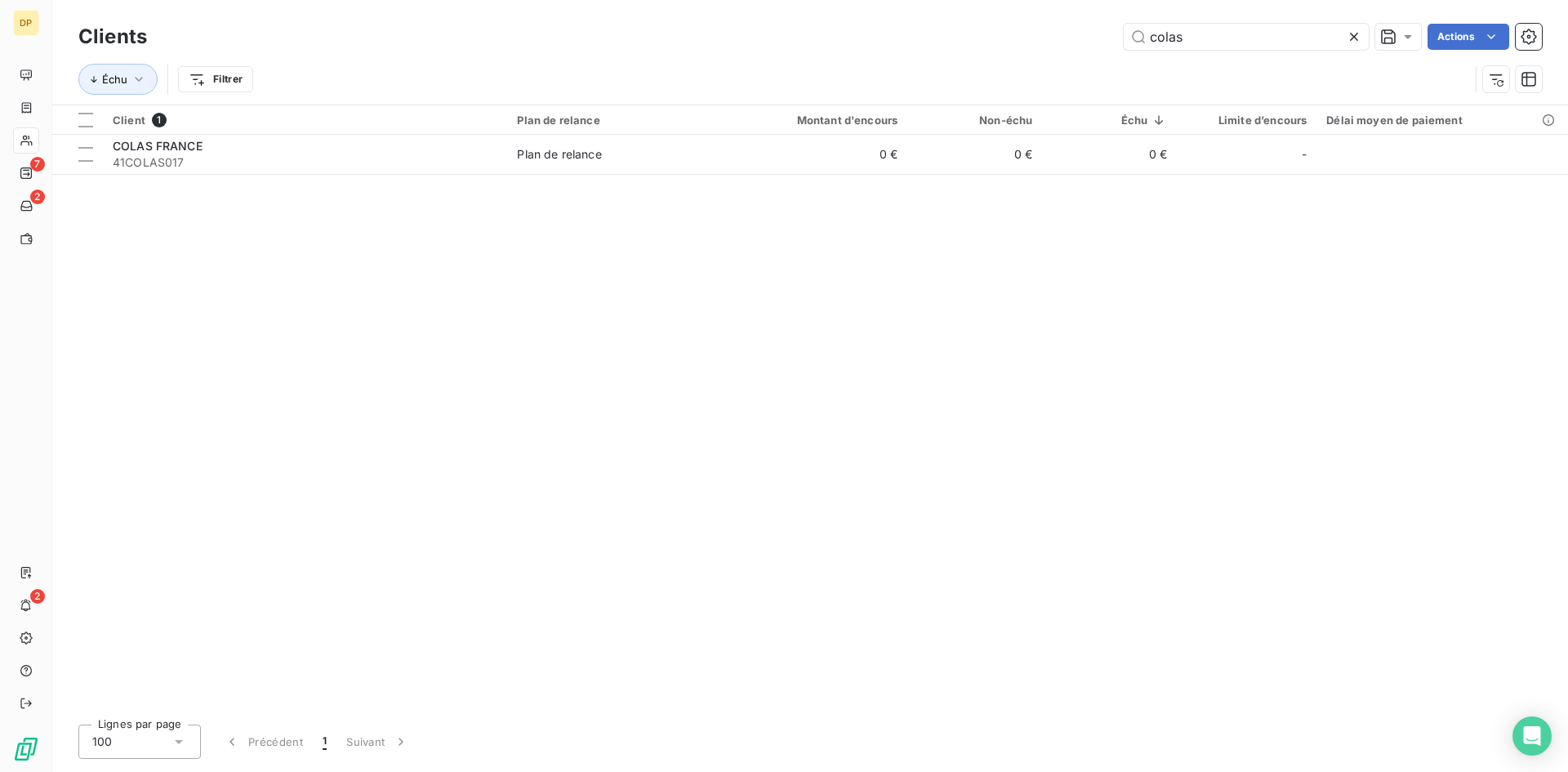
click at [1353, 37] on icon at bounding box center [1354, 36] width 9 height 9
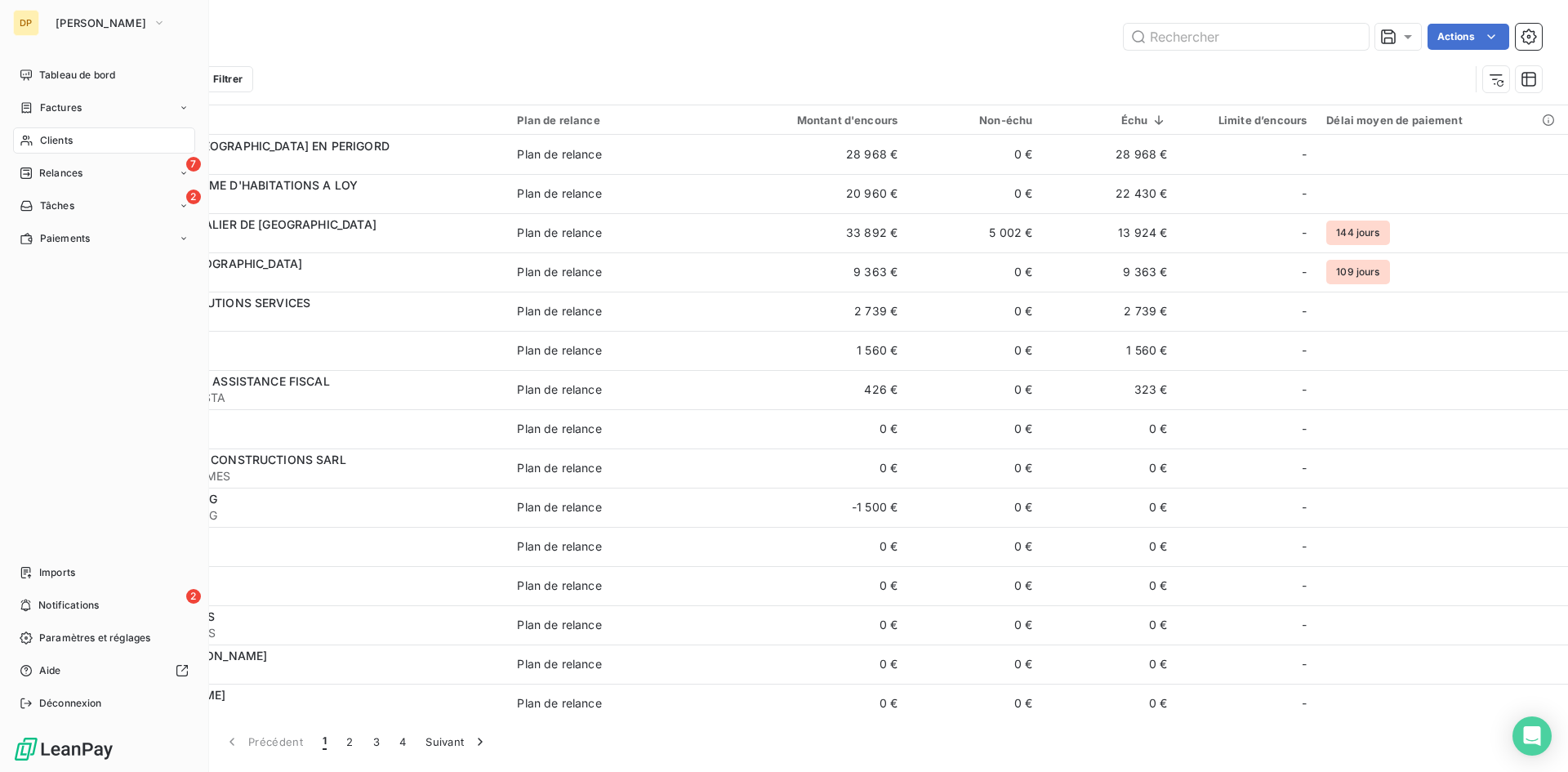
click at [66, 143] on span "Clients" at bounding box center [56, 140] width 32 height 14
click at [102, 22] on span "[PERSON_NAME]" at bounding box center [100, 23] width 90 height 13
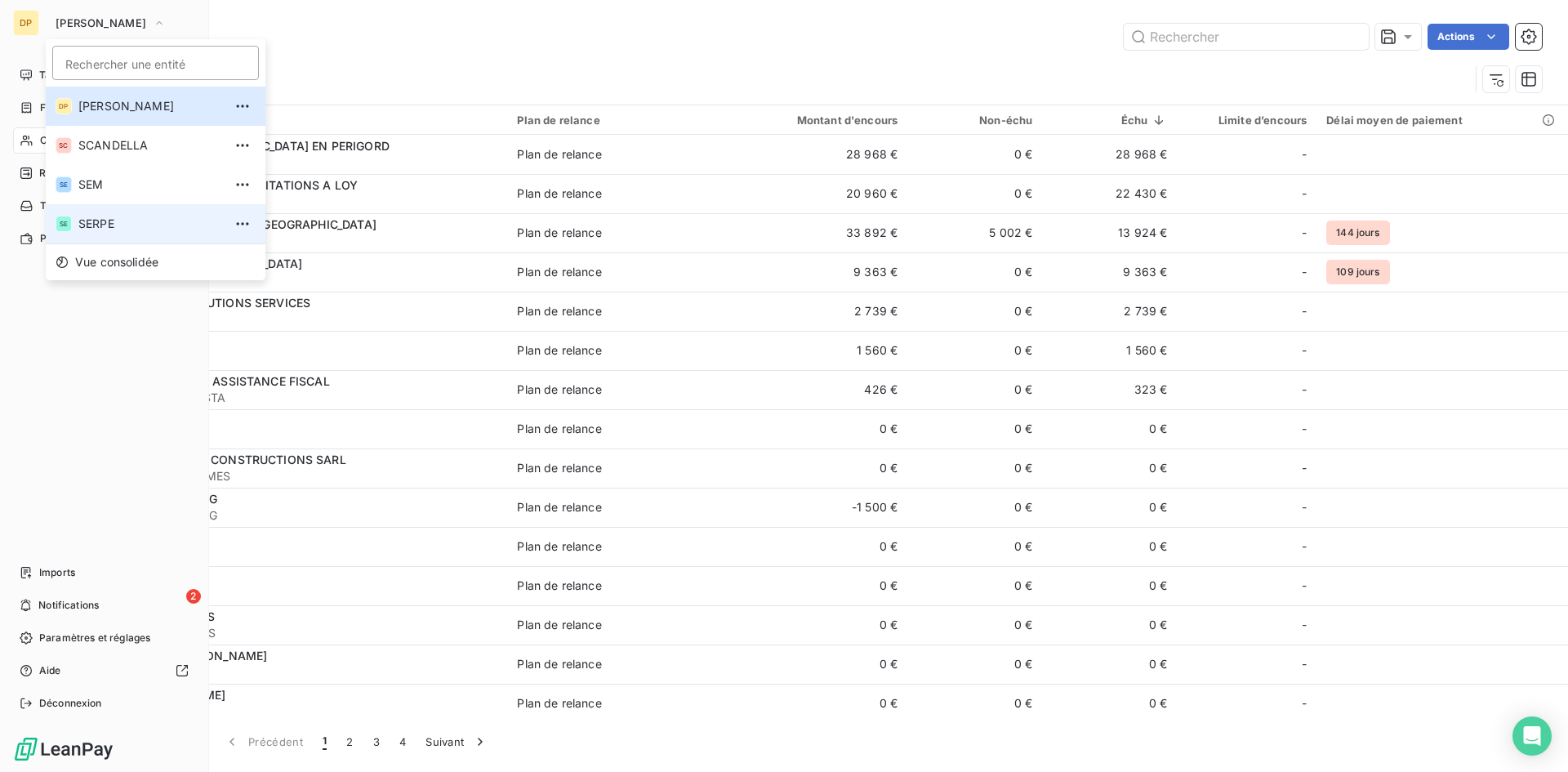
click at [105, 225] on span "SERPE" at bounding box center [151, 223] width 144 height 16
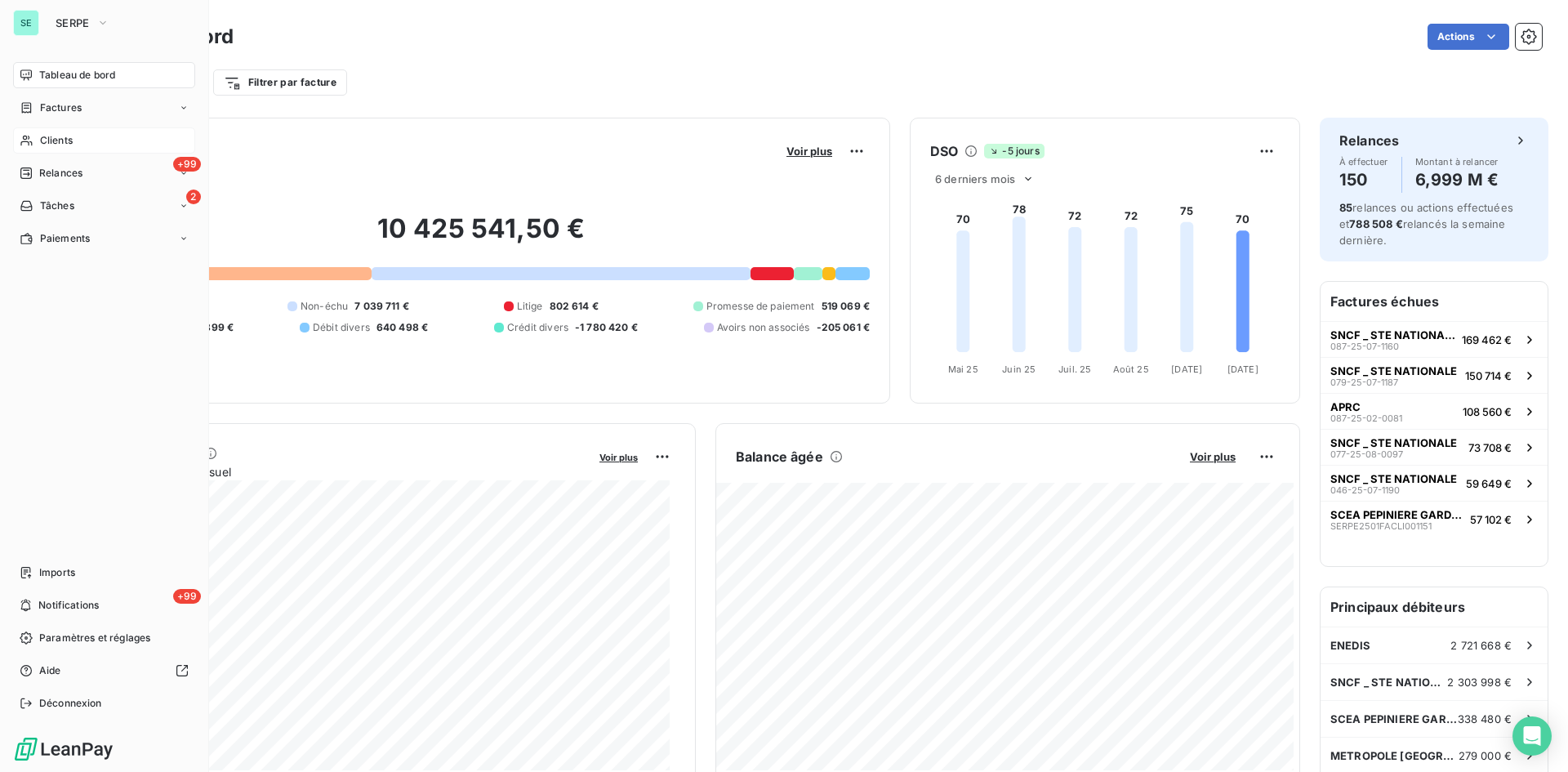
click at [49, 141] on span "Clients" at bounding box center [56, 140] width 32 height 14
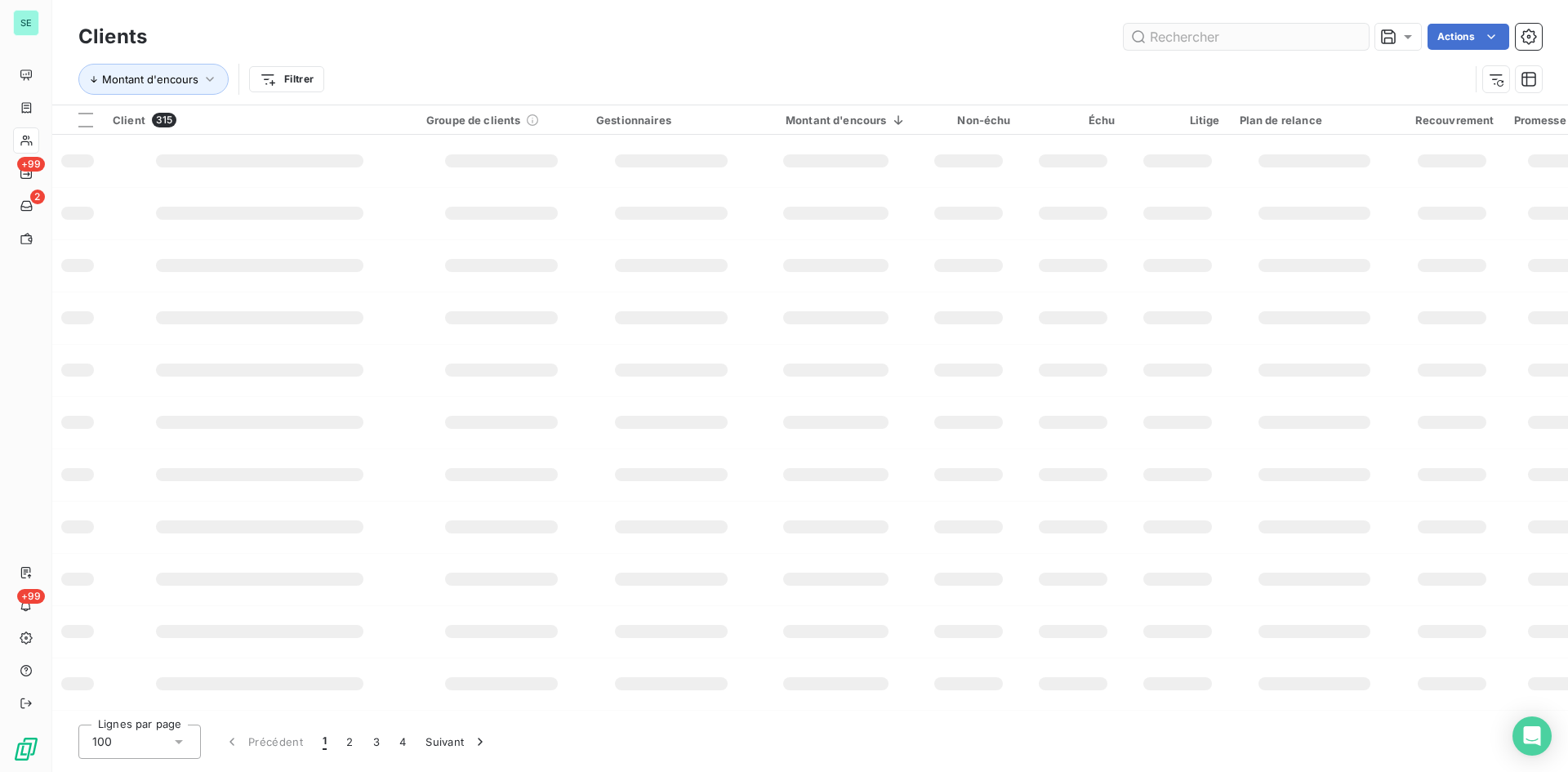
click at [1204, 41] on input "text" at bounding box center [1247, 37] width 245 height 27
type input "41HERAULTHAB"
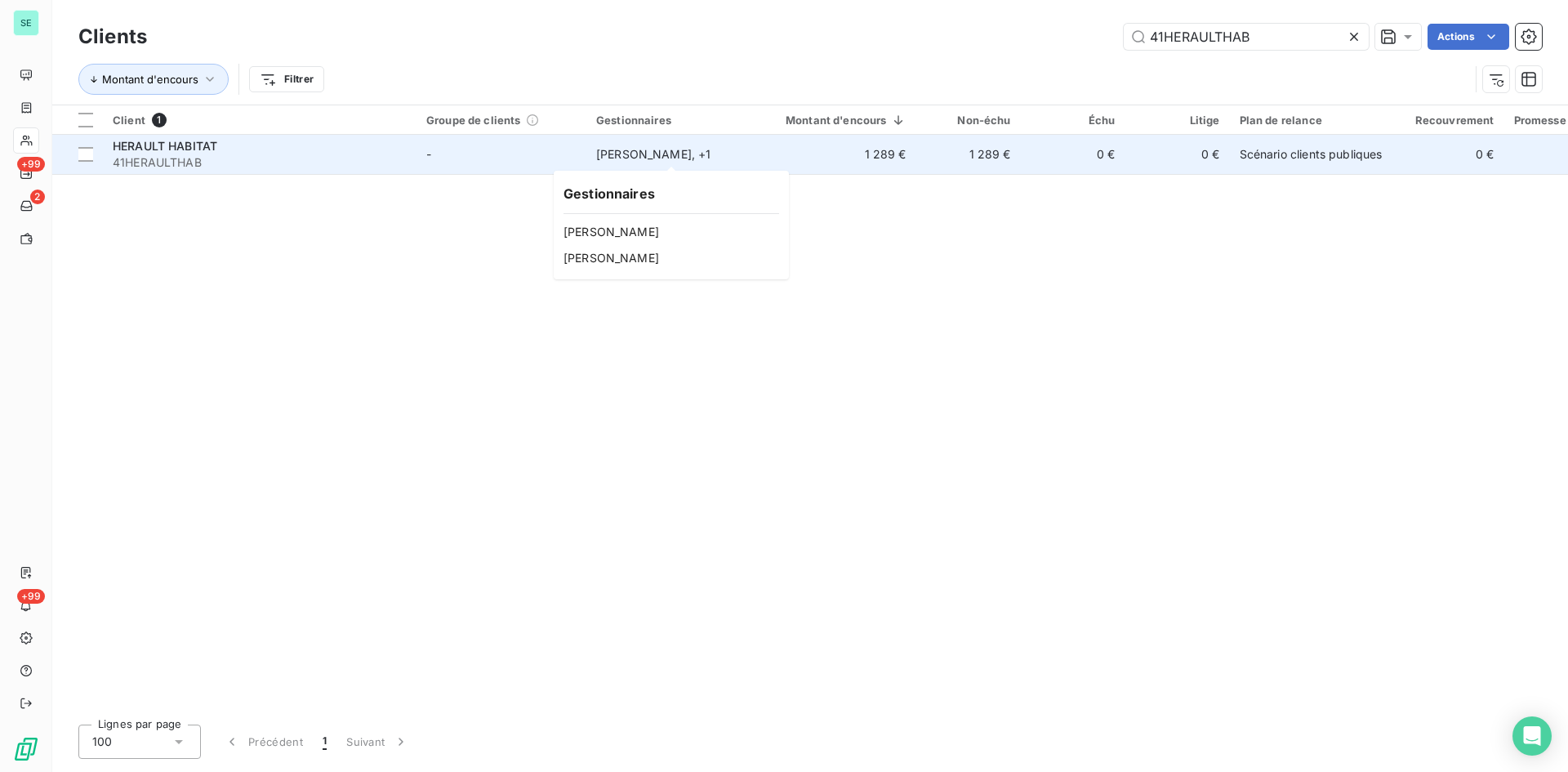
click at [650, 150] on div "[PERSON_NAME] , + 1" at bounding box center [671, 154] width 150 height 16
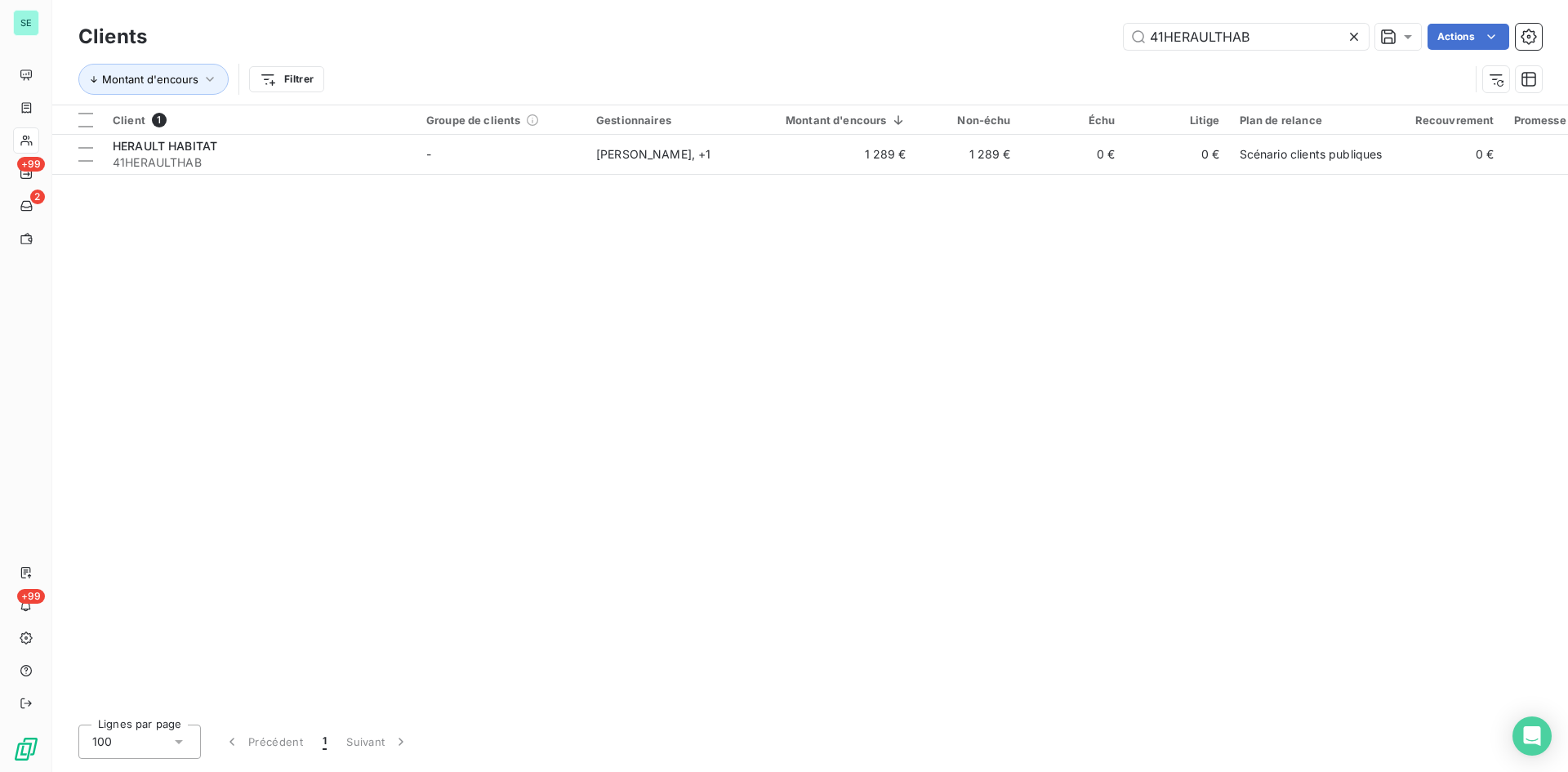
drag, startPoint x: 1292, startPoint y: 44, endPoint x: 826, endPoint y: 50, distance: 466.0
click at [847, 61] on div "Clients 41HERAULTHAB Actions Montant d'encours Filtrer" at bounding box center [811, 62] width 1463 height 85
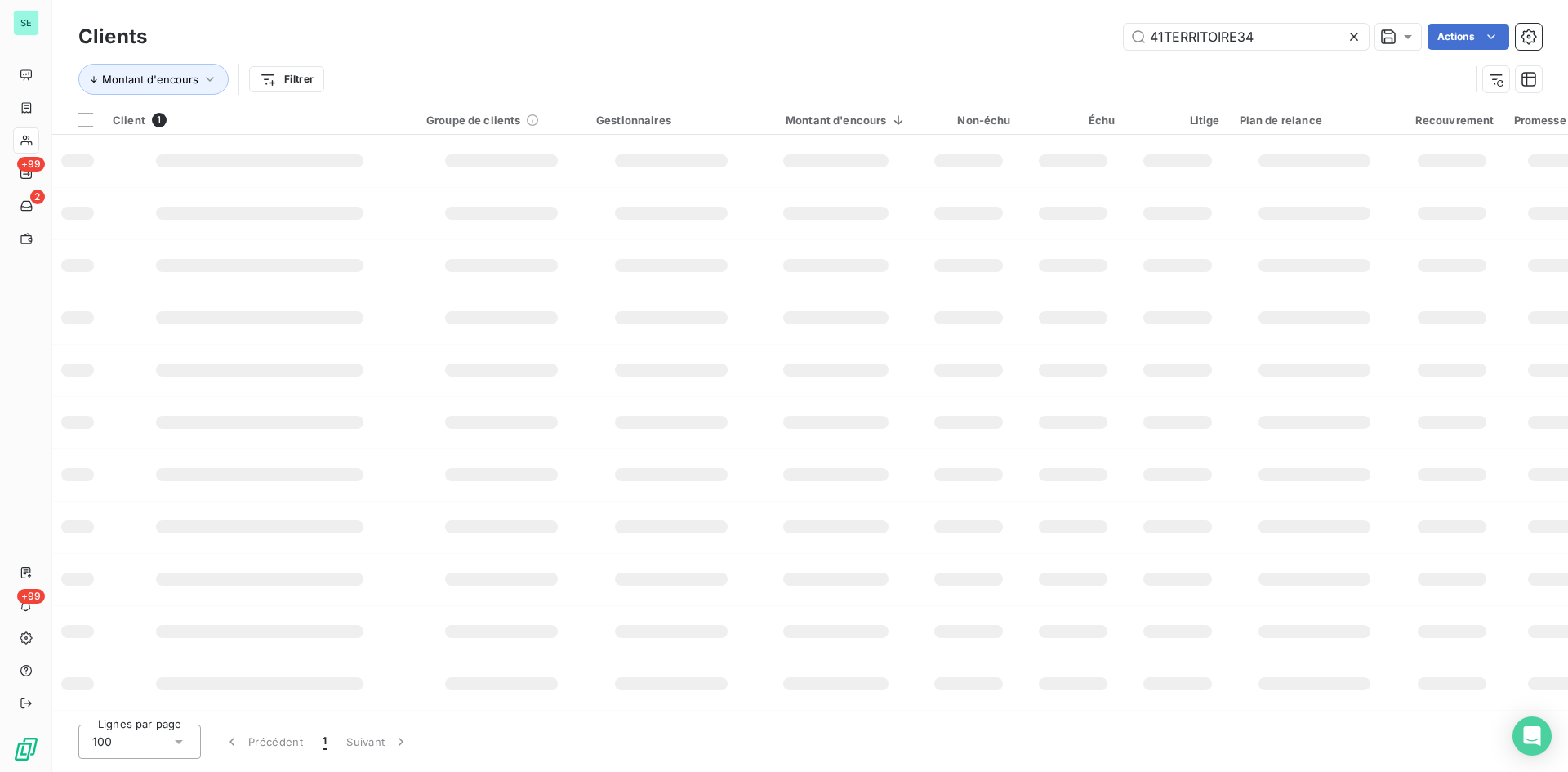
type input "41TERRITOIRE34"
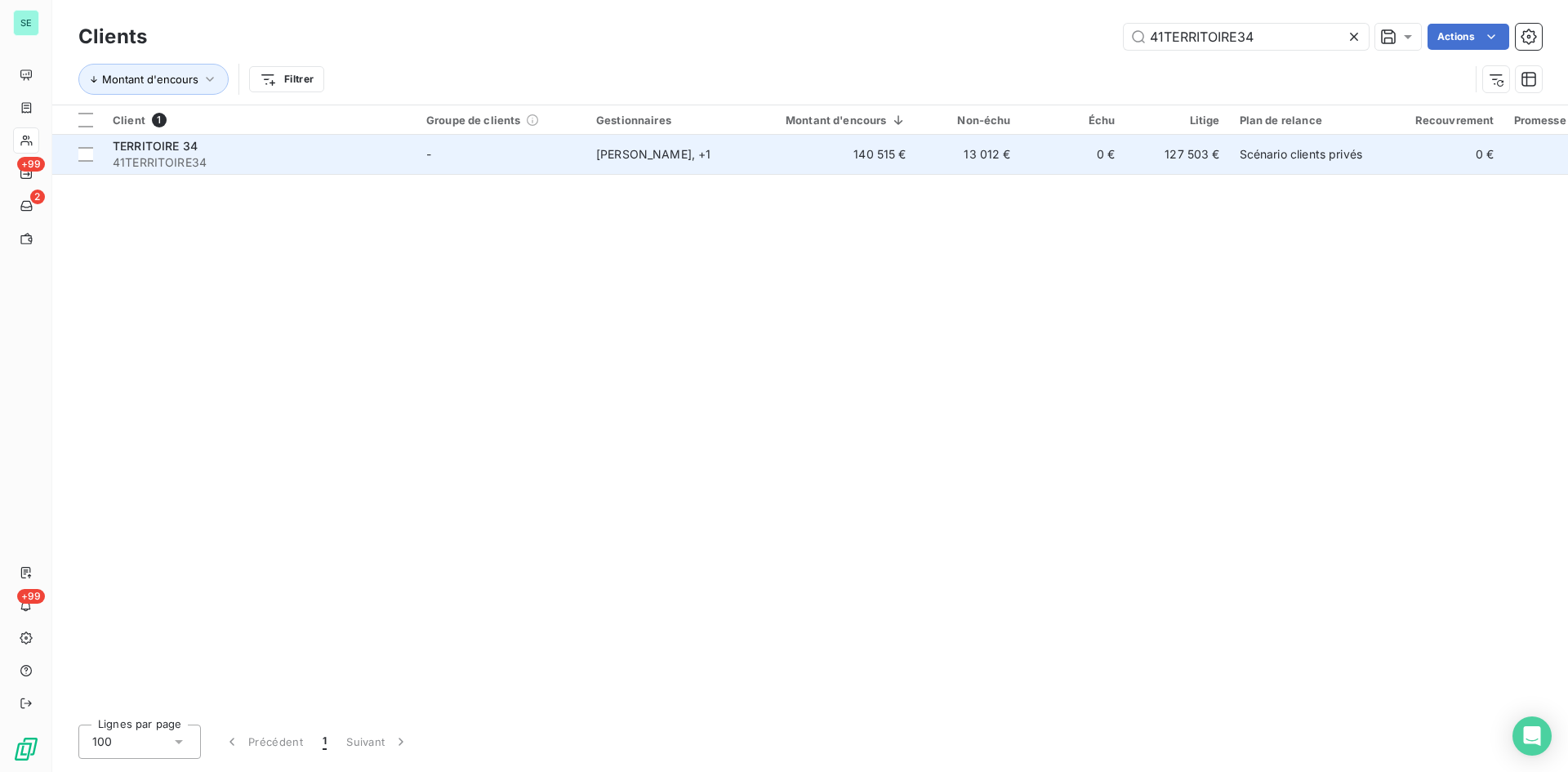
click at [180, 143] on span "TERRITOIRE 34" at bounding box center [155, 145] width 85 height 14
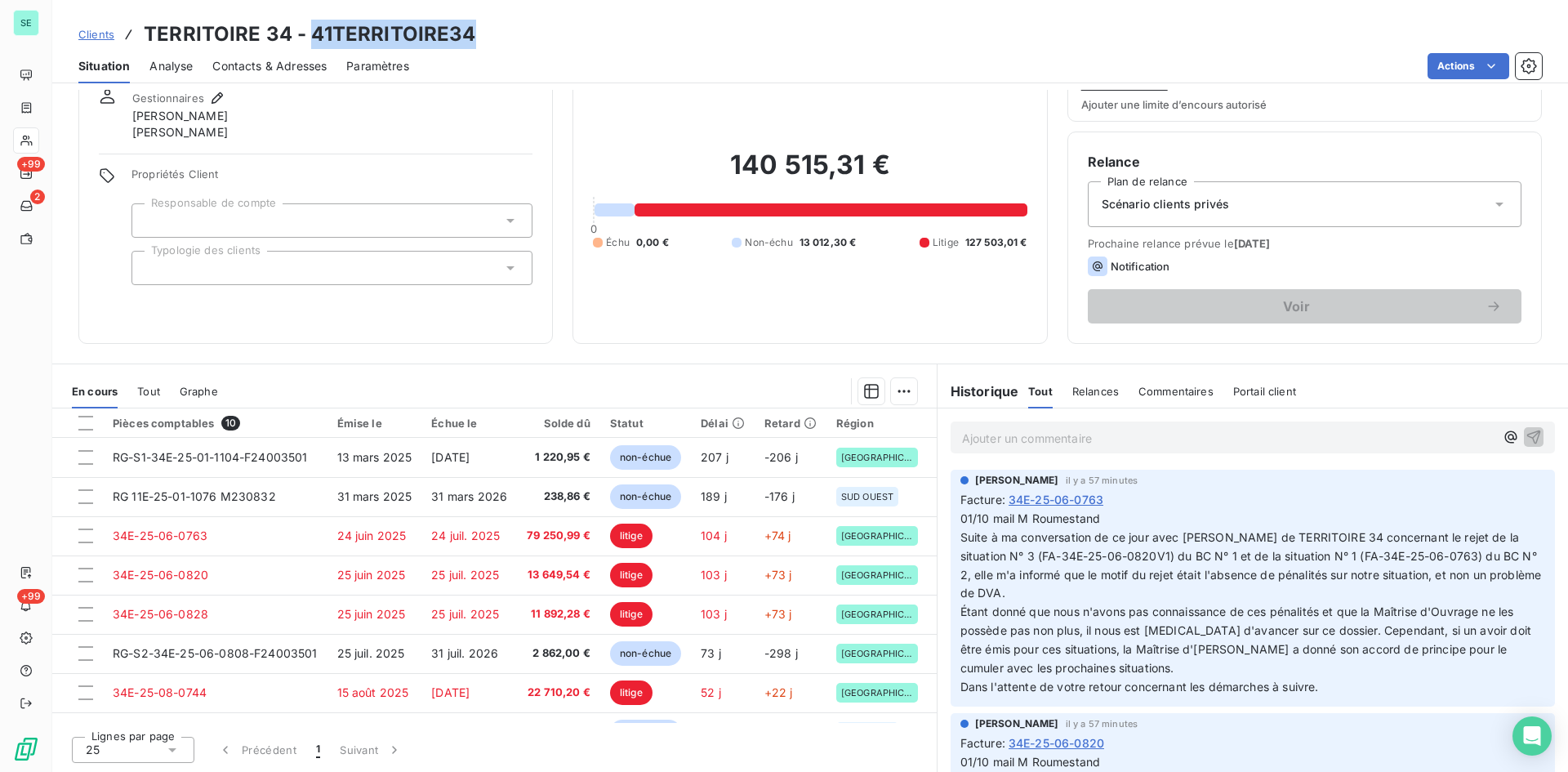
drag, startPoint x: 480, startPoint y: 35, endPoint x: 307, endPoint y: 44, distance: 173.2
click at [307, 44] on div "Clients TERRITOIRE 34 - 41TERRITOIRE34" at bounding box center [810, 34] width 1516 height 29
copy h3 "41TERRITOIRE34"
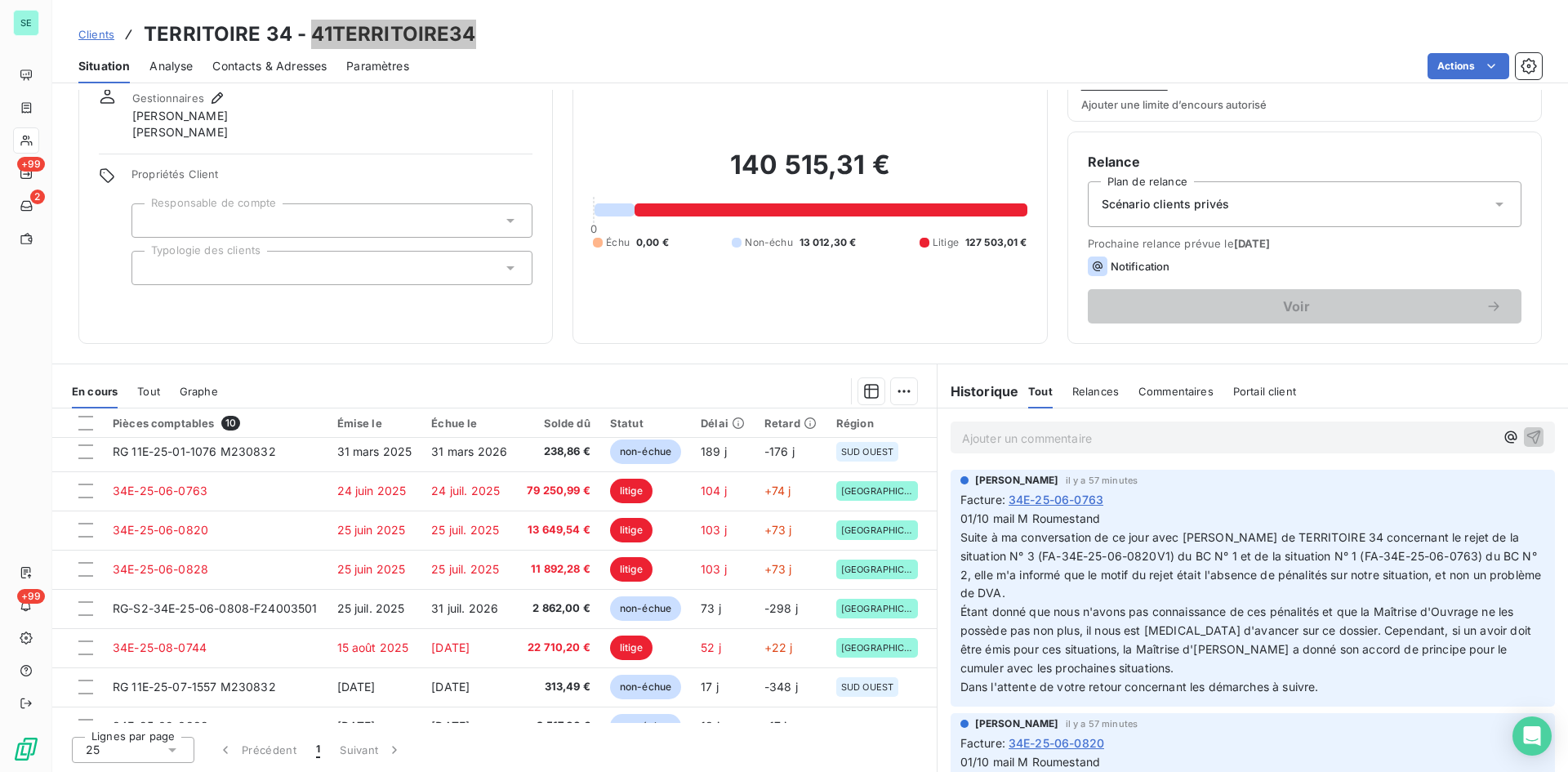
scroll to position [82, 0]
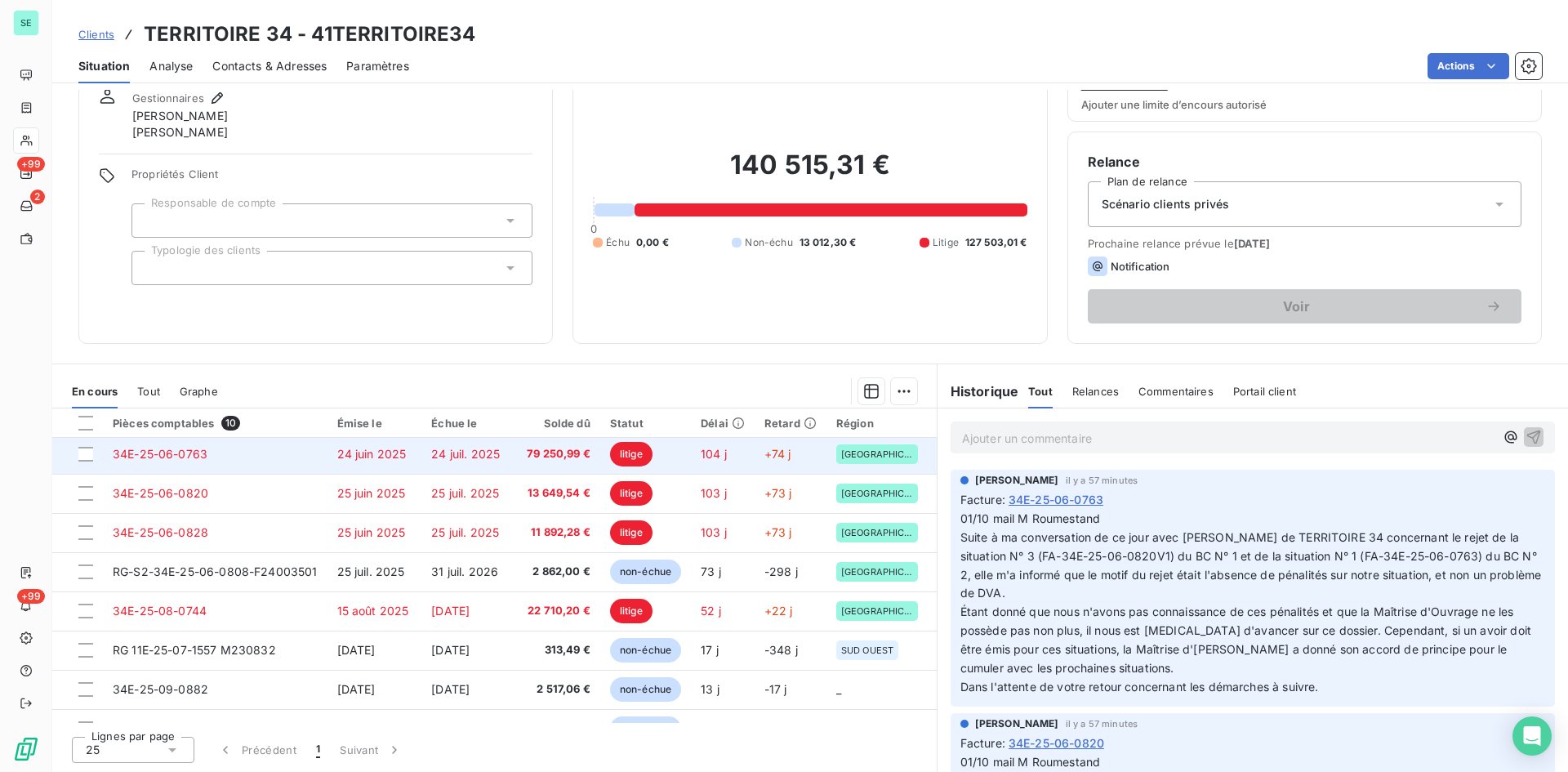
click at [493, 465] on td "24 juil. 2025" at bounding box center [469, 454] width 96 height 39
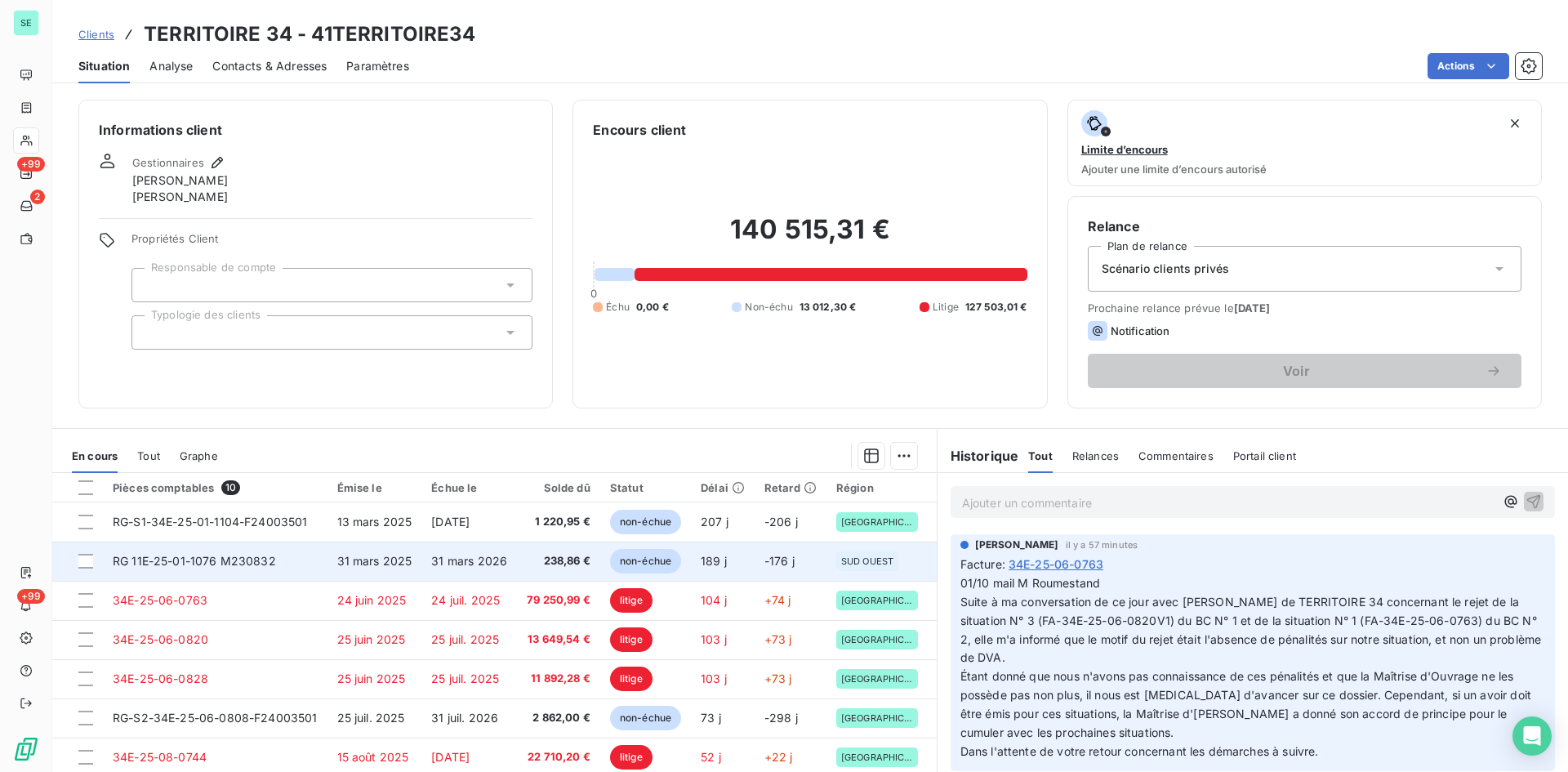
click at [557, 559] on span "238,86 €" at bounding box center [558, 561] width 64 height 16
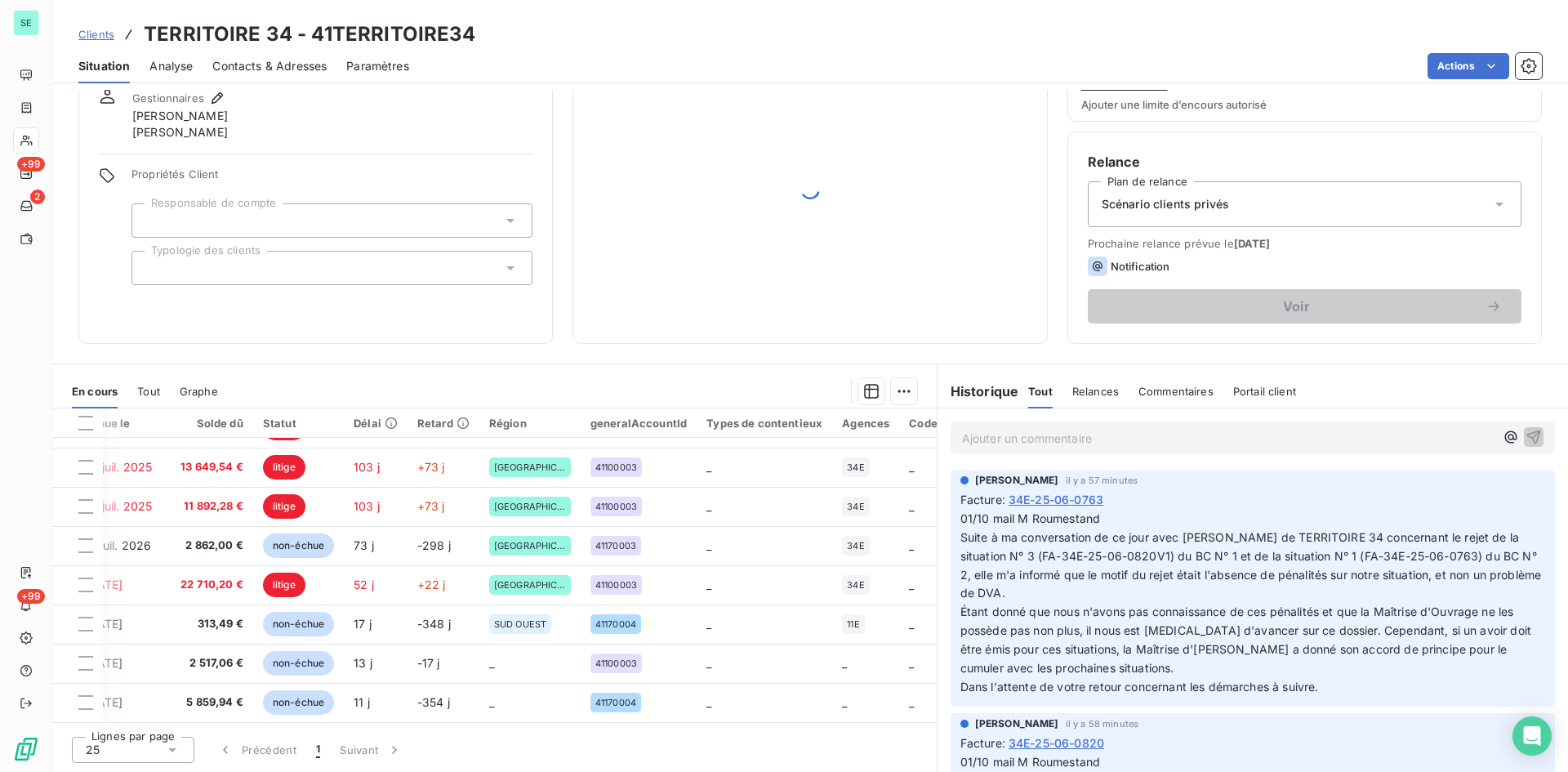
scroll to position [114, 0]
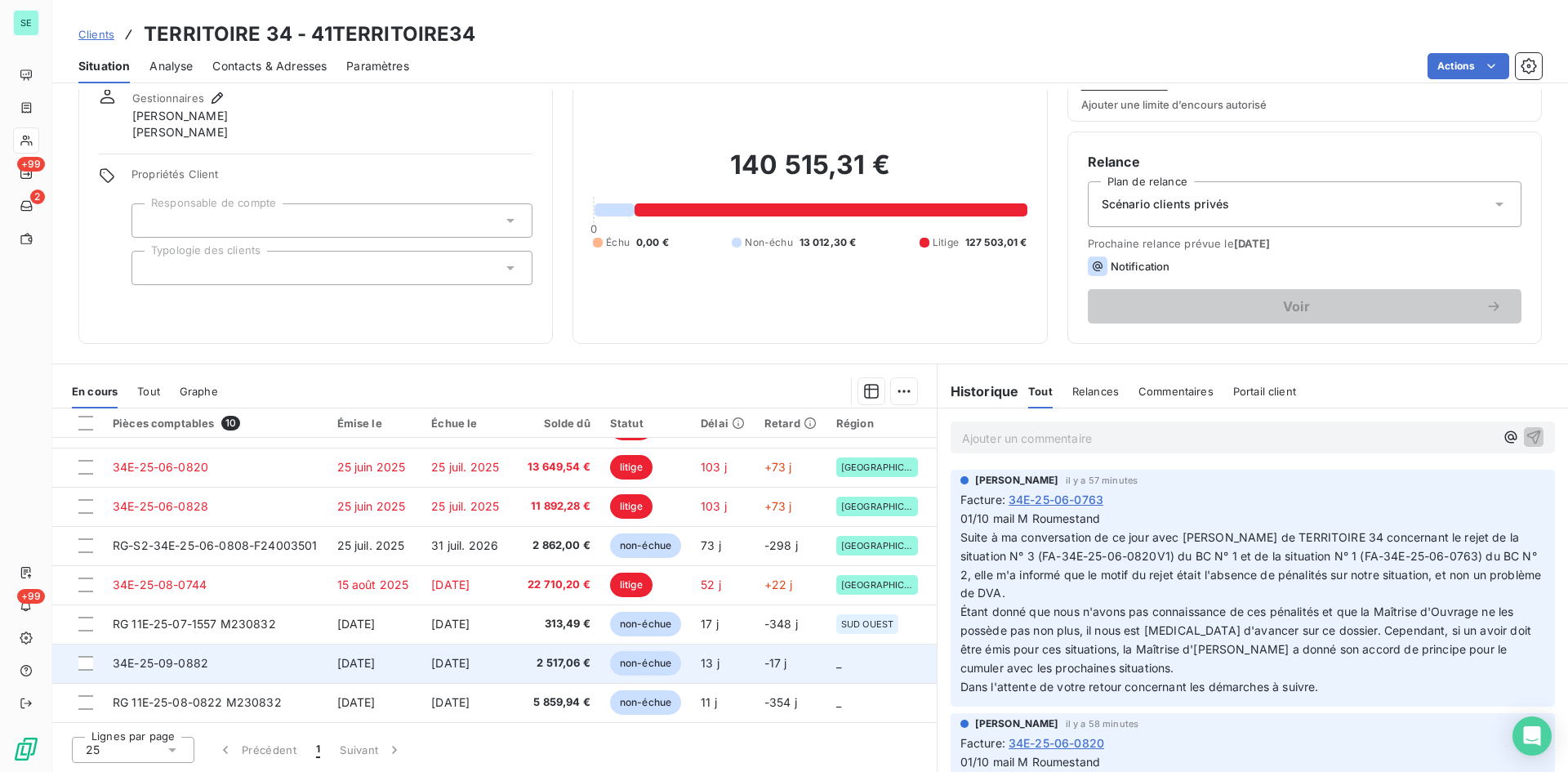
click at [569, 655] on span "2 517,06 €" at bounding box center [558, 663] width 64 height 16
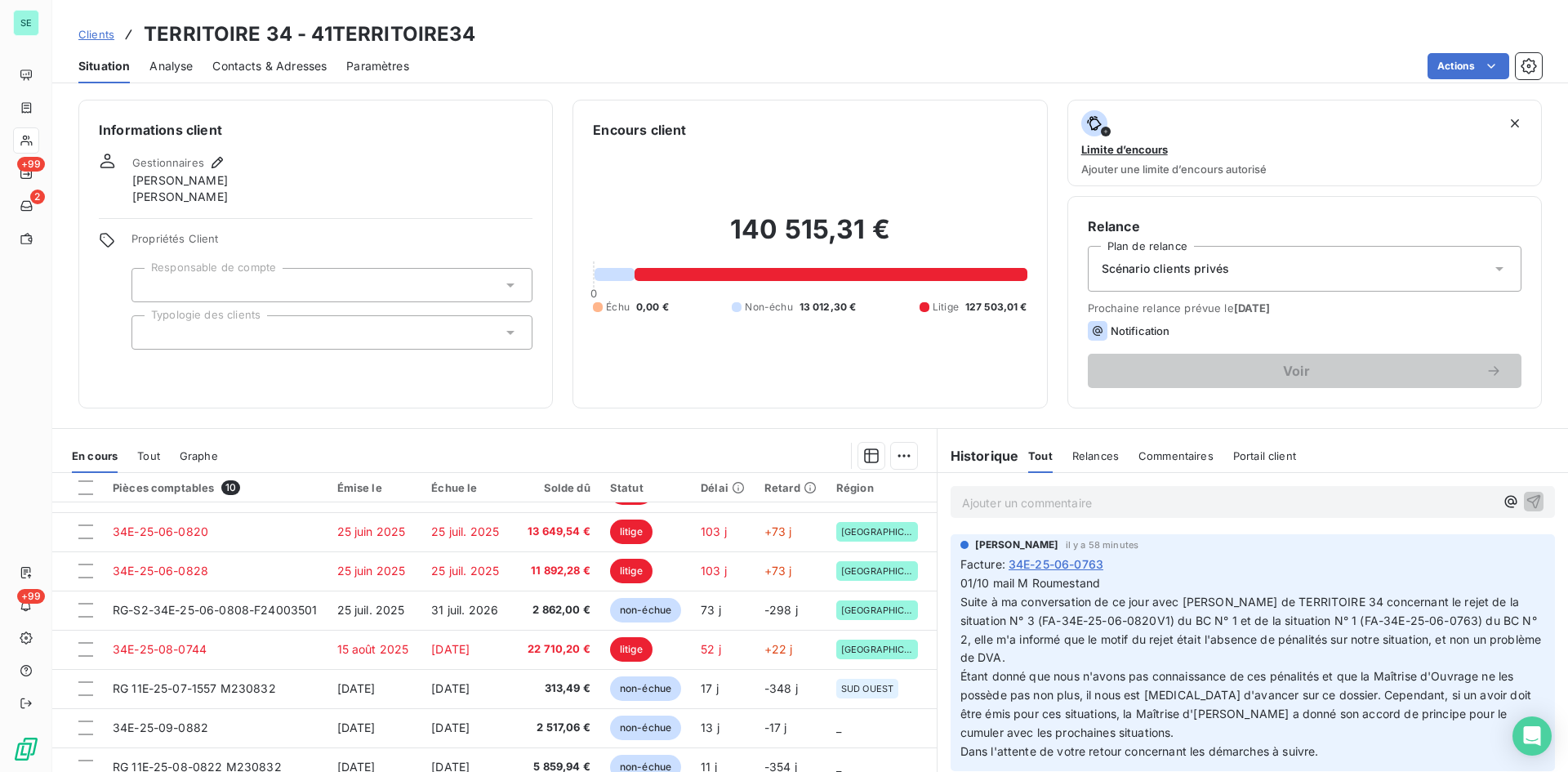
scroll to position [114, 0]
click at [143, 457] on span "Tout" at bounding box center [148, 456] width 23 height 13
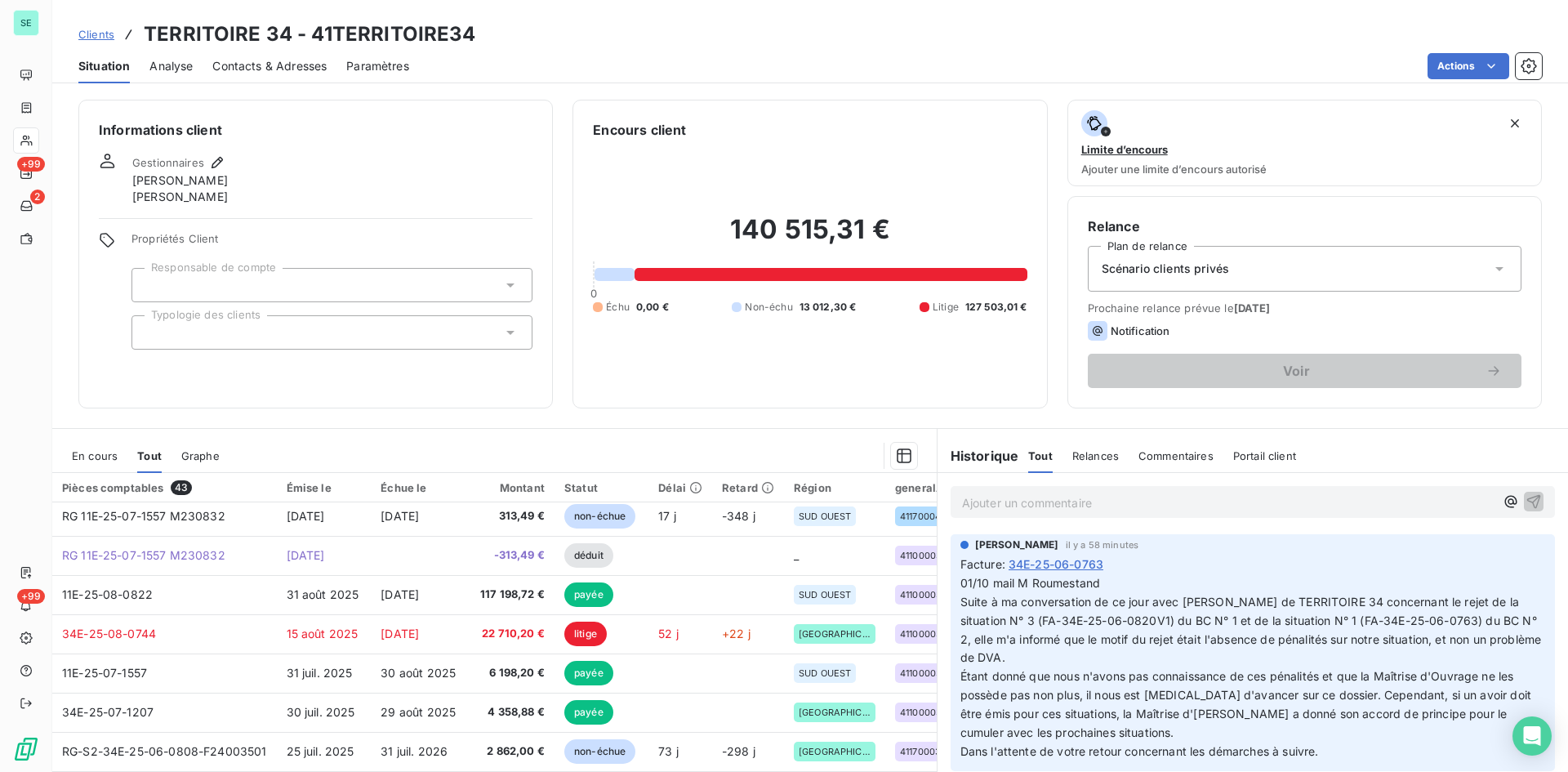
scroll to position [164, 0]
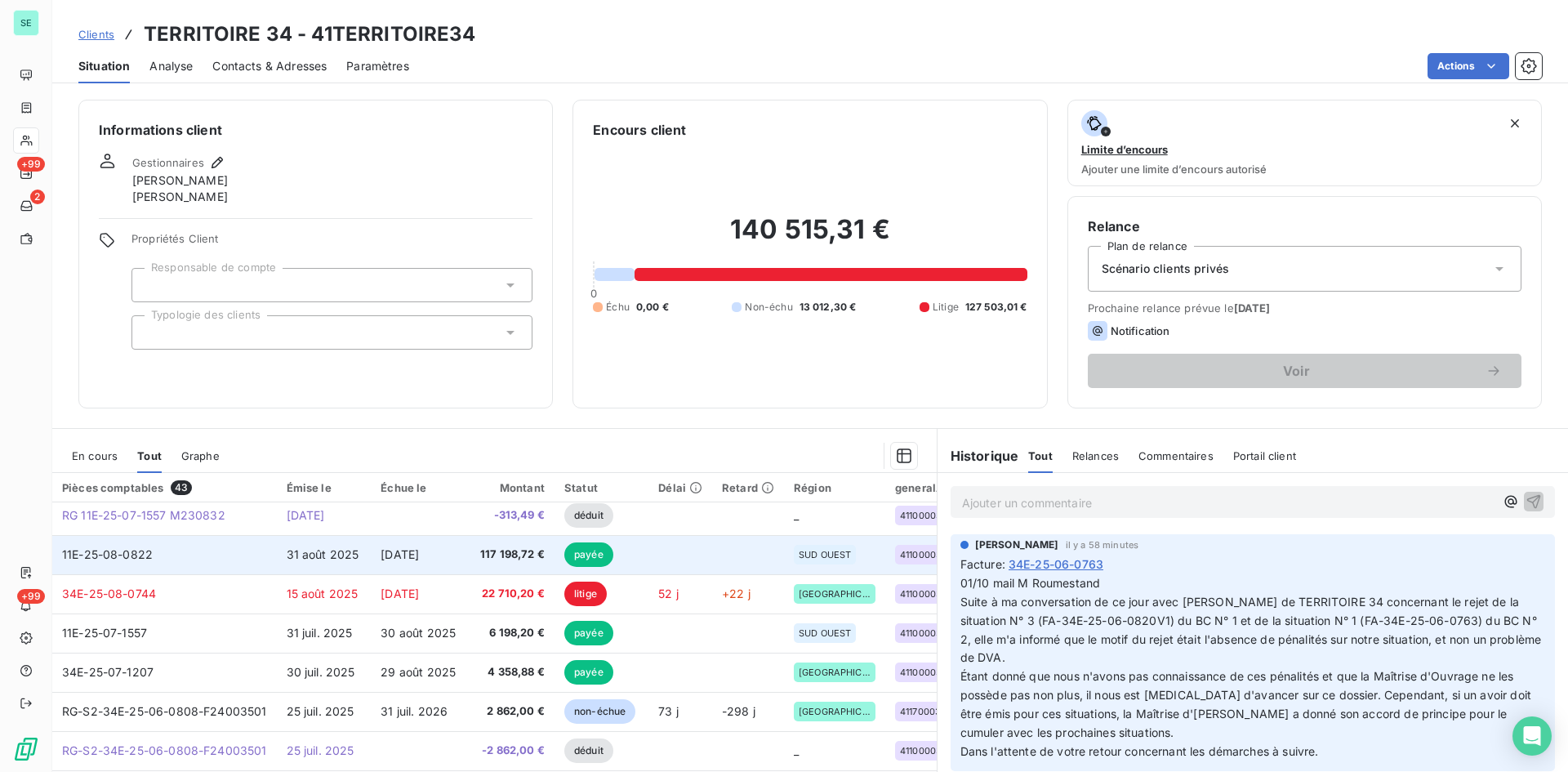
click at [401, 550] on span "[DATE]" at bounding box center [400, 554] width 38 height 14
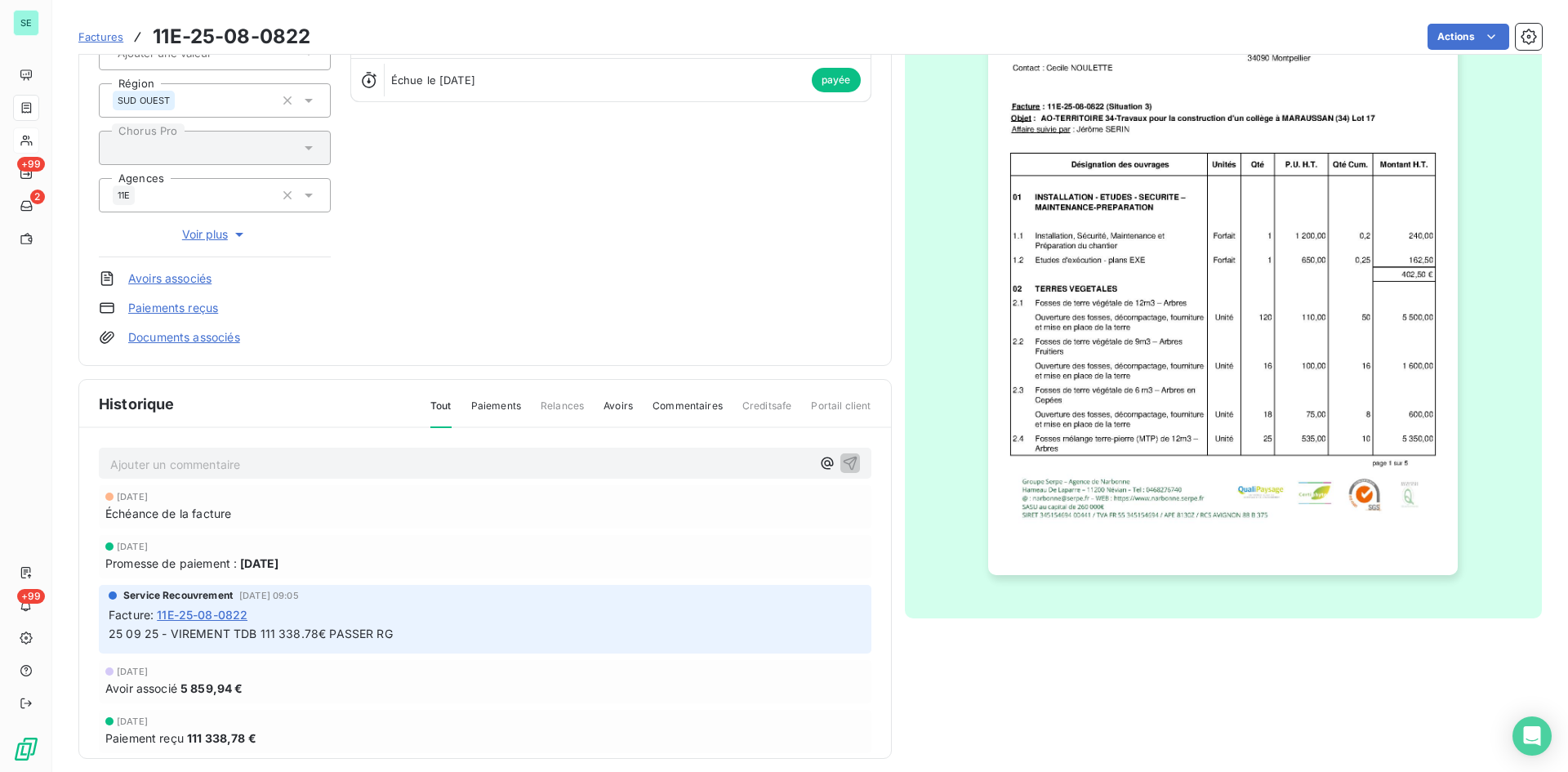
scroll to position [211, 0]
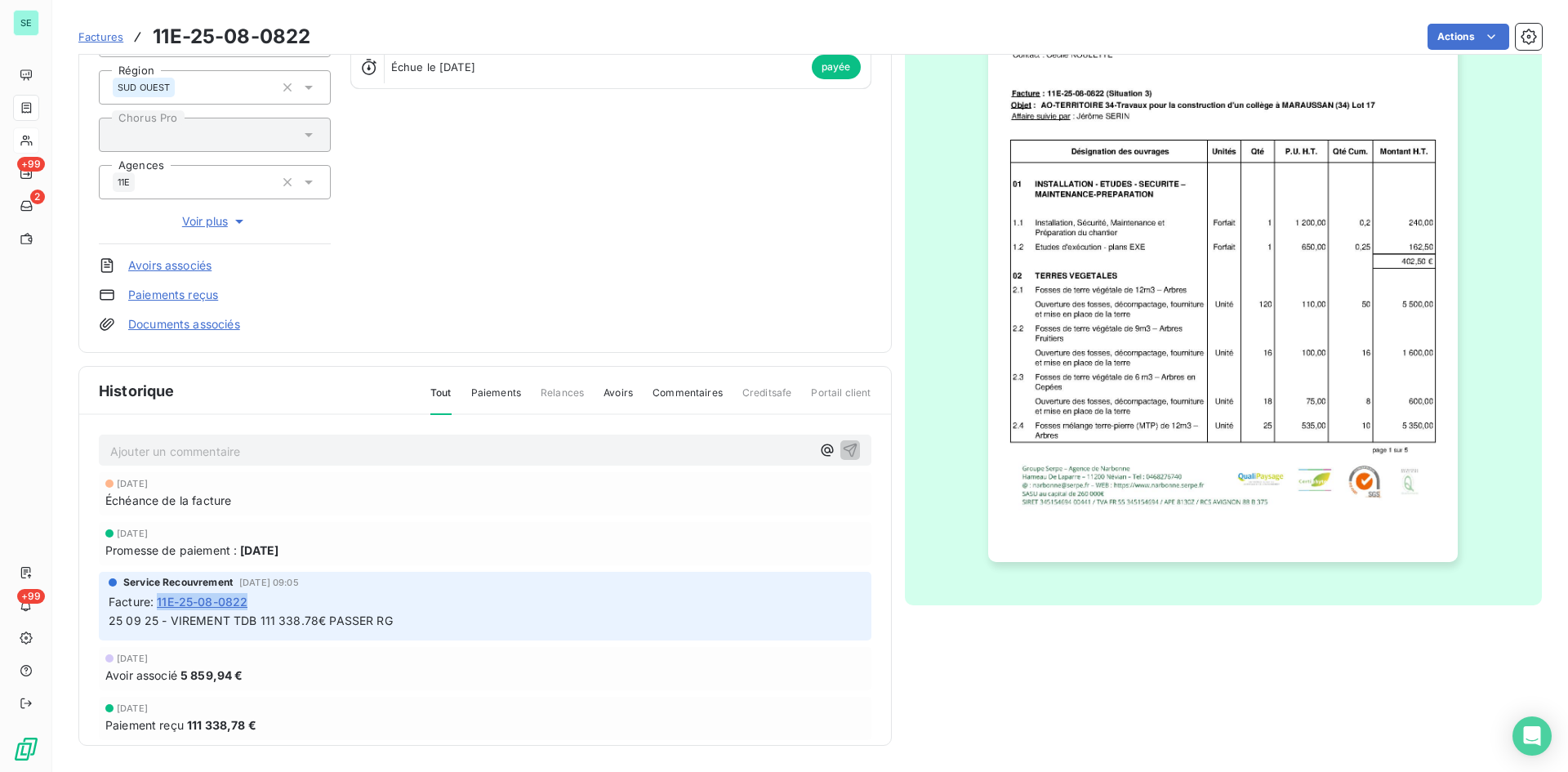
drag, startPoint x: 253, startPoint y: 607, endPoint x: 159, endPoint y: 608, distance: 94.0
click at [159, 608] on div "Facture : 11E-25-08-0822" at bounding box center [485, 602] width 754 height 17
copy span "11E-25-08-0822"
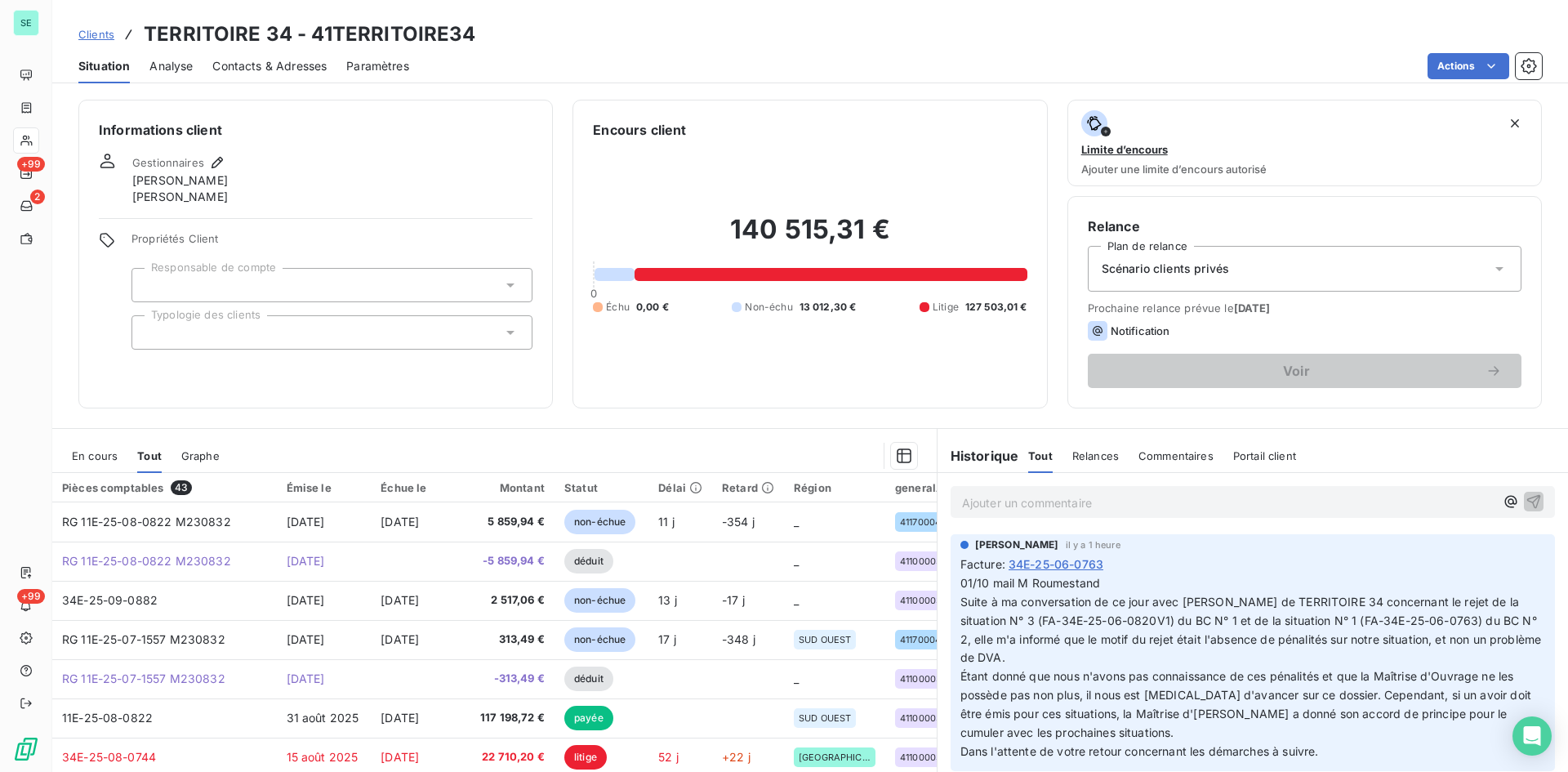
scroll to position [65, 0]
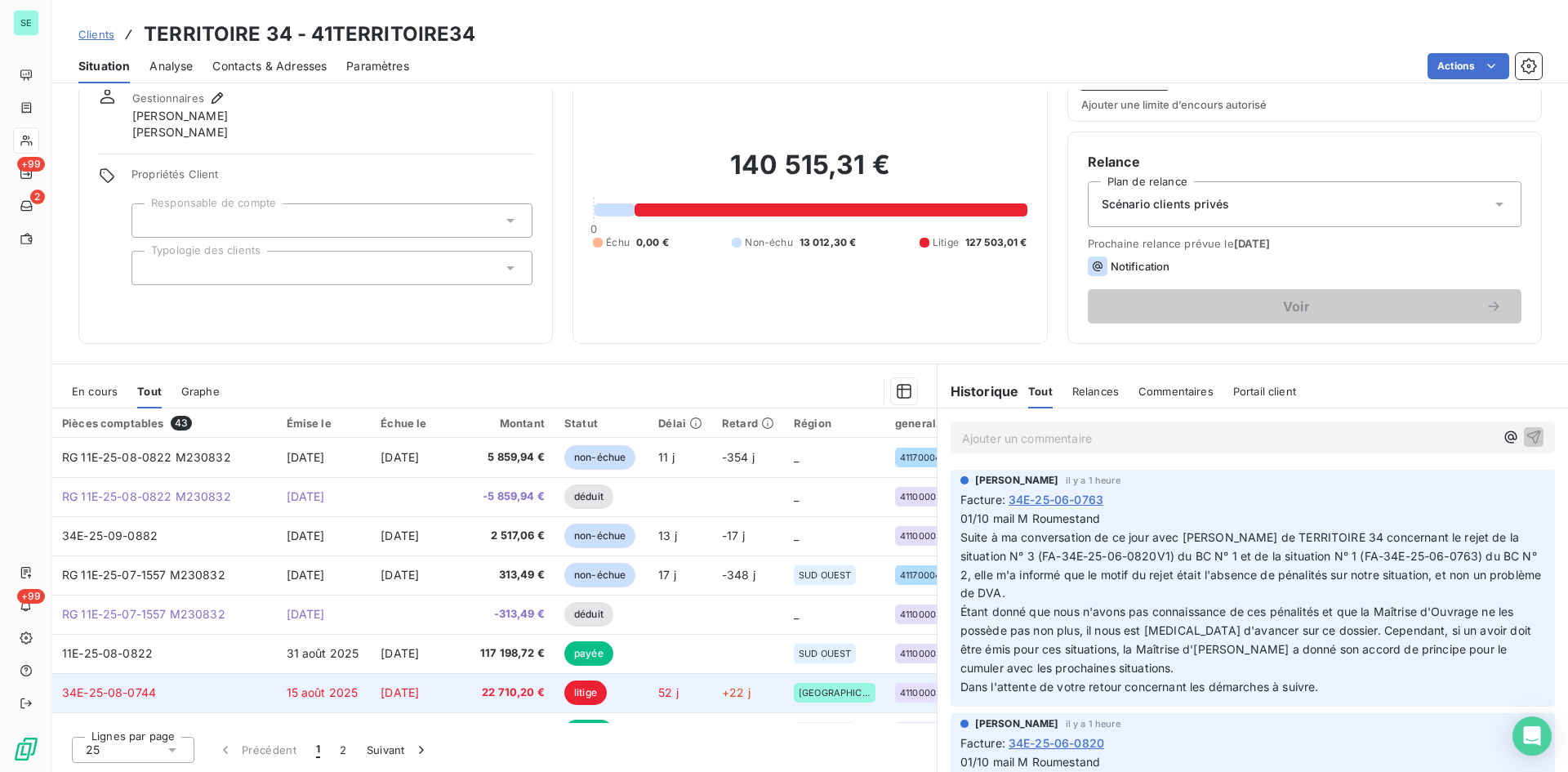
click at [347, 691] on span "15 août 2025" at bounding box center [323, 692] width 72 height 14
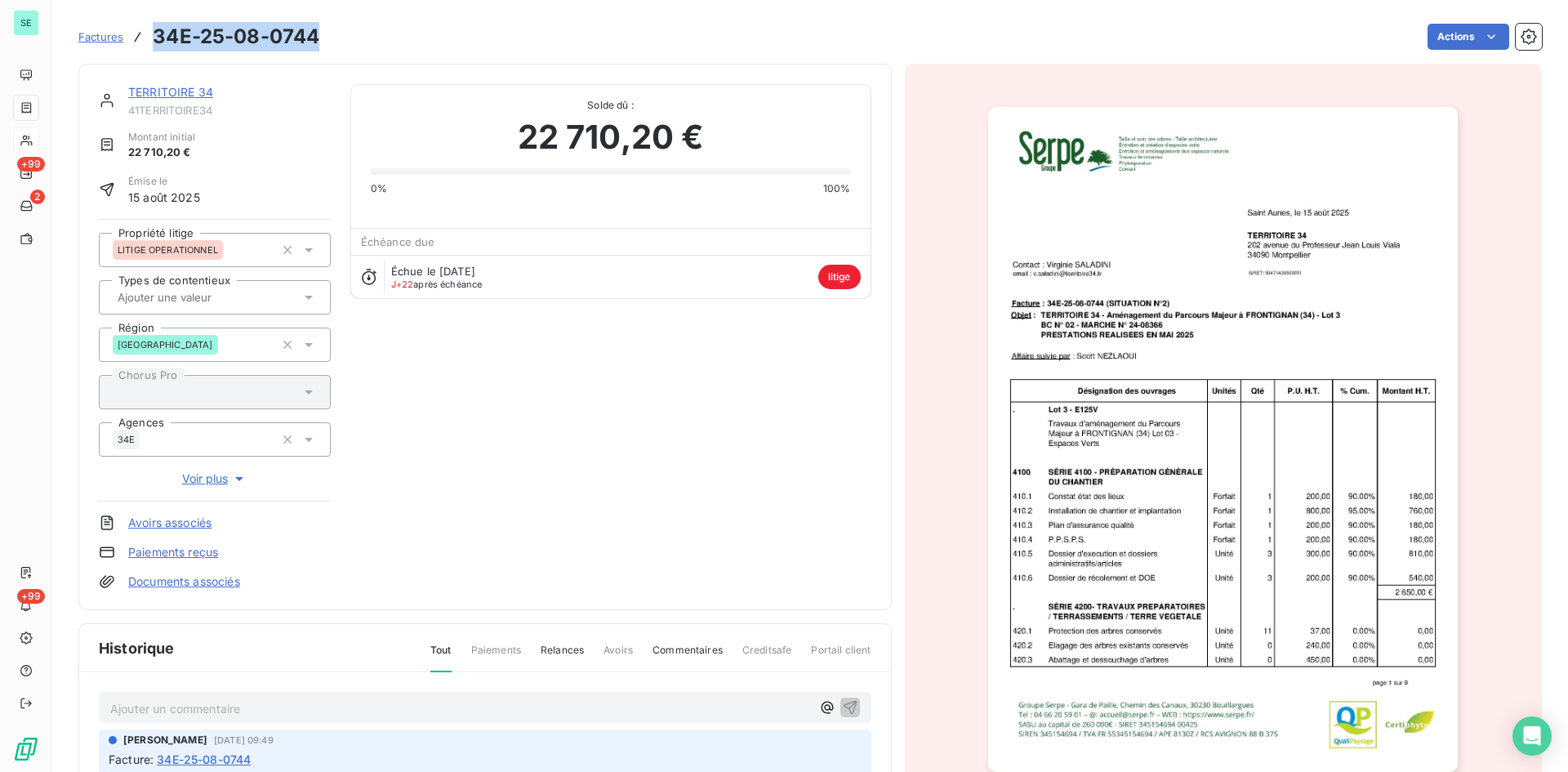
drag, startPoint x: 320, startPoint y: 39, endPoint x: 148, endPoint y: 50, distance: 172.4
click at [148, 50] on div "Factures 34E-25-08-0744 Actions" at bounding box center [811, 37] width 1463 height 34
copy h3 "34E-25-08-0744"
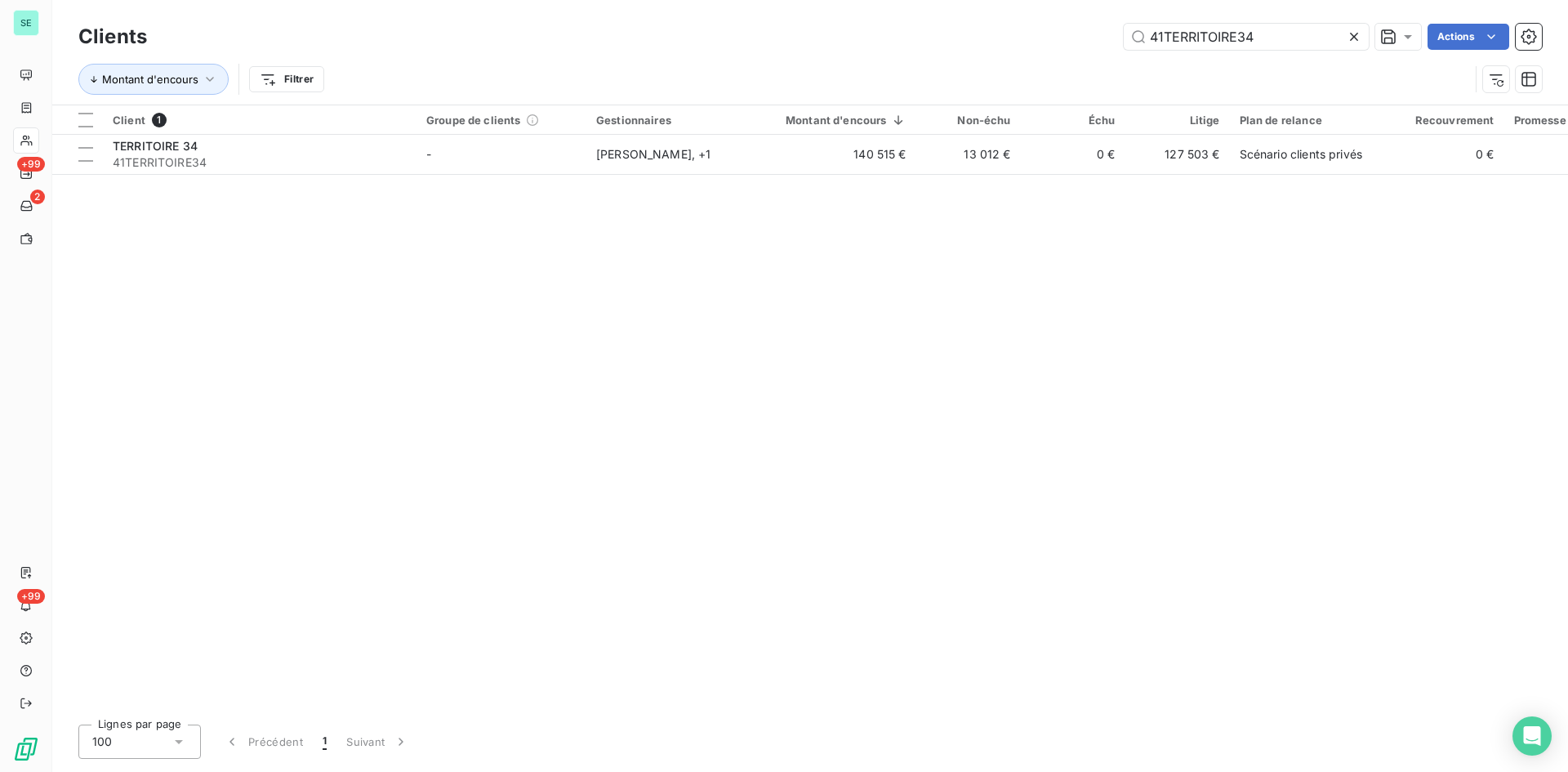
drag, startPoint x: 1265, startPoint y: 42, endPoint x: 956, endPoint y: 44, distance: 309.0
click at [956, 44] on div "41TERRITOIRE34 Actions" at bounding box center [854, 37] width 1376 height 27
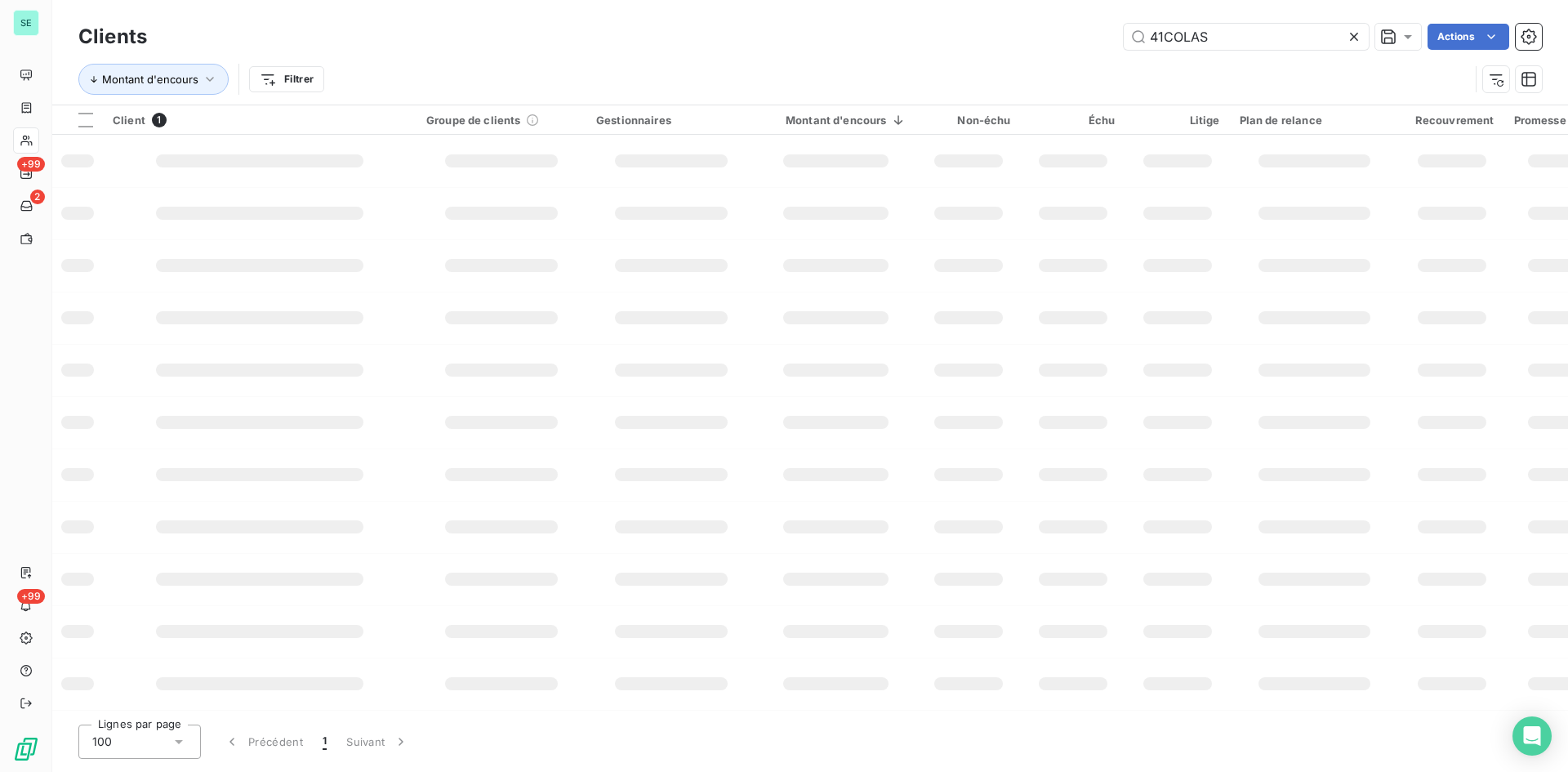
type input "41COLAS"
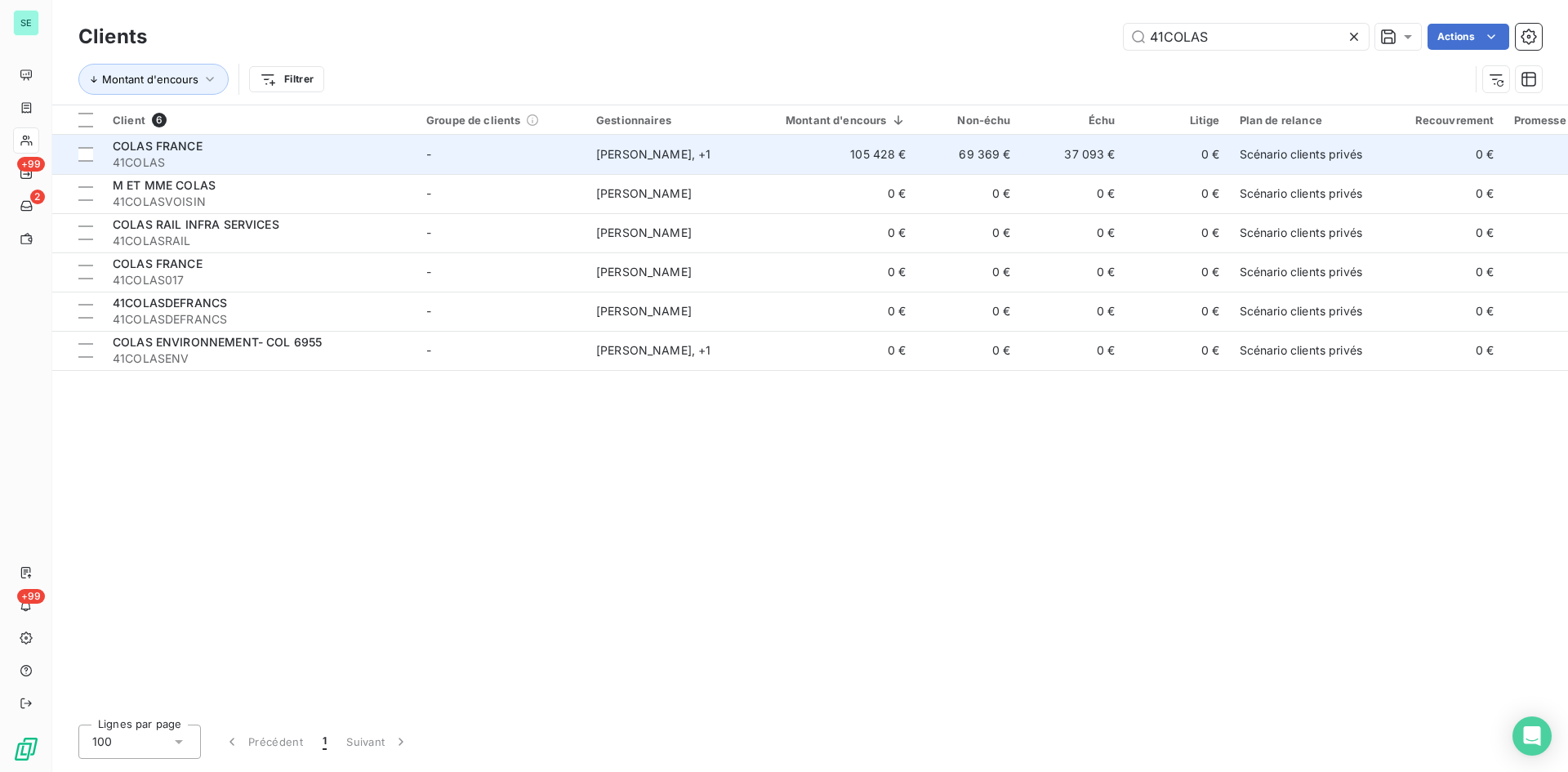
click at [616, 159] on div "[PERSON_NAME] , + 1" at bounding box center [671, 154] width 150 height 16
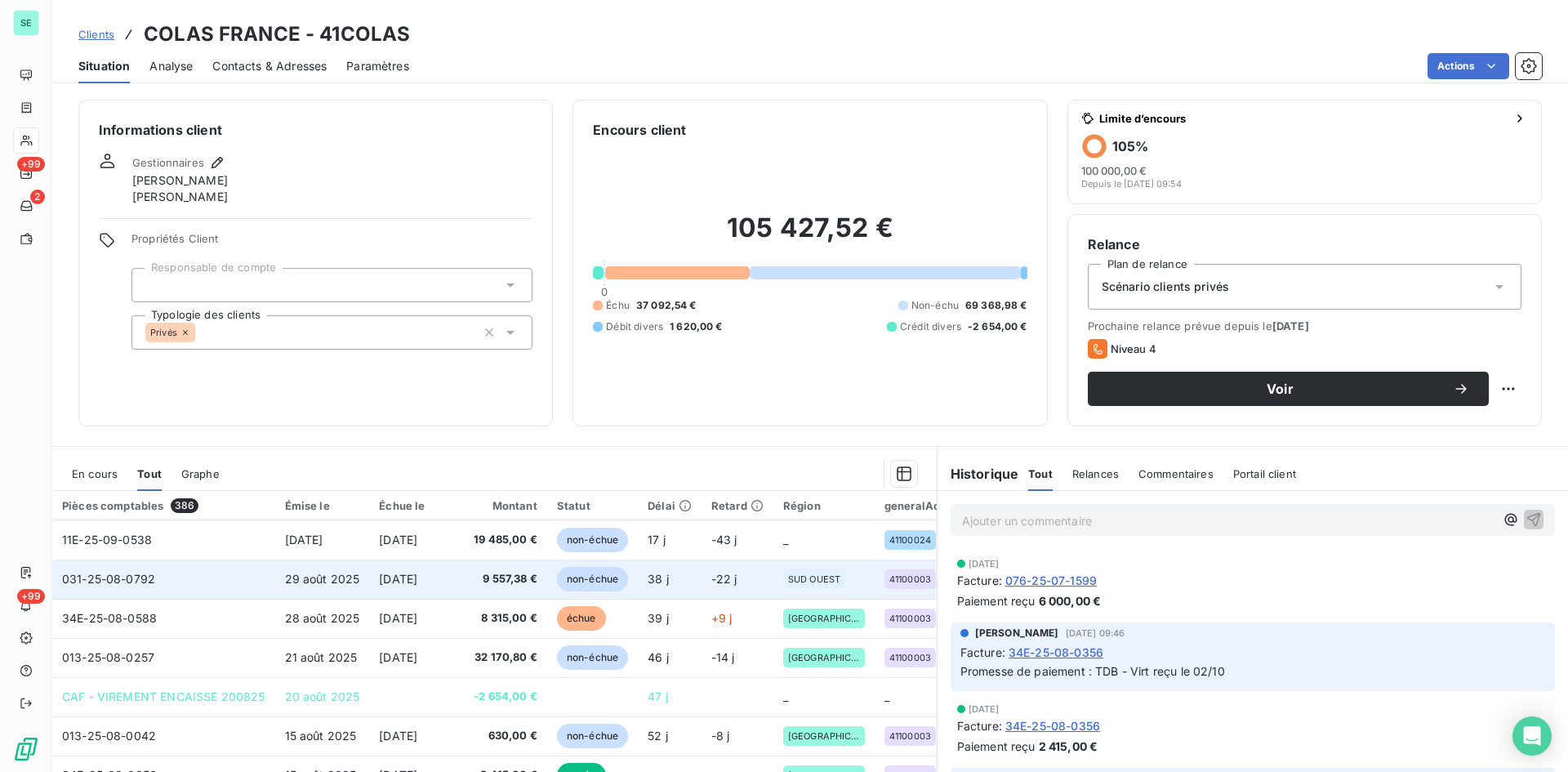
click at [501, 580] on span "9 557,38 €" at bounding box center [506, 579] width 64 height 16
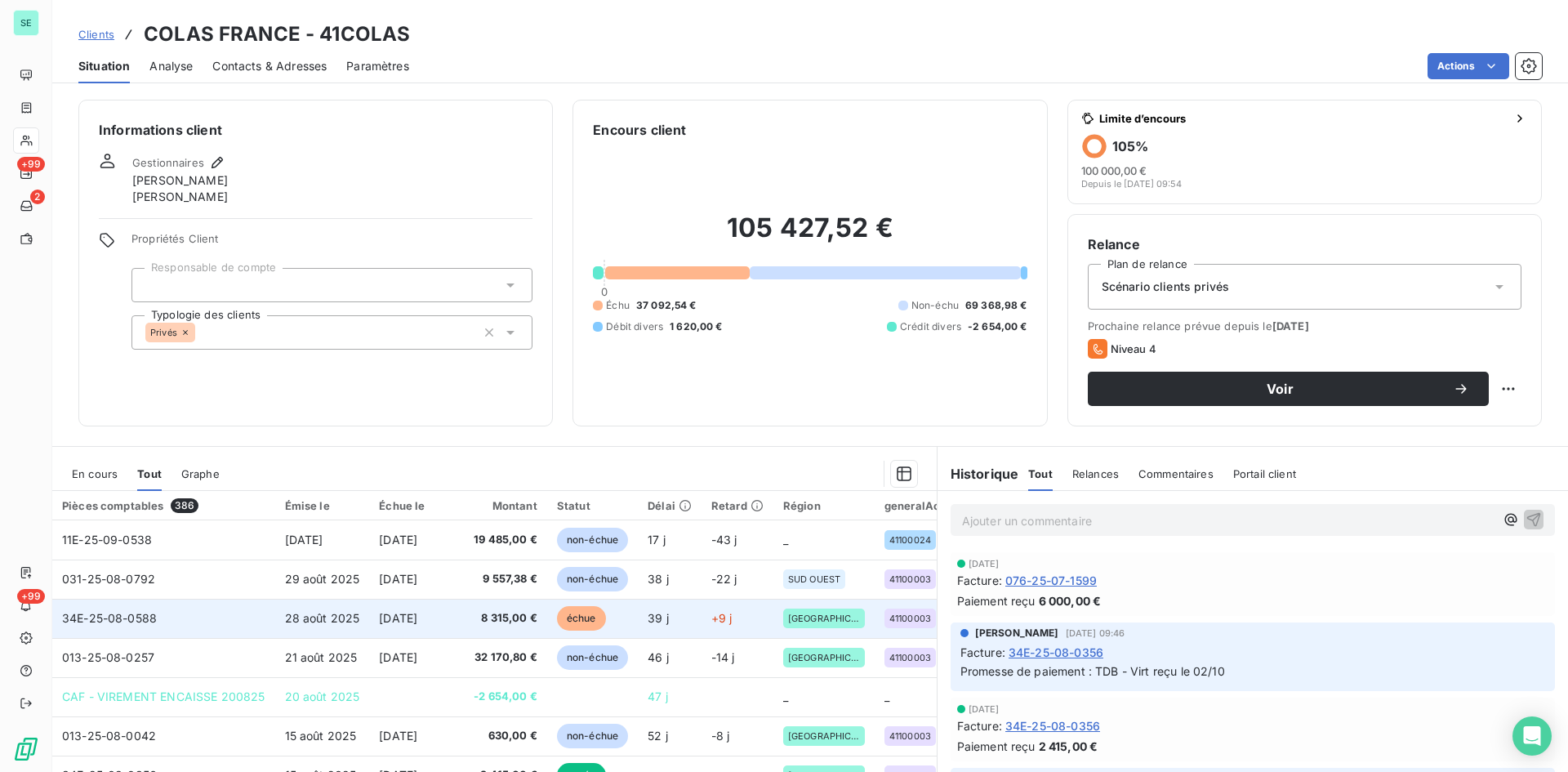
click at [503, 620] on span "8 315,00 €" at bounding box center [506, 618] width 64 height 16
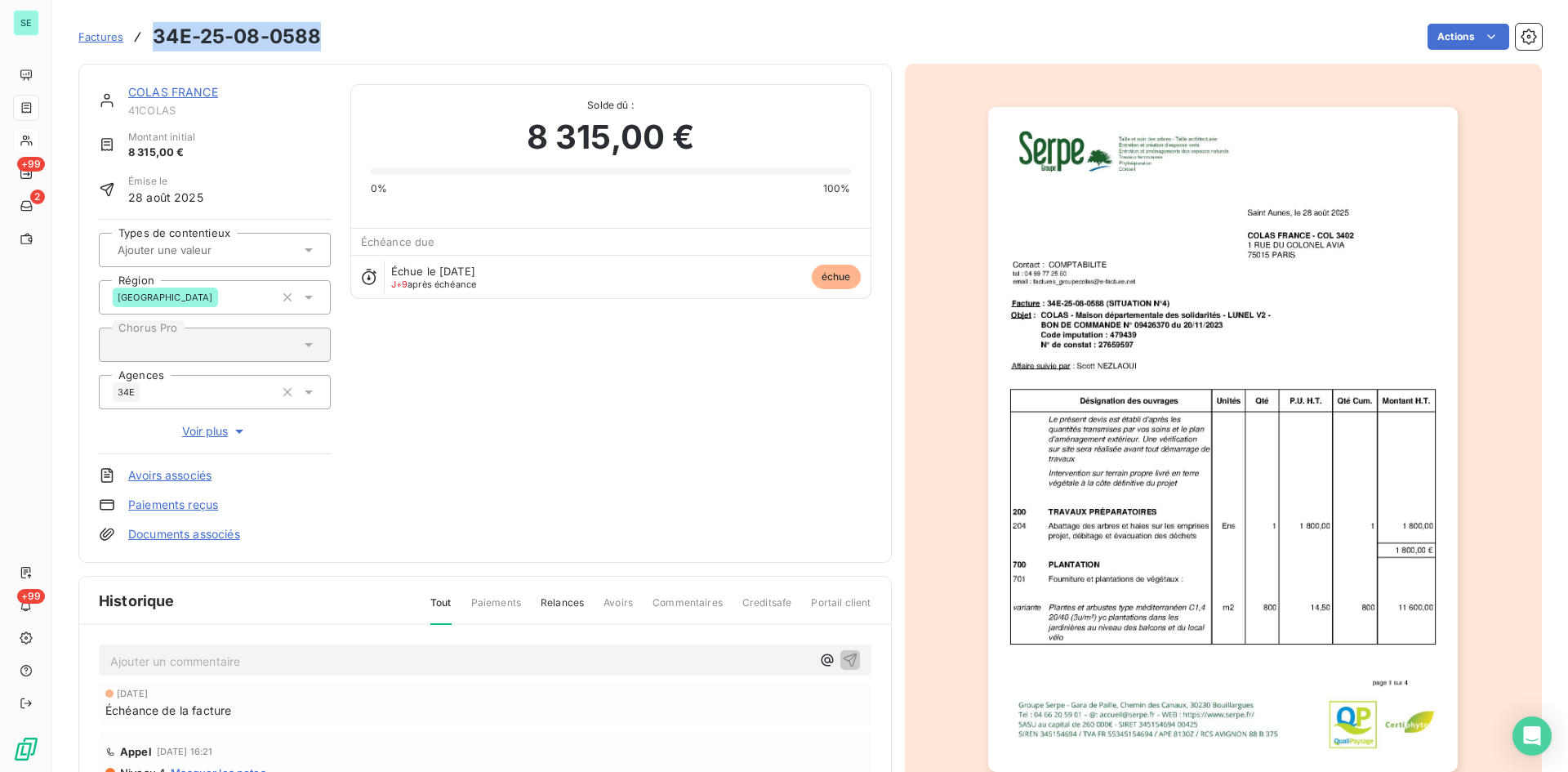
drag, startPoint x: 326, startPoint y: 33, endPoint x: 143, endPoint y: 36, distance: 183.0
click at [143, 36] on div "Factures 34E-25-08-0588 Actions" at bounding box center [811, 37] width 1463 height 34
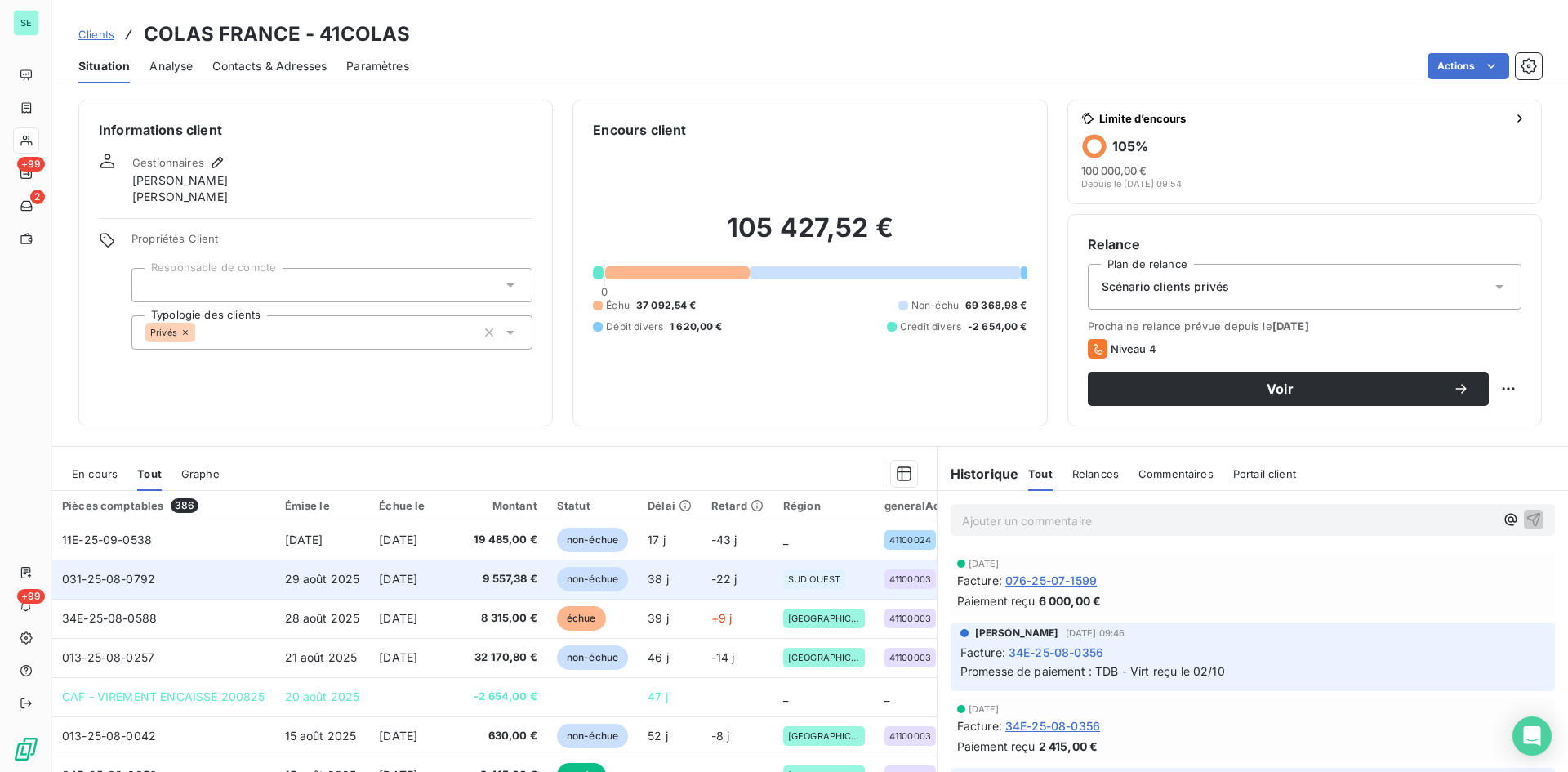
click at [517, 577] on span "9 557,38 €" at bounding box center [506, 579] width 64 height 16
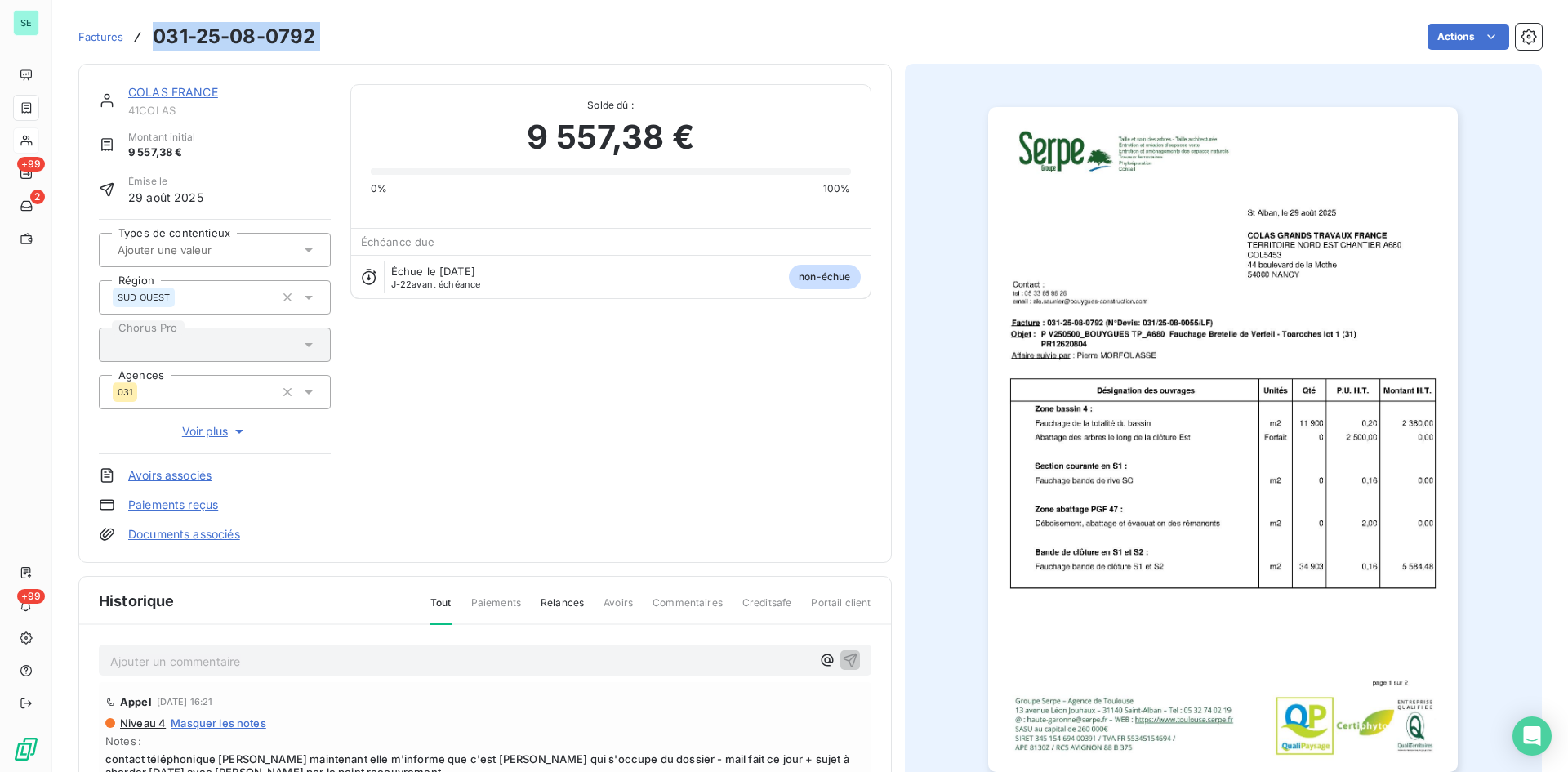
drag, startPoint x: 304, startPoint y: 36, endPoint x: 151, endPoint y: 37, distance: 153.0
click at [151, 37] on div "Factures 031-25-08-0792 Actions" at bounding box center [811, 37] width 1463 height 34
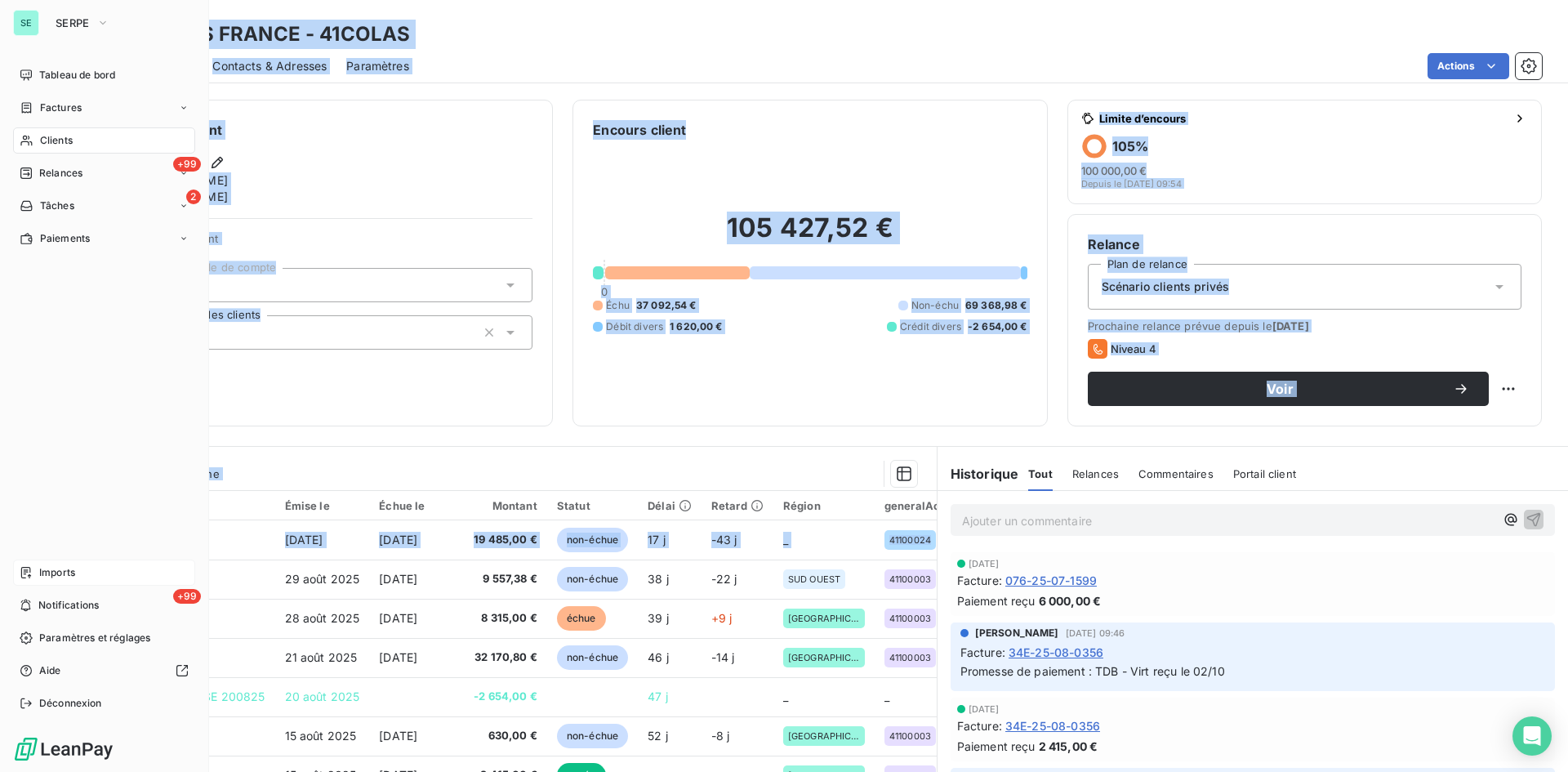
drag, startPoint x: 172, startPoint y: 579, endPoint x: 164, endPoint y: 566, distance: 15.3
click at [115, 585] on div "SE SERPE Tableau de bord Factures Clients +99 Relances 2 Tâches Paiements Impor…" at bounding box center [784, 386] width 1568 height 772
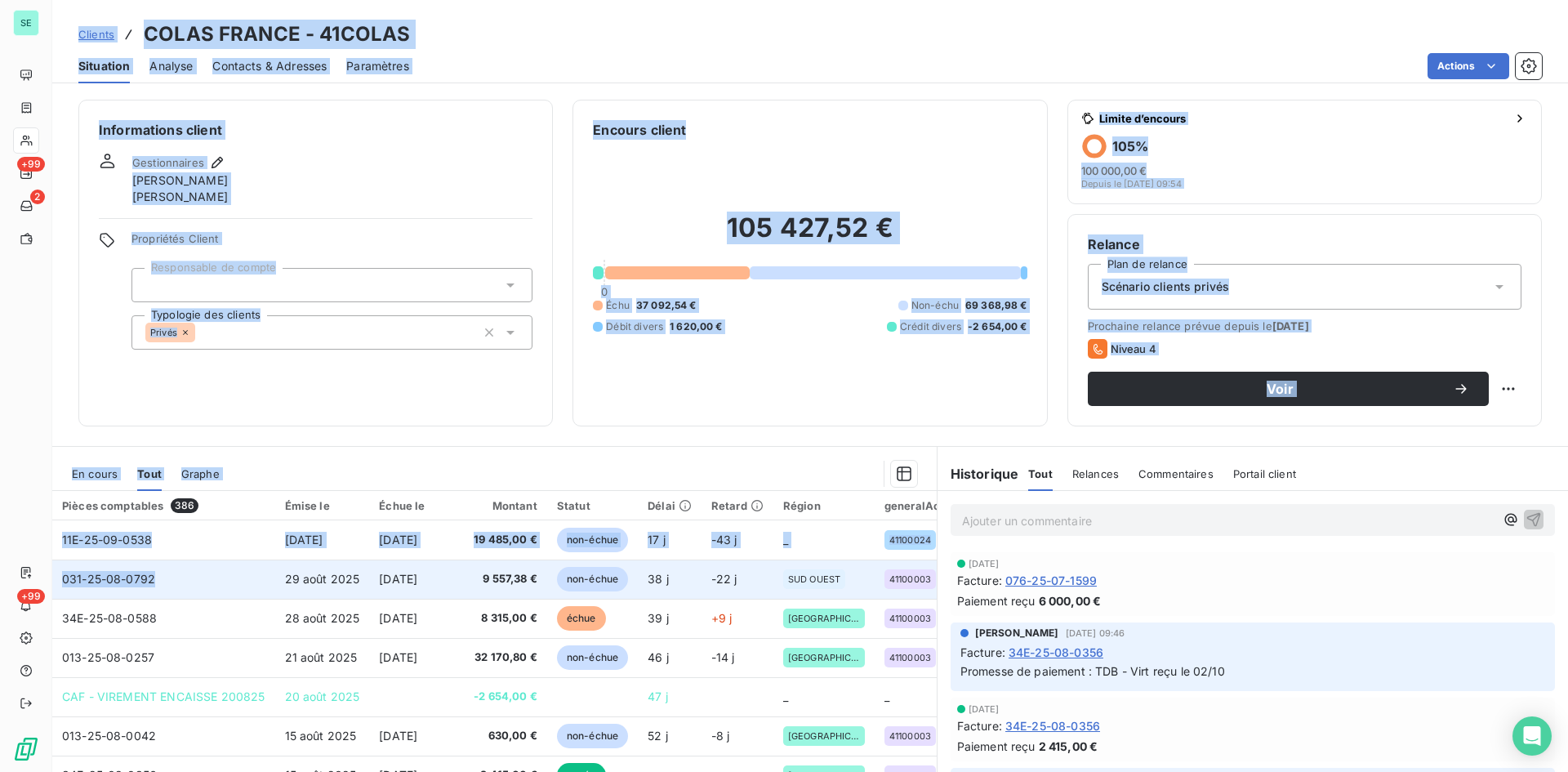
click at [183, 589] on td "031-25-08-0792" at bounding box center [163, 579] width 223 height 39
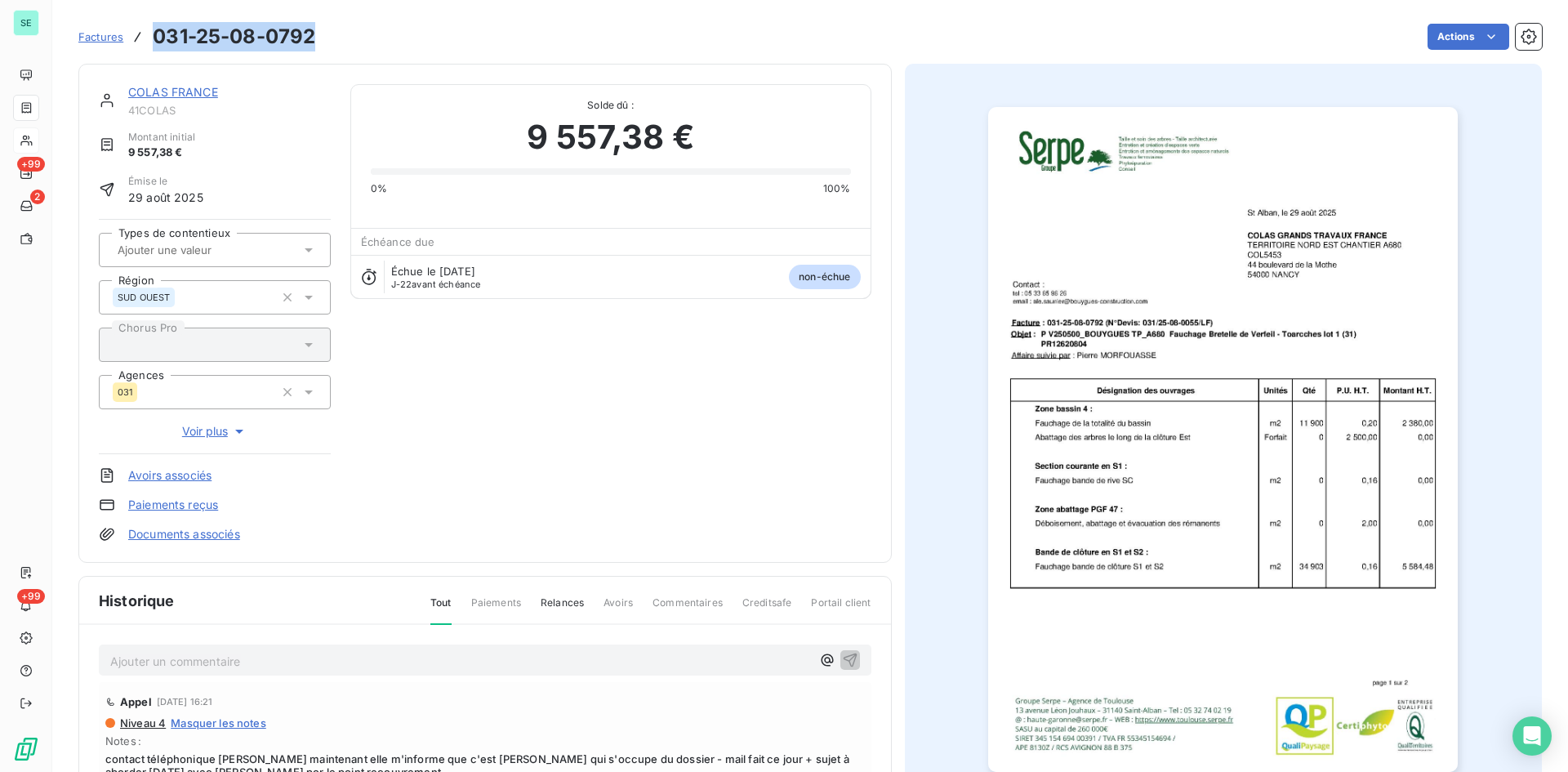
drag, startPoint x: 323, startPoint y: 32, endPoint x: 125, endPoint y: 42, distance: 198.3
click at [125, 42] on div "Factures 031-25-08-0792 Actions" at bounding box center [811, 37] width 1463 height 34
copy h3 "031-25-08-0792"
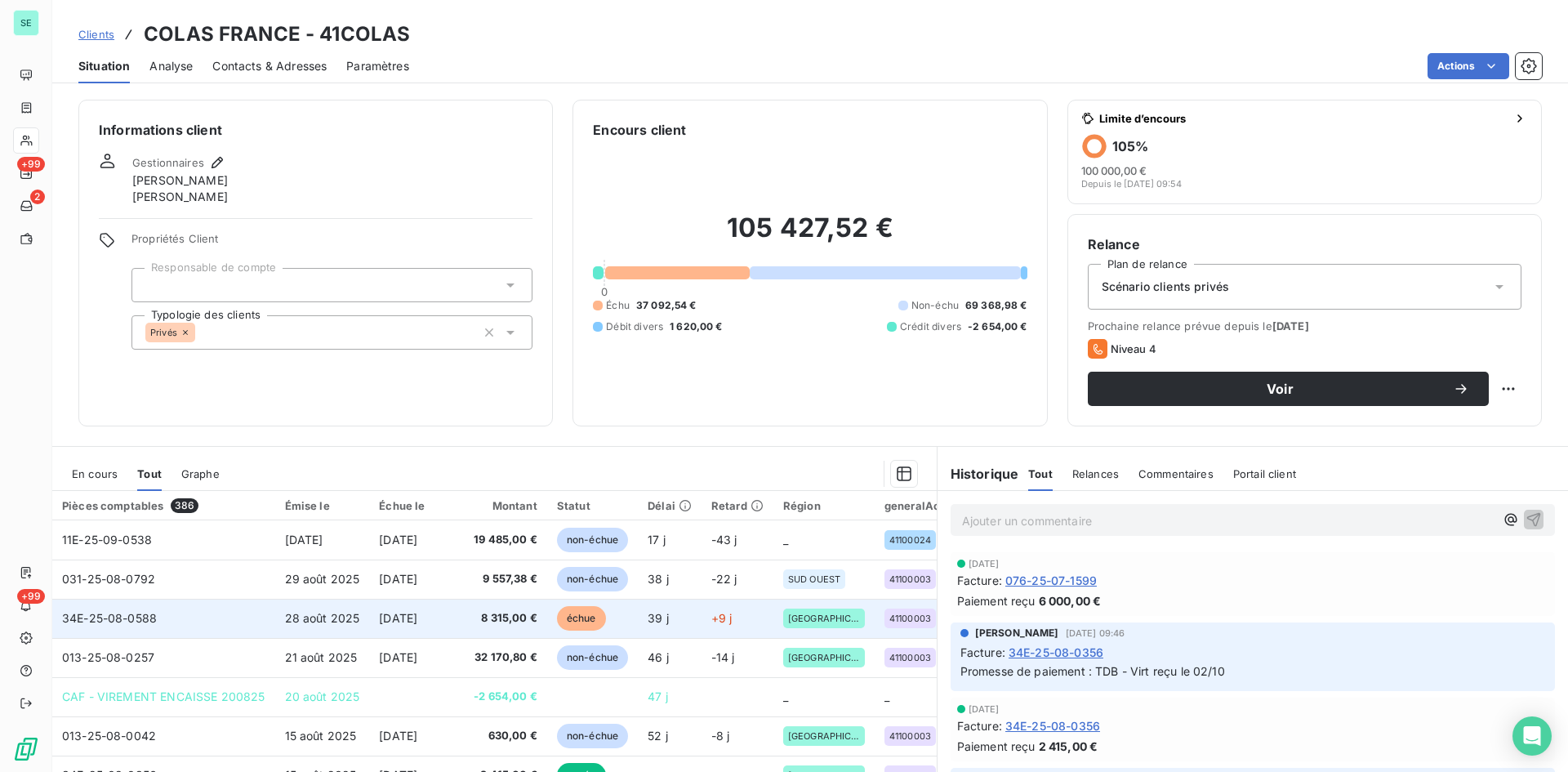
click at [497, 614] on span "8 315,00 €" at bounding box center [506, 618] width 64 height 16
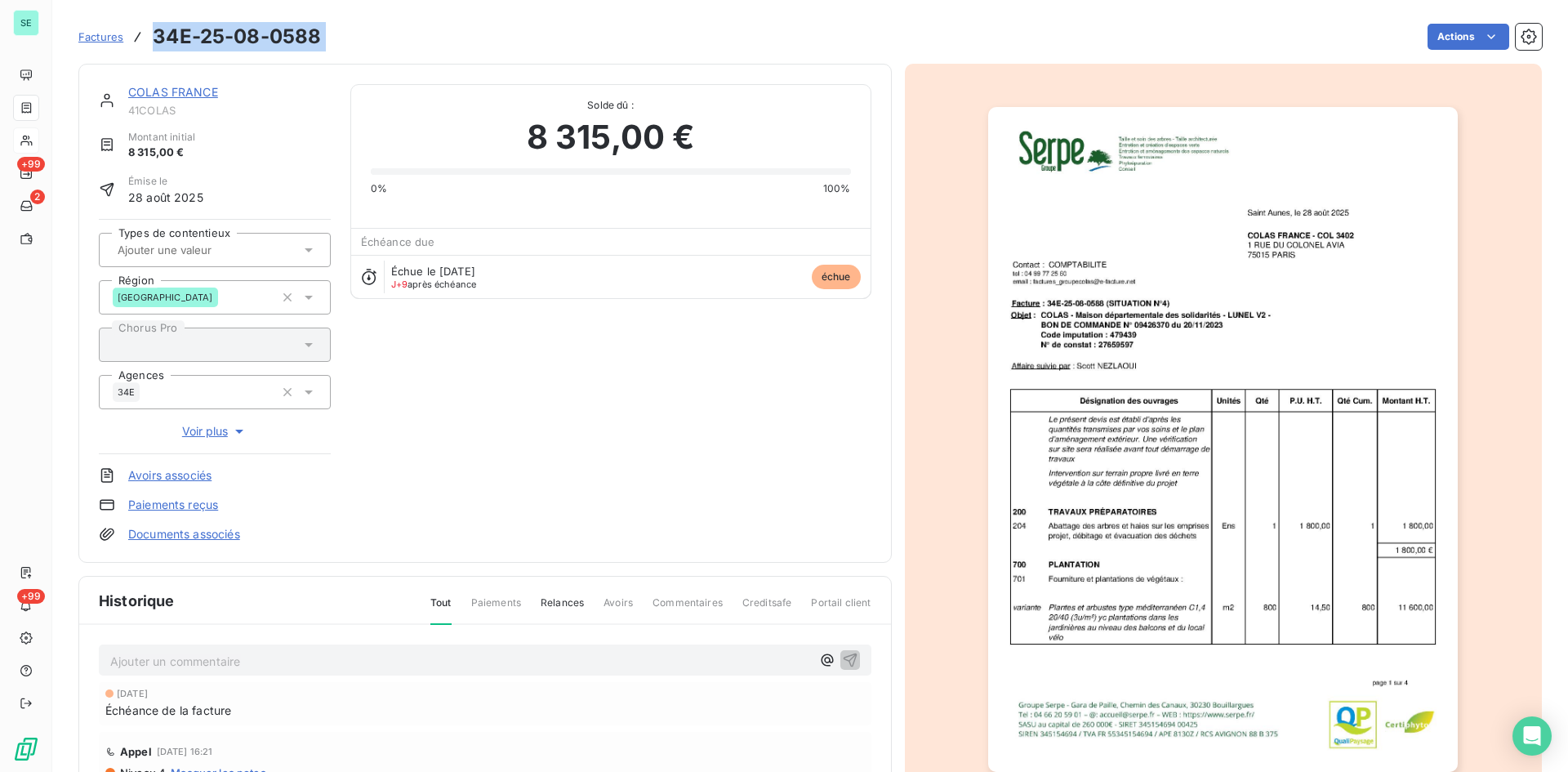
drag, startPoint x: 310, startPoint y: 33, endPoint x: 154, endPoint y: 48, distance: 156.7
click at [154, 48] on div "Factures 34E-25-08-0588 Actions" at bounding box center [811, 37] width 1463 height 34
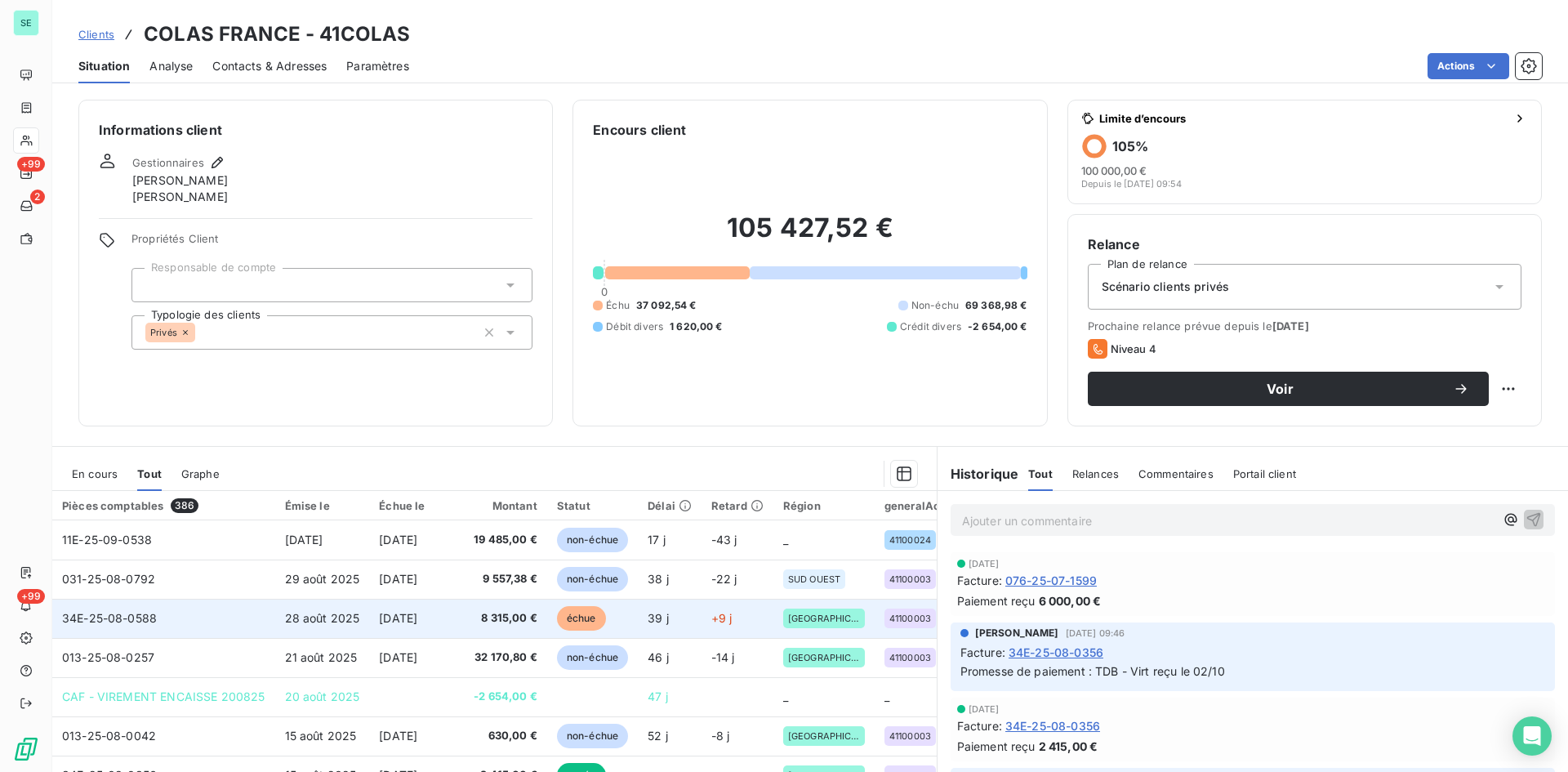
click at [490, 619] on span "8 315,00 €" at bounding box center [506, 618] width 64 height 16
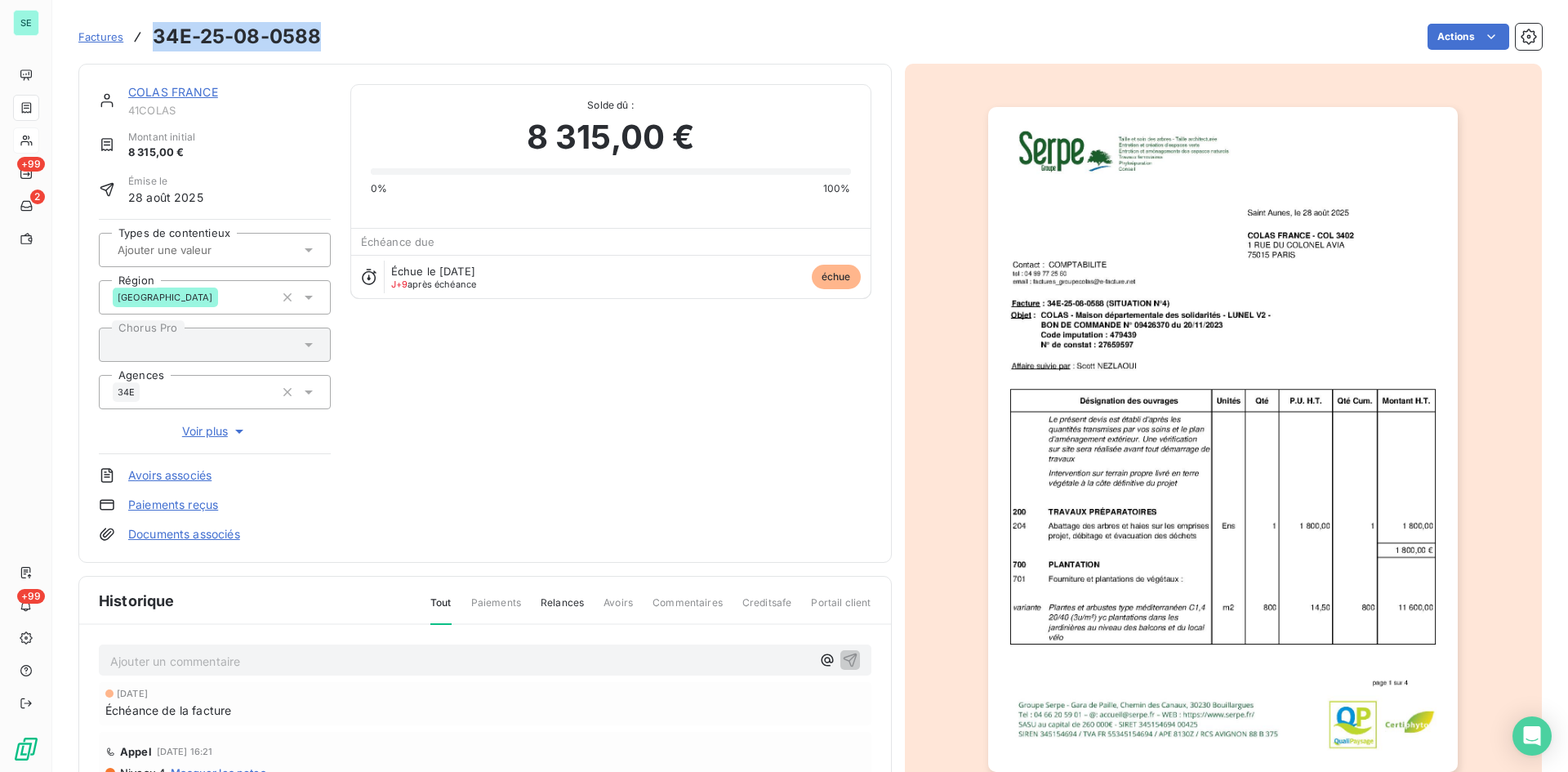
drag, startPoint x: 318, startPoint y: 36, endPoint x: 156, endPoint y: 34, distance: 162.0
click at [156, 34] on h3 "34E-25-08-0588" at bounding box center [237, 36] width 168 height 29
copy h3 "34E-25-08-0588"
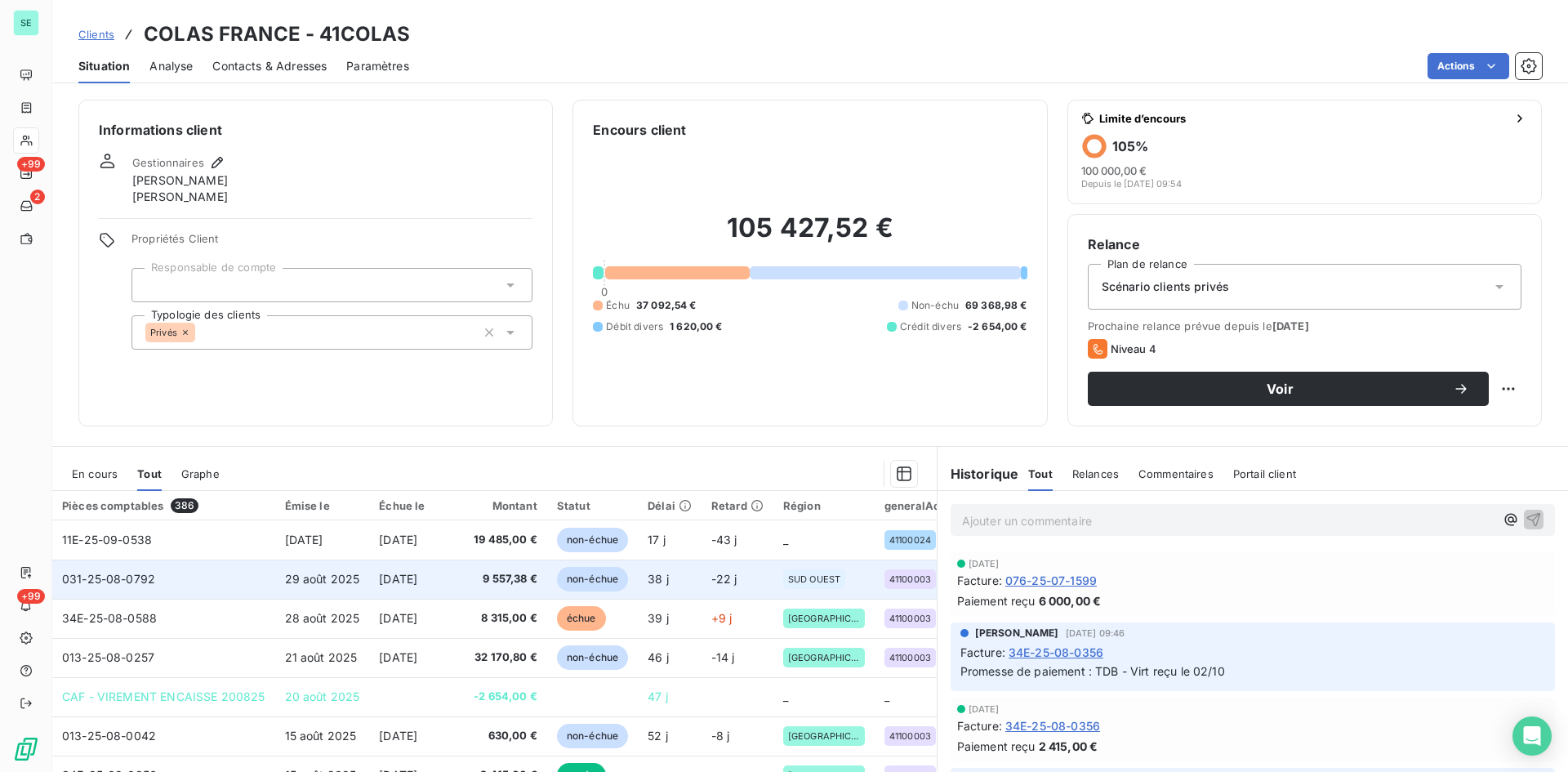
click at [417, 573] on span "[DATE]" at bounding box center [398, 579] width 38 height 14
